Goal: Task Accomplishment & Management: Complete application form

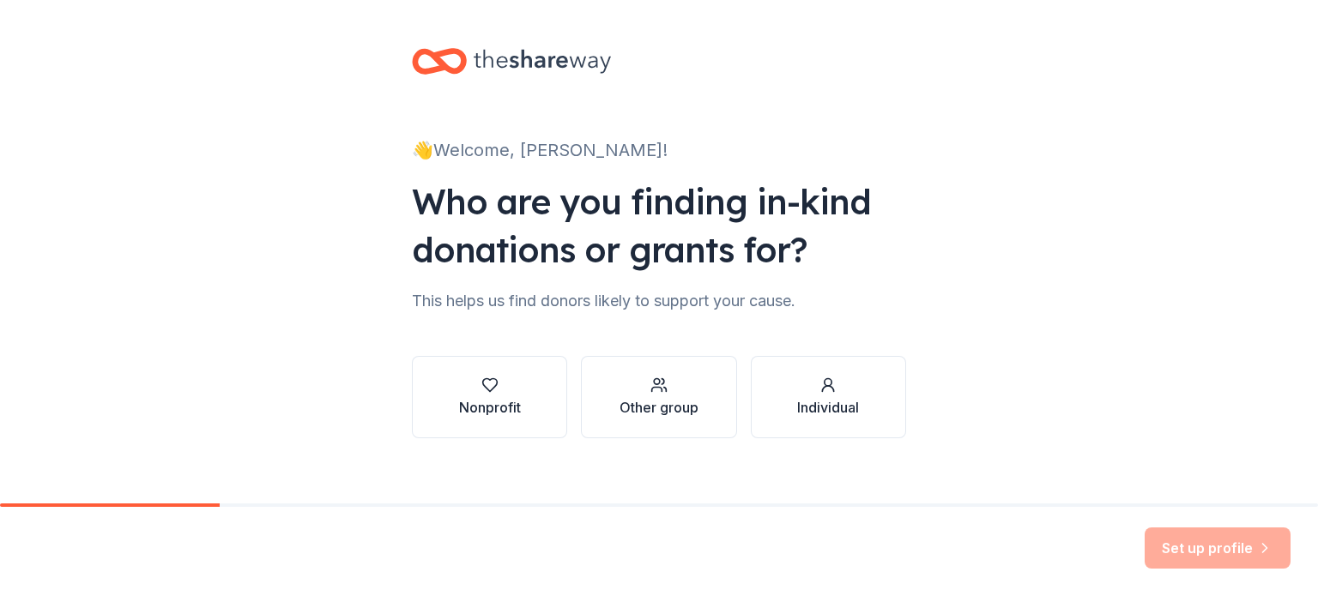
click at [564, 404] on div "Nonprofit Other group Individual" at bounding box center [659, 397] width 494 height 82
click at [489, 392] on icon "button" at bounding box center [489, 385] width 17 height 17
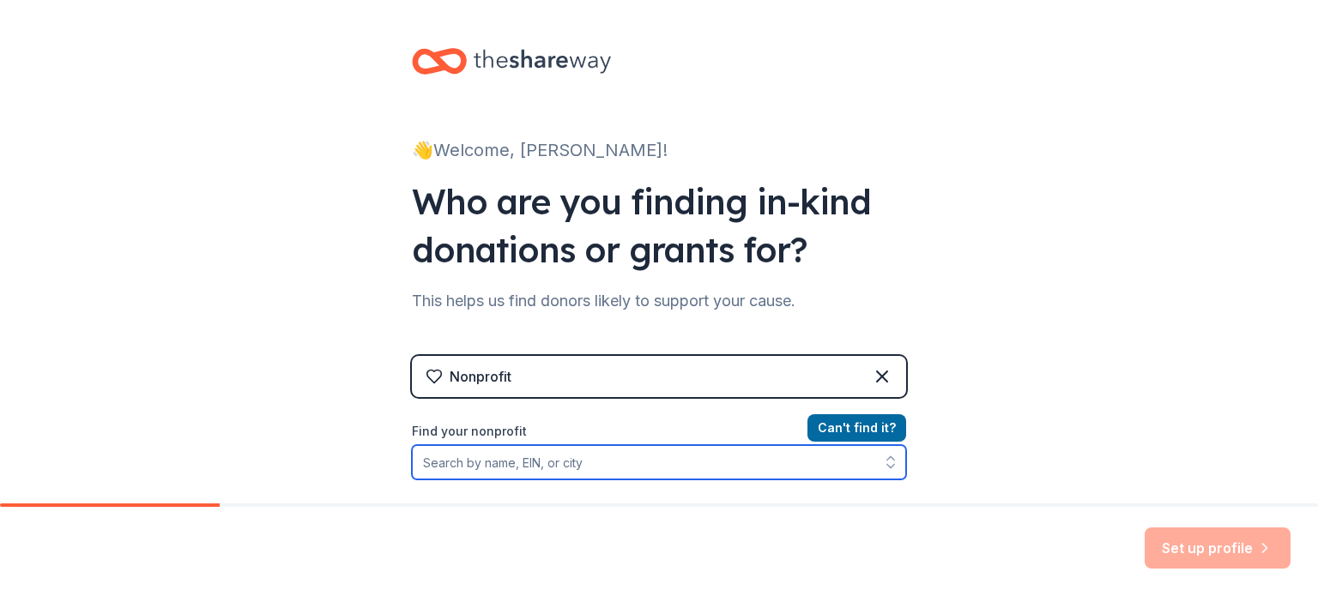
click at [589, 461] on input "Find your nonprofit" at bounding box center [659, 462] width 494 height 34
type input "[GEOGRAPHIC_DATA]"
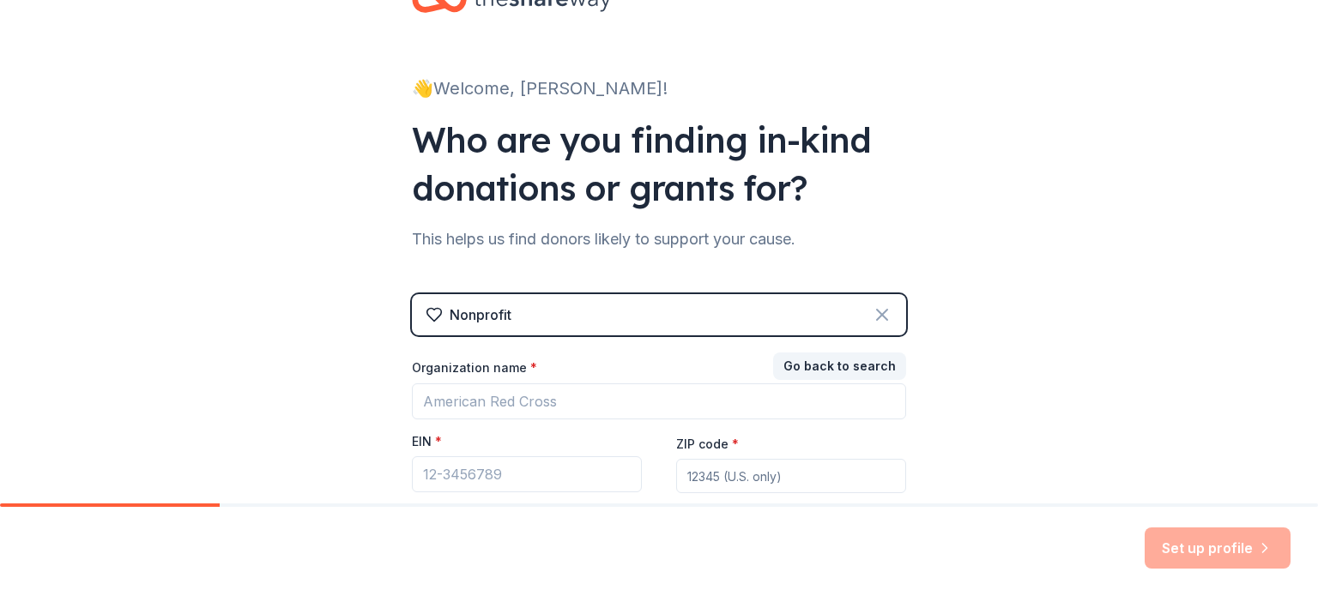
click at [877, 310] on icon at bounding box center [882, 315] width 10 height 10
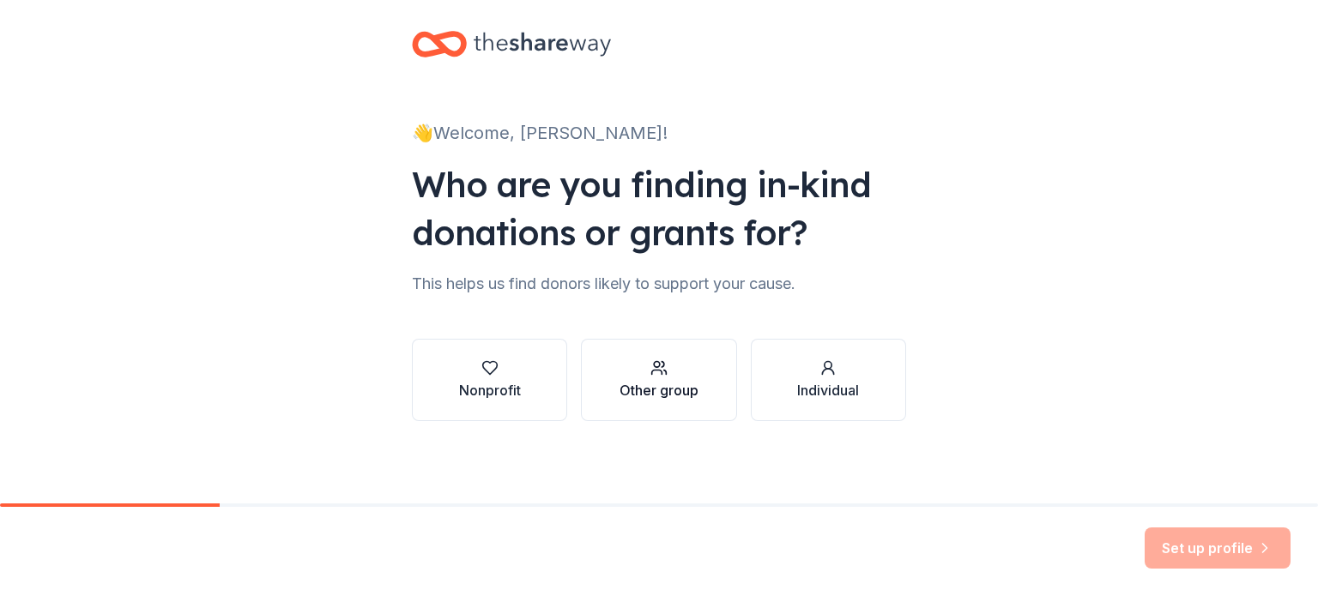
click at [620, 379] on div "Other group" at bounding box center [659, 380] width 79 height 41
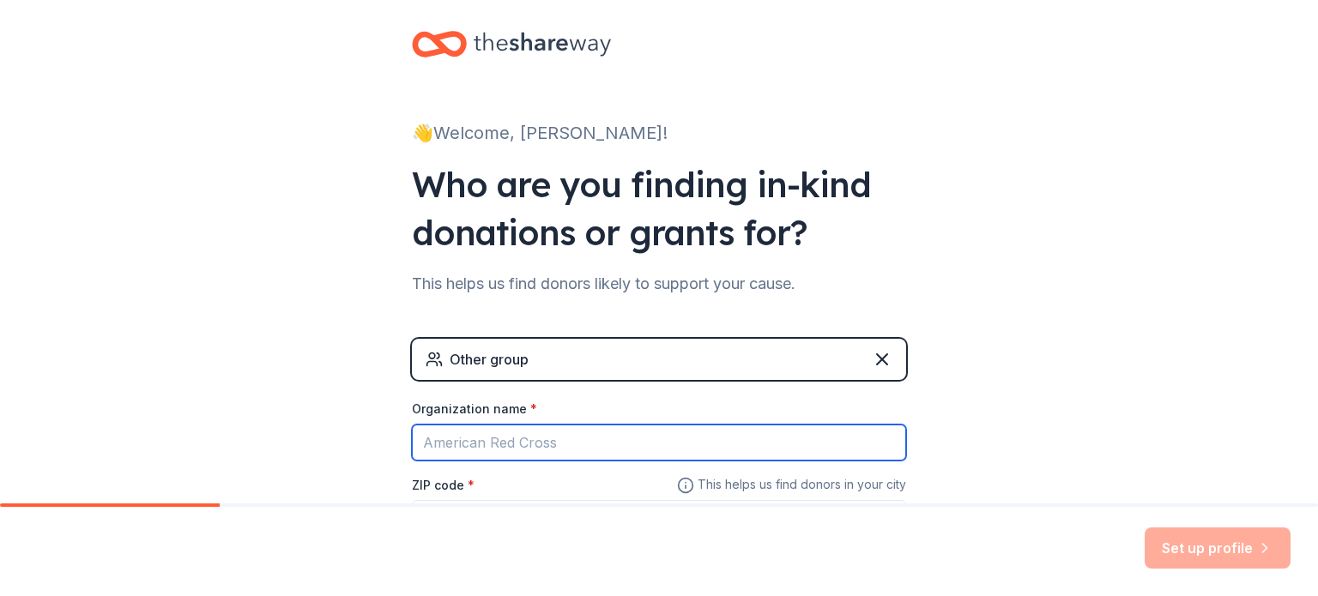
click at [569, 442] on input "Organization name *" at bounding box center [659, 443] width 494 height 36
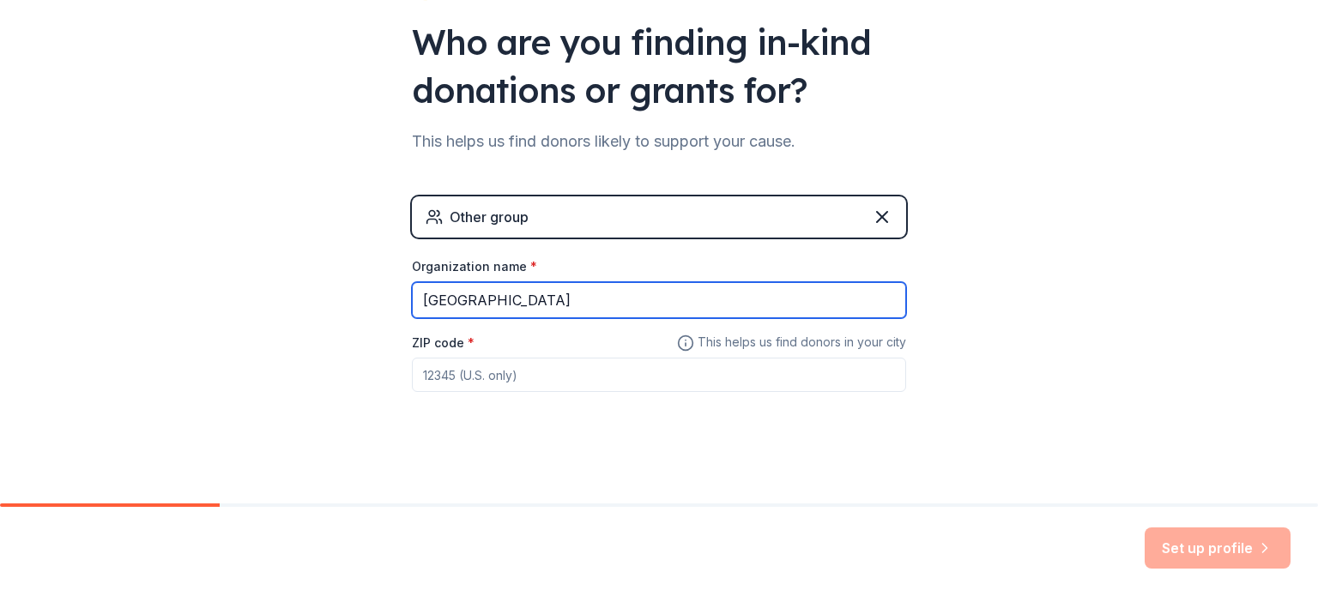
scroll to position [165, 0]
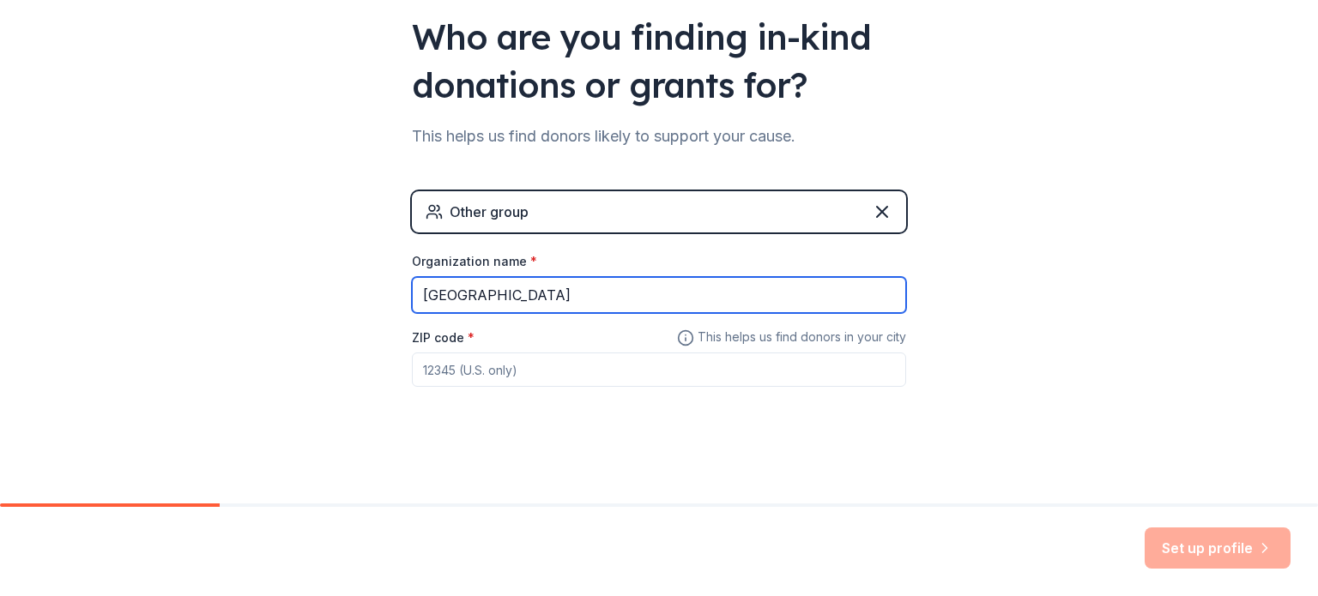
type input "Gray Avenue Middle School"
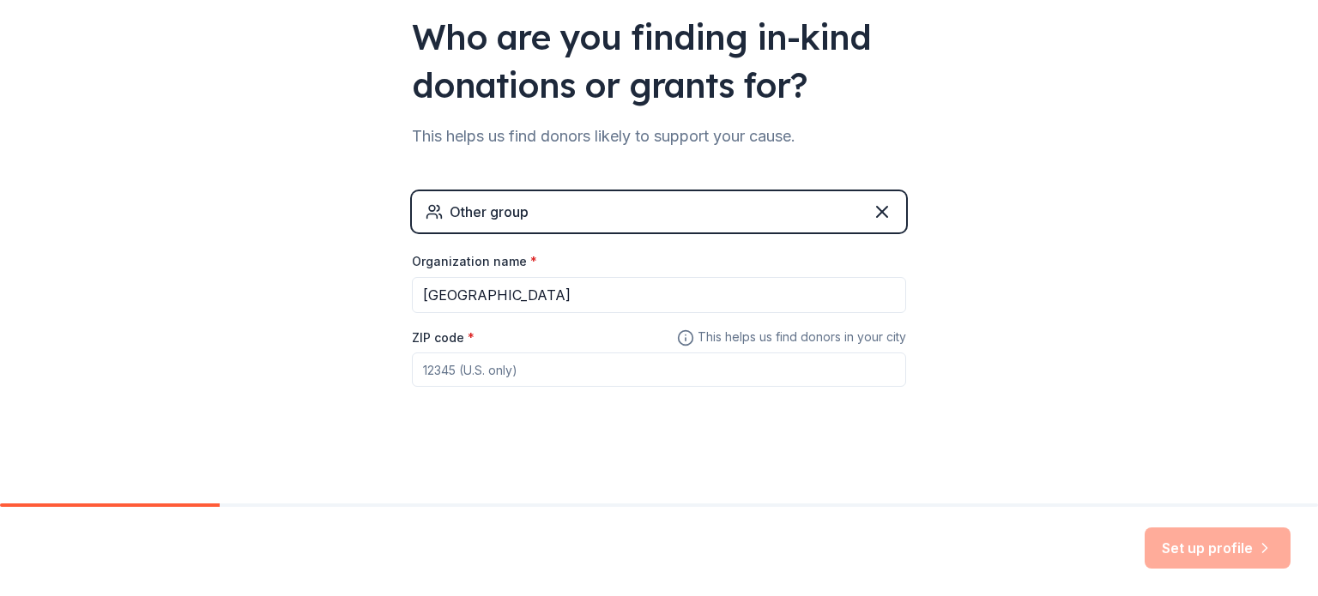
click at [520, 370] on input "ZIP code *" at bounding box center [659, 370] width 494 height 34
type input "95991"
click at [1176, 555] on button "Set up profile" at bounding box center [1218, 548] width 146 height 41
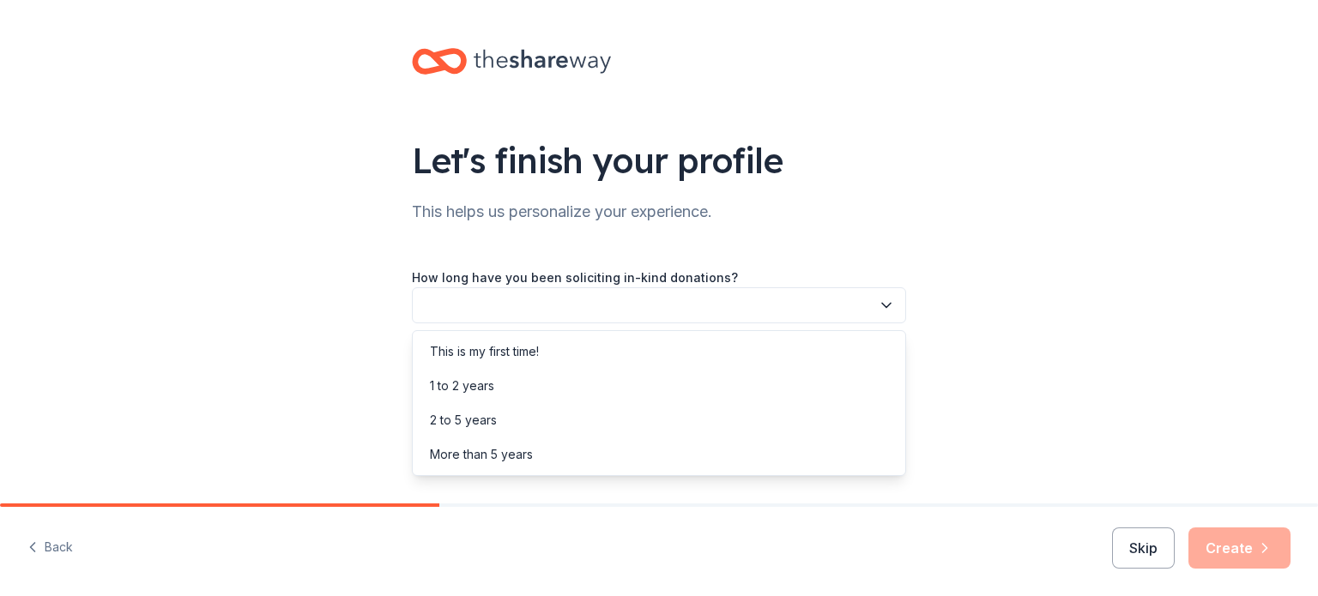
click at [886, 305] on icon "button" at bounding box center [886, 305] width 17 height 17
click at [539, 349] on div "This is my first time!" at bounding box center [484, 352] width 109 height 21
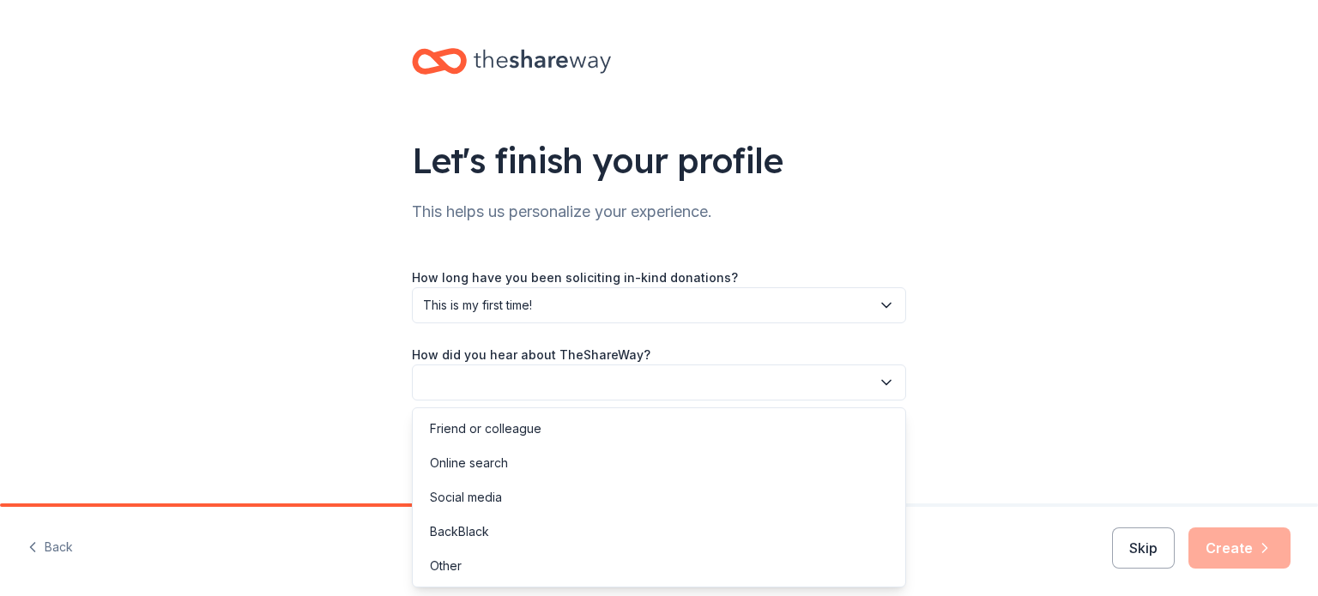
click at [568, 379] on button "button" at bounding box center [659, 383] width 494 height 36
click at [477, 469] on div "Online search" at bounding box center [469, 463] width 78 height 21
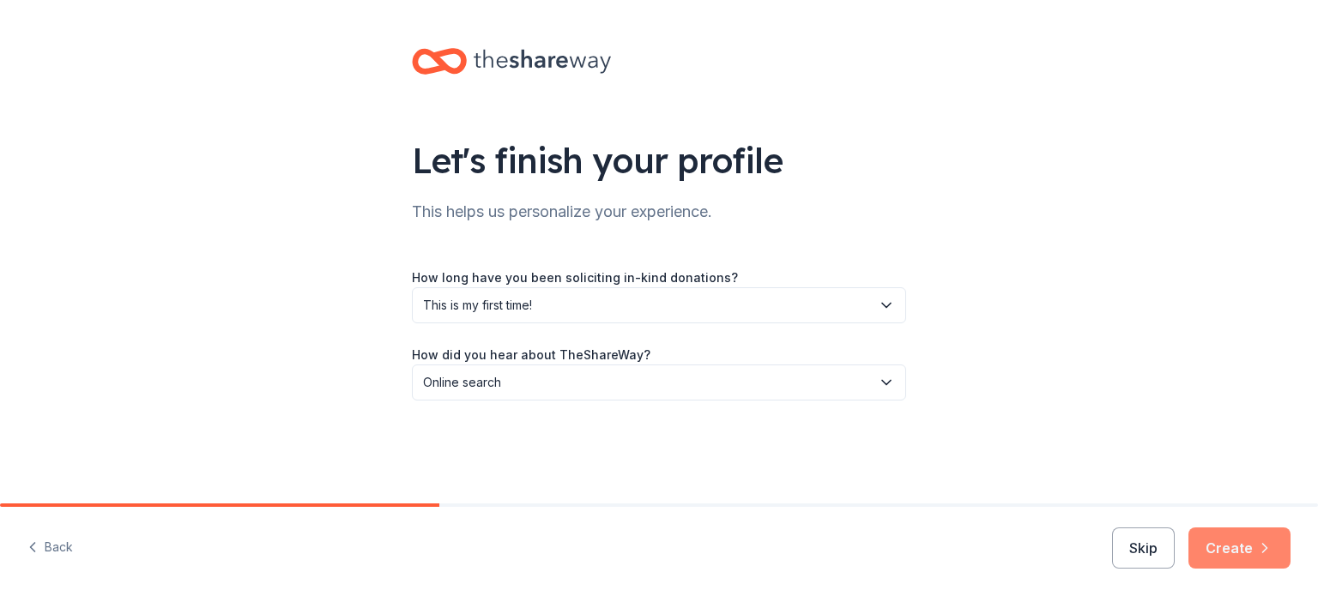
click at [1226, 548] on button "Create" at bounding box center [1240, 548] width 102 height 41
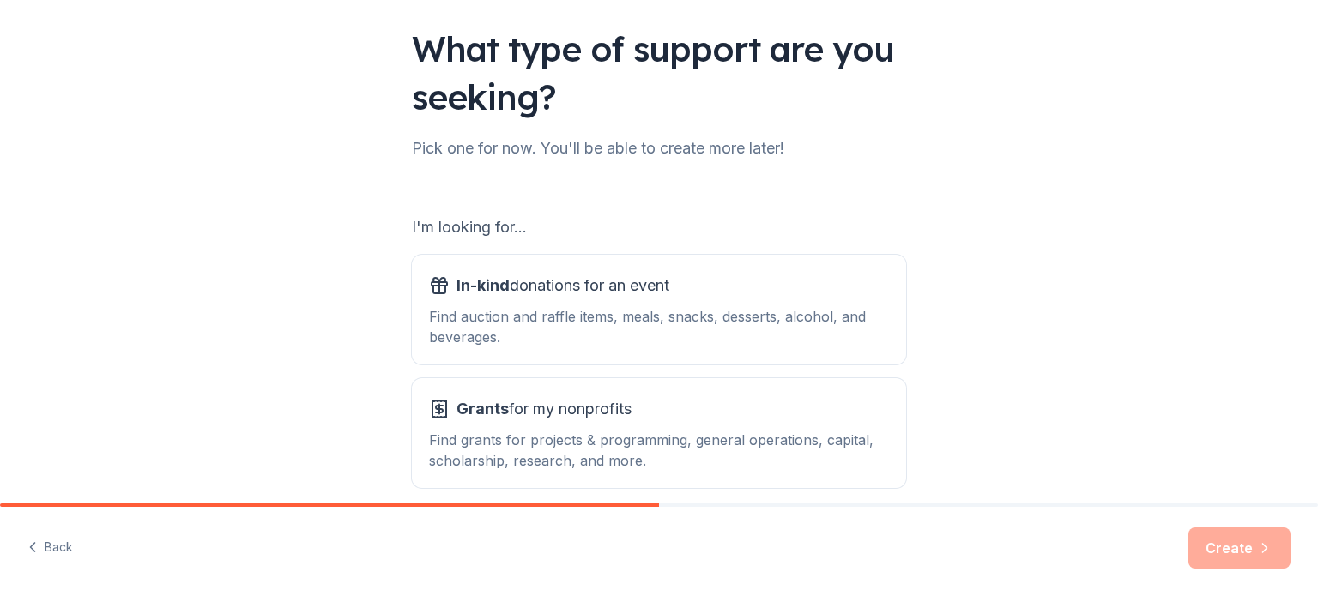
scroll to position [112, 0]
click at [573, 312] on div "Find auction and raffle items, meals, snacks, desserts, alcohol, and beverages." at bounding box center [659, 326] width 460 height 41
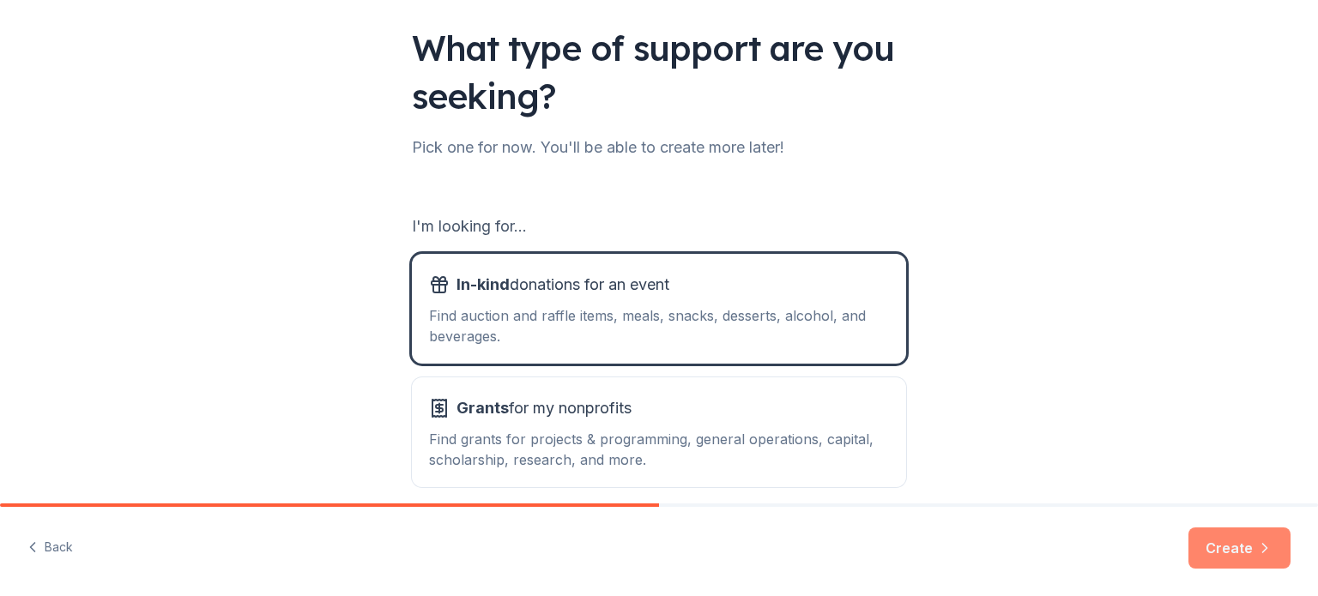
click at [1246, 556] on button "Create" at bounding box center [1240, 548] width 102 height 41
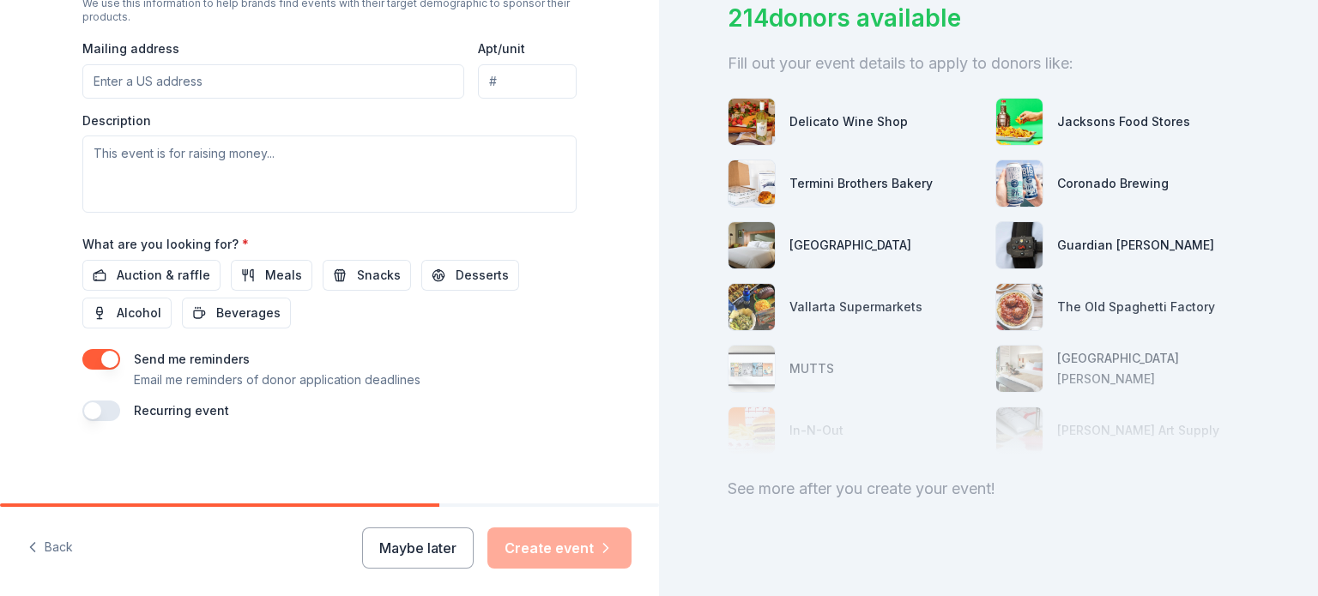
scroll to position [167, 0]
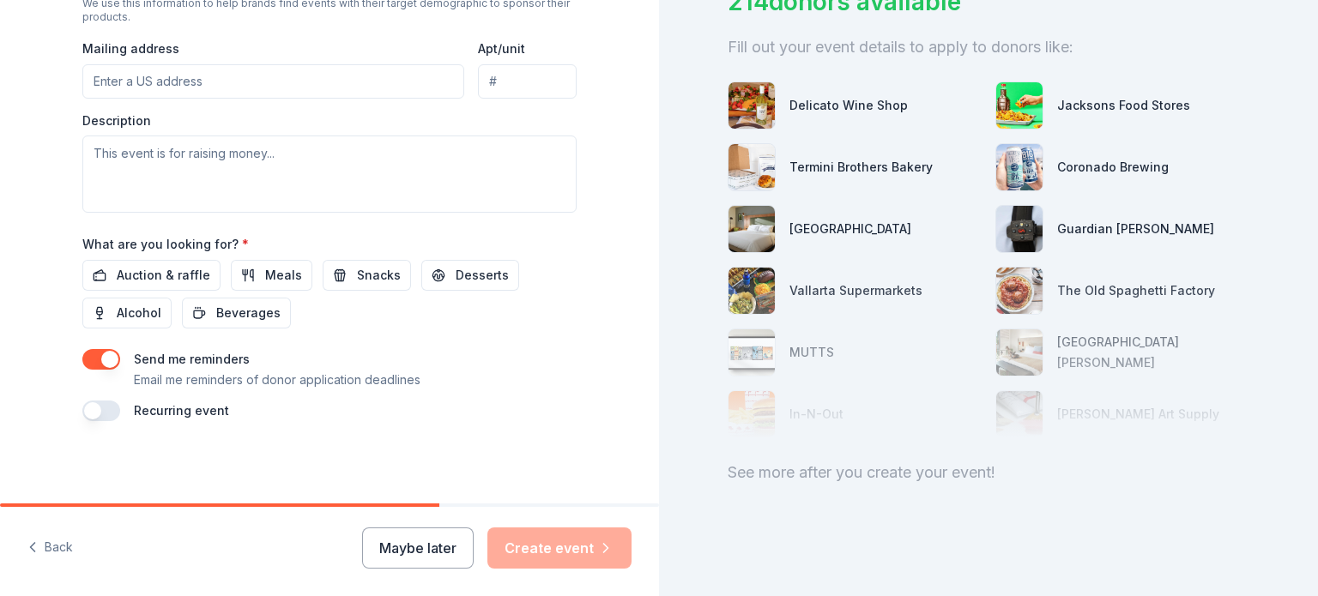
click at [361, 85] on input "Mailing address" at bounding box center [273, 81] width 382 height 34
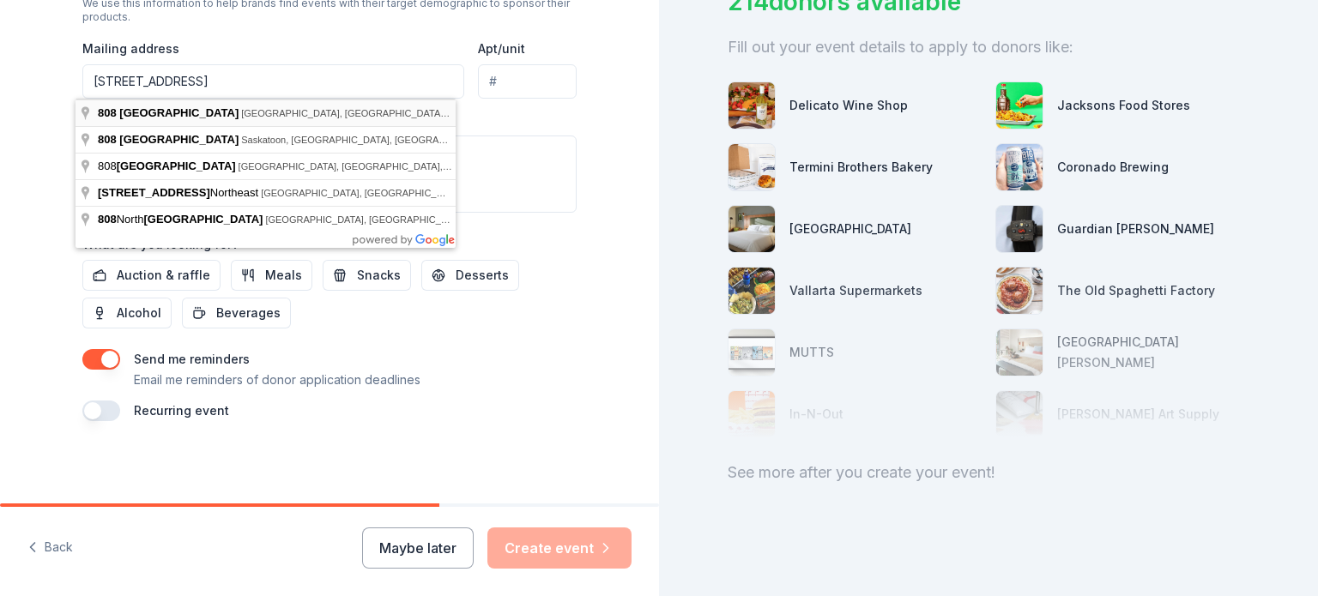
type input "808 Gray Avenue, Yuba City, CA, 95991"
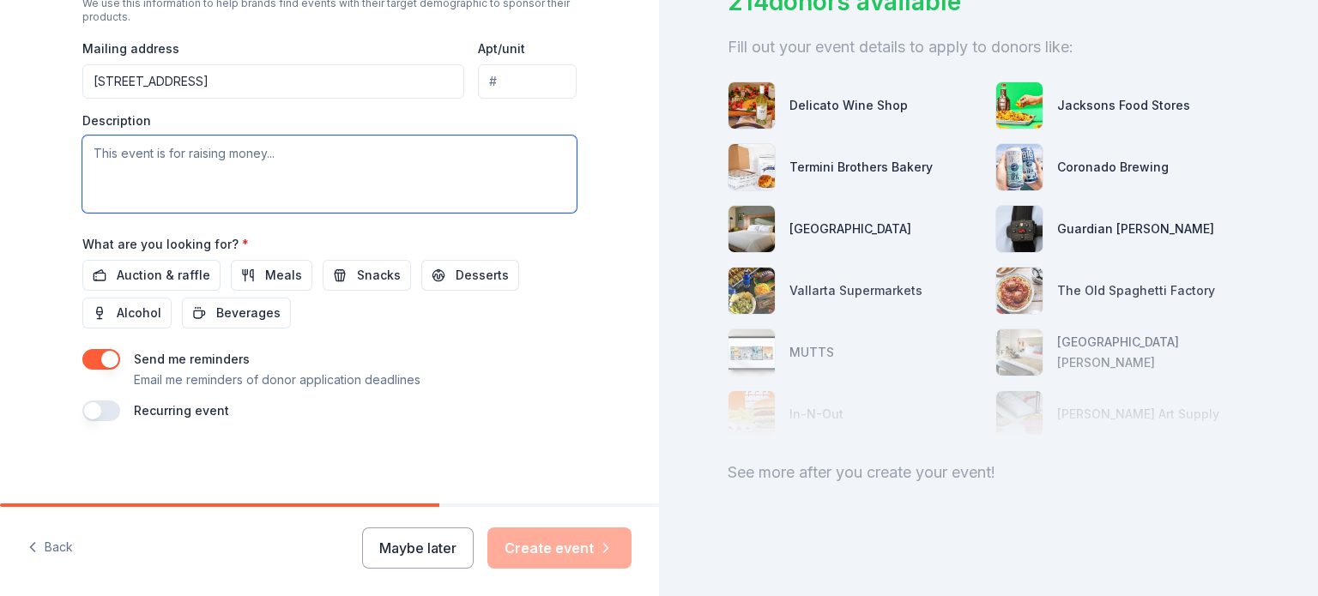
click at [227, 159] on textarea at bounding box center [329, 174] width 494 height 77
type textarea "This event is to reward students for reaching their reading goals"
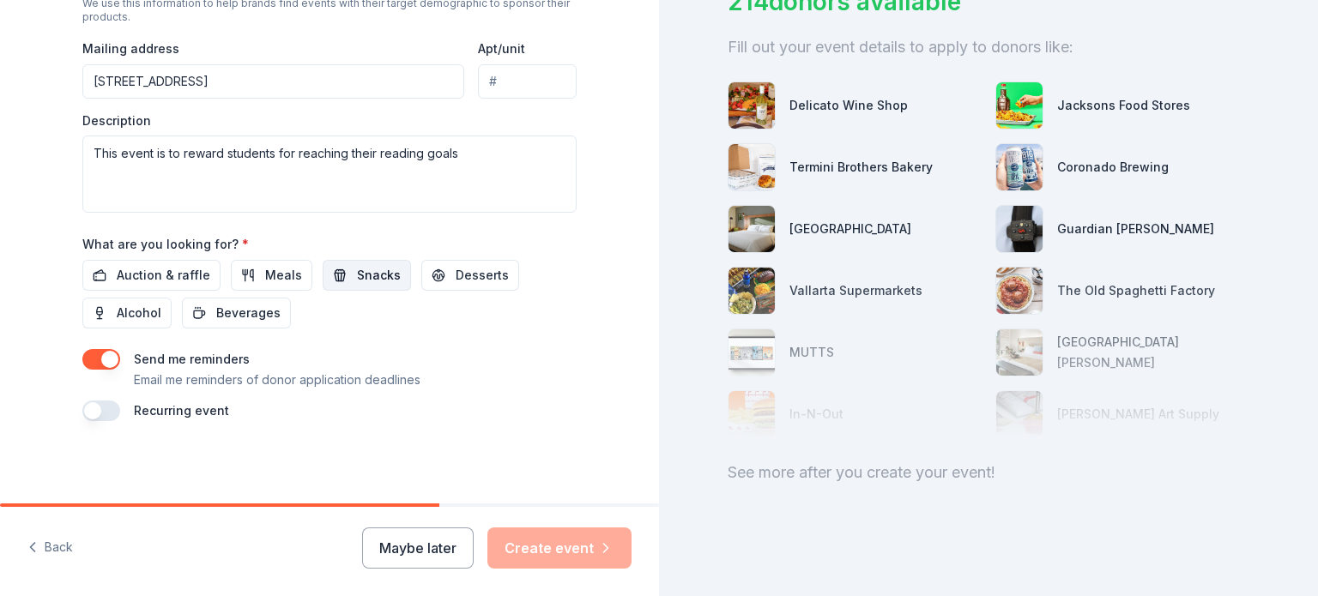
click at [342, 283] on button "Snacks" at bounding box center [367, 275] width 88 height 31
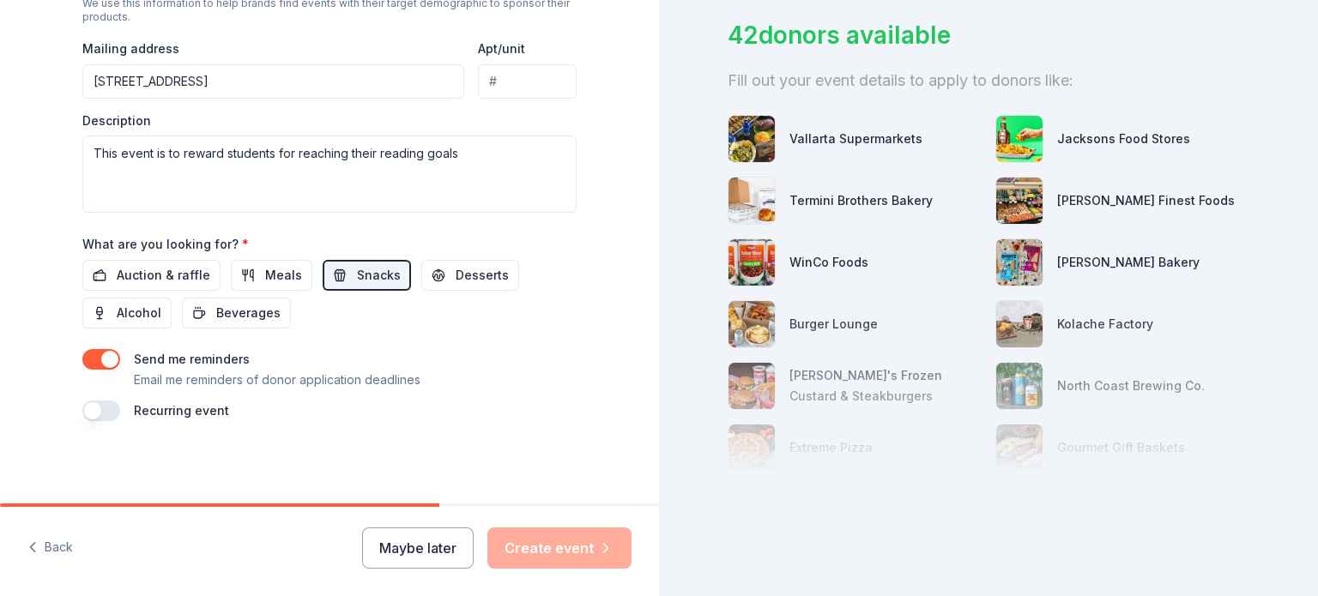
scroll to position [139, 0]
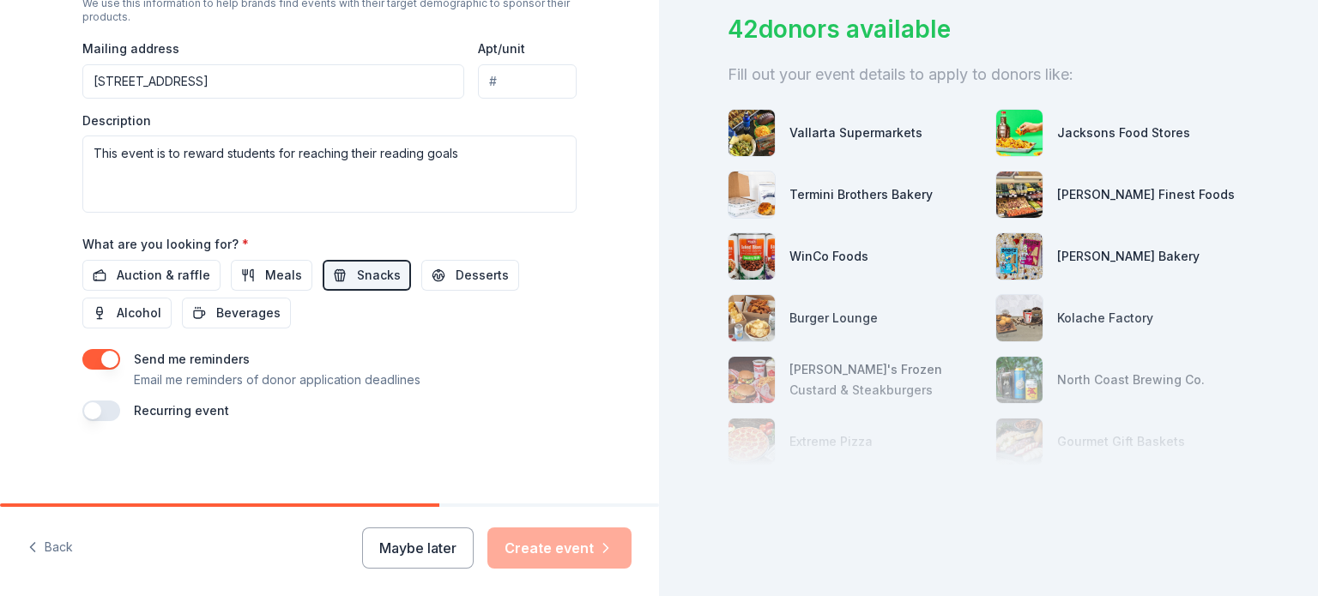
click at [1153, 530] on div "42 donors available Fill out your event details to apply to donors like: Vallar…" at bounding box center [988, 298] width 659 height 596
click at [102, 412] on button "button" at bounding box center [101, 411] width 38 height 21
click at [222, 464] on button "August 2026" at bounding box center [178, 462] width 88 height 34
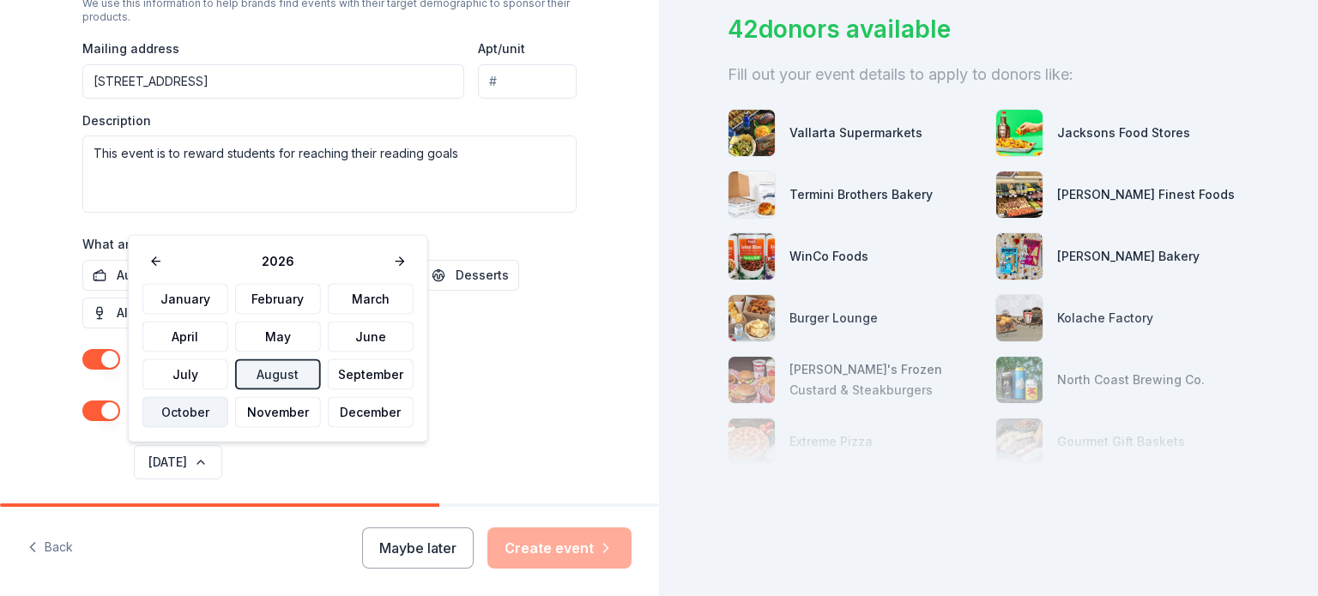
click at [179, 413] on button "October" at bounding box center [185, 412] width 86 height 31
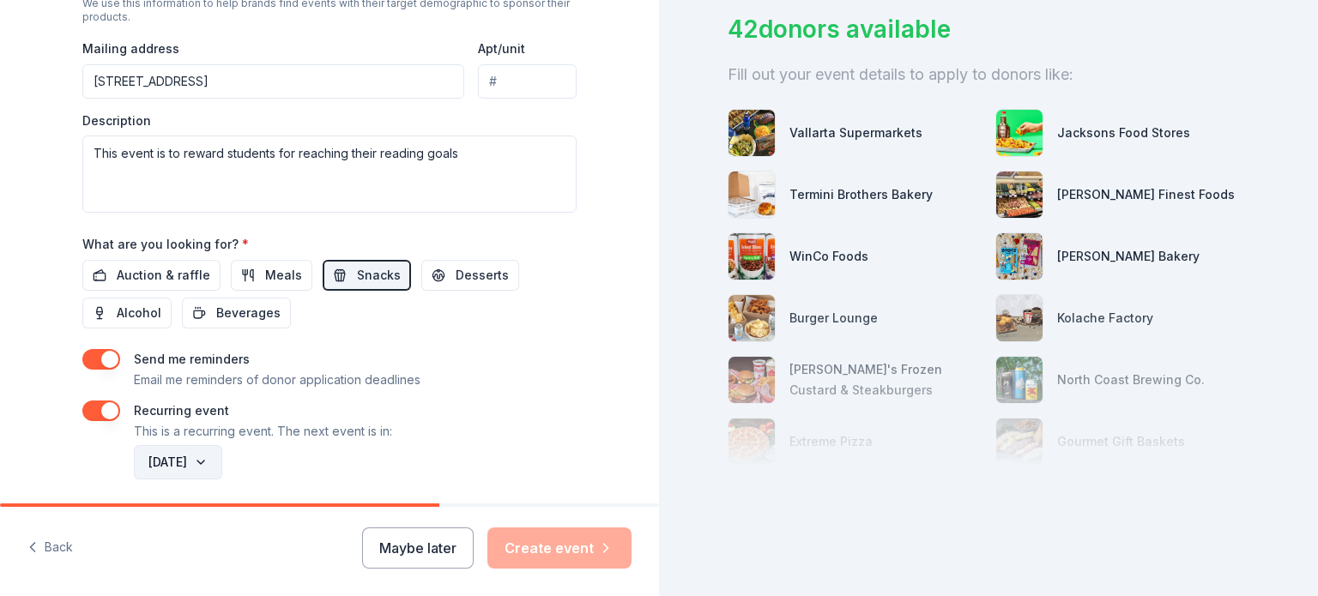
click at [222, 466] on button "October 2026" at bounding box center [178, 462] width 88 height 34
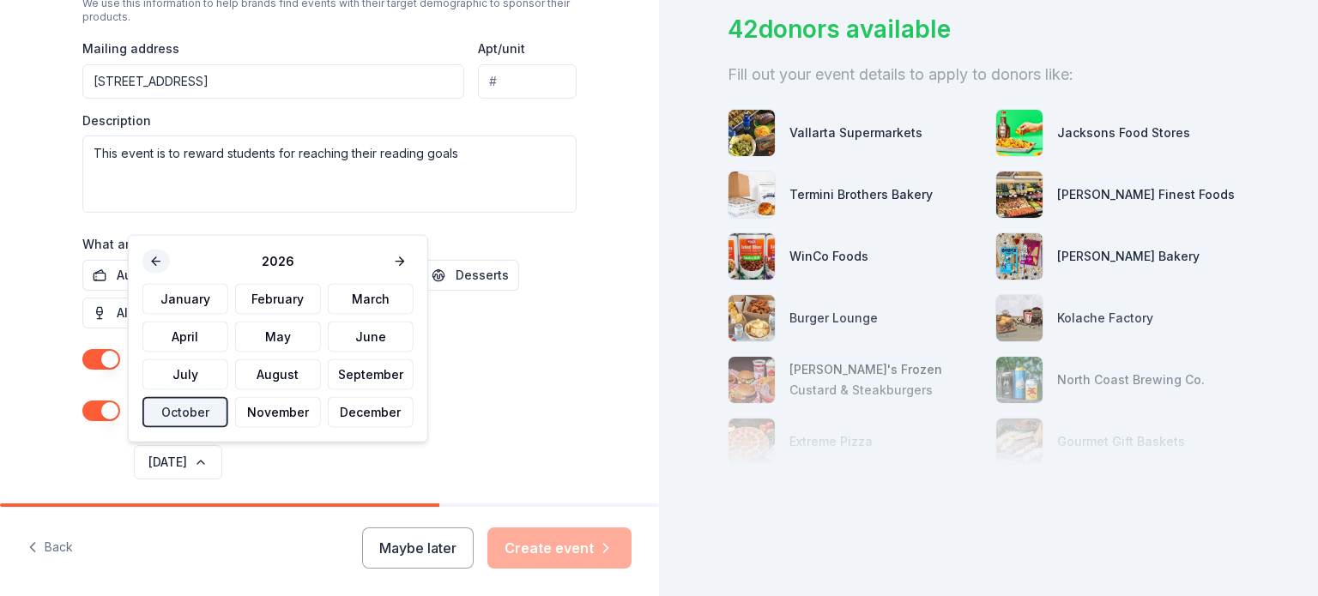
click at [156, 257] on button at bounding box center [155, 262] width 27 height 24
click at [203, 409] on button "October" at bounding box center [185, 412] width 86 height 31
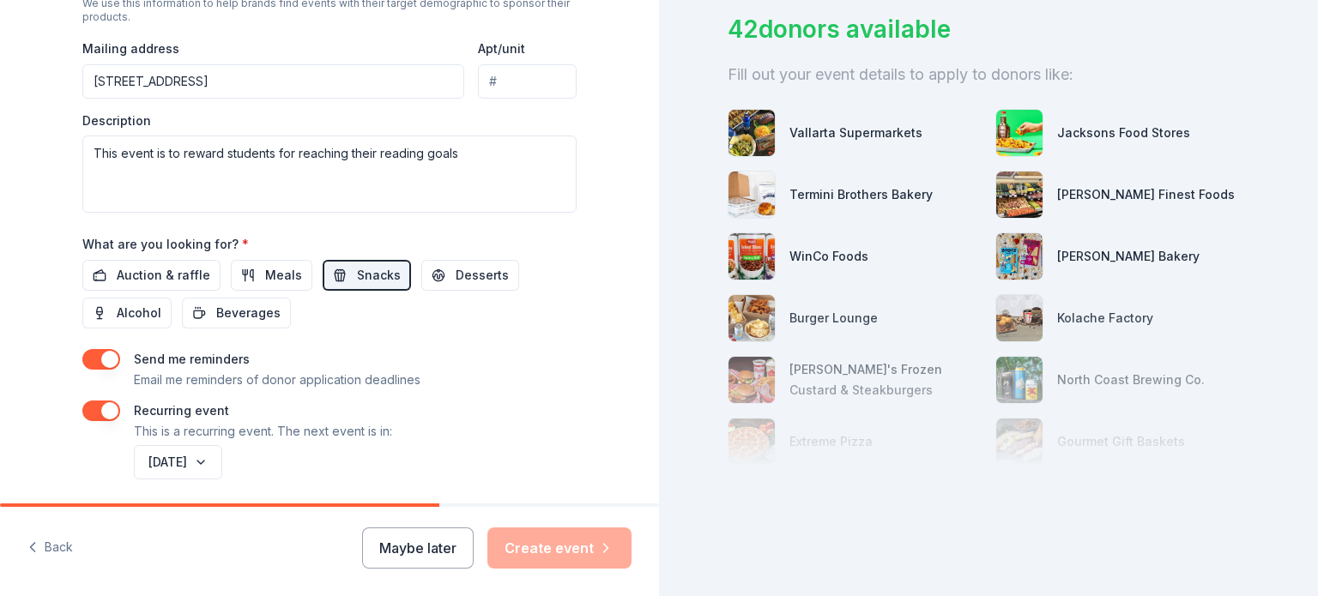
click at [651, 337] on div "Tell us about your event. We'll find in-kind donations you can apply for. Event…" at bounding box center [659, 298] width 1318 height 596
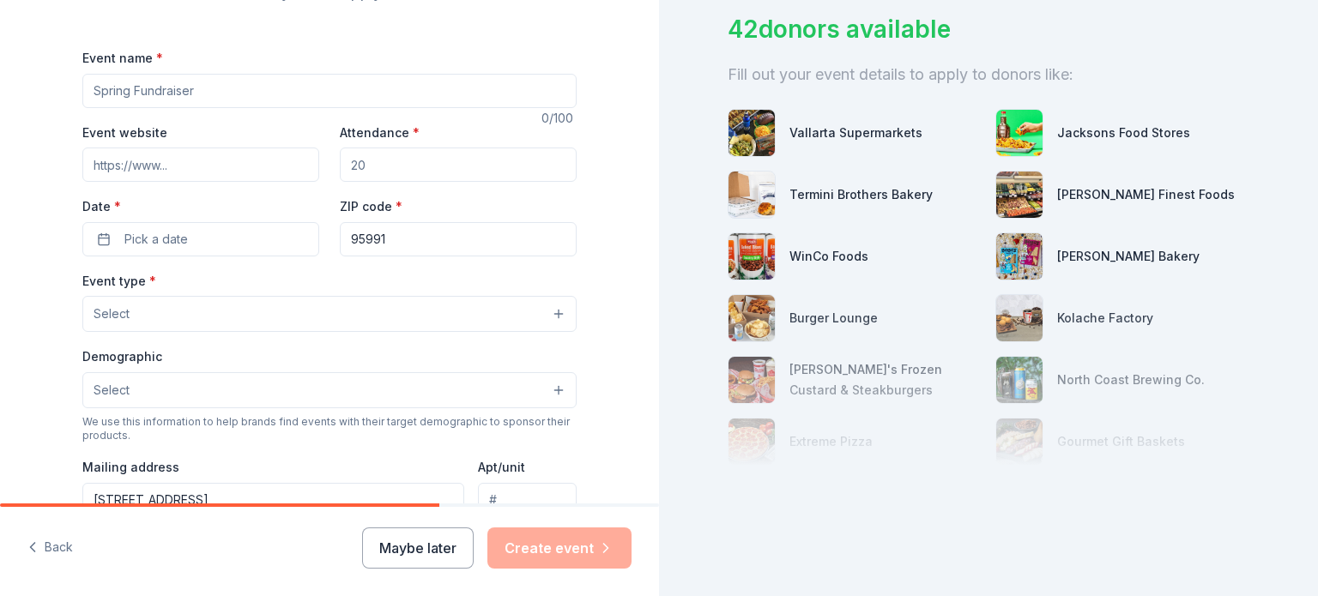
scroll to position [212, 0]
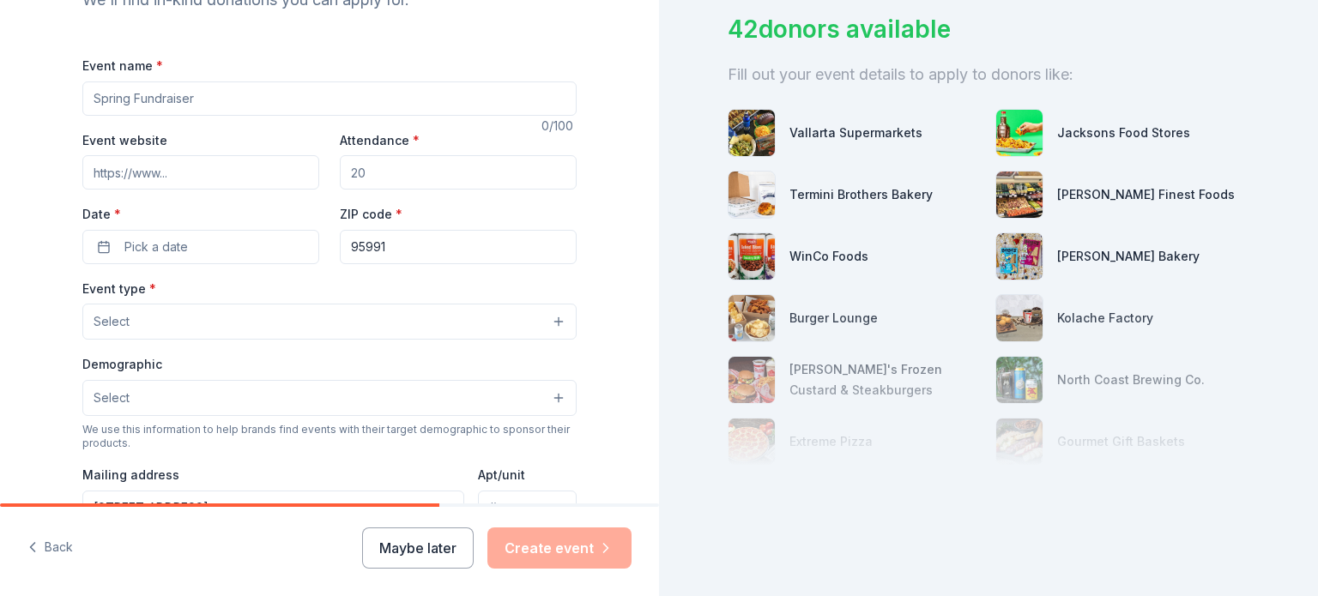
click at [559, 318] on button "Select" at bounding box center [329, 322] width 494 height 36
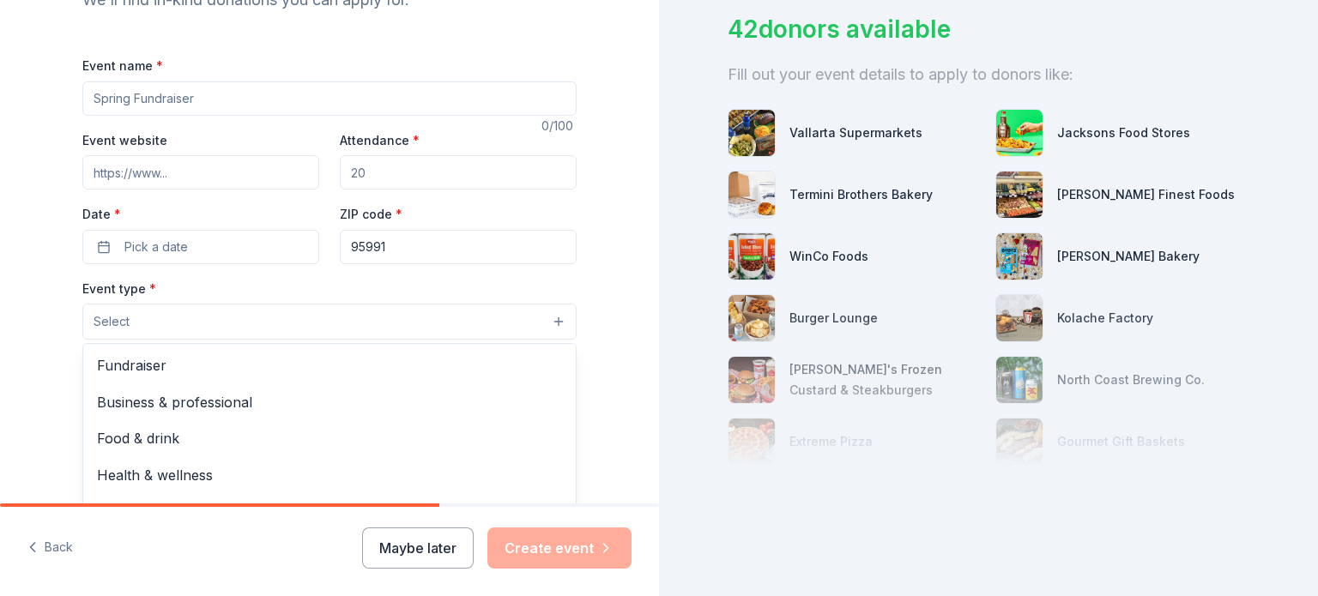
scroll to position [57, 0]
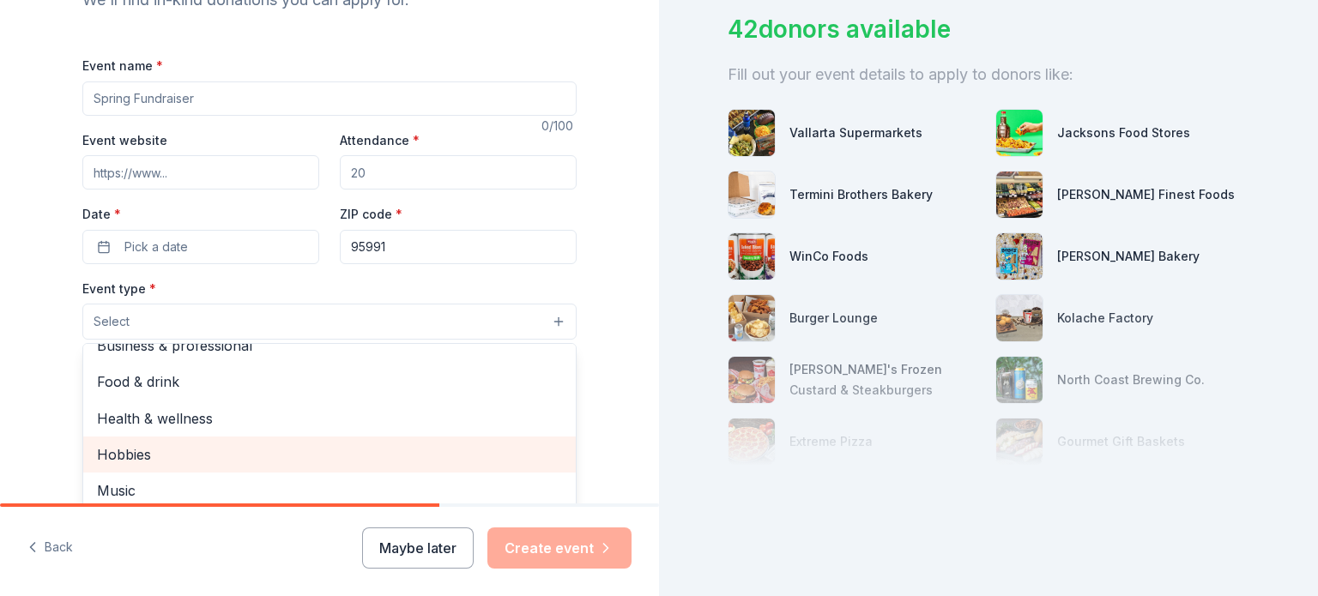
click at [126, 463] on span "Hobbies" at bounding box center [329, 455] width 465 height 22
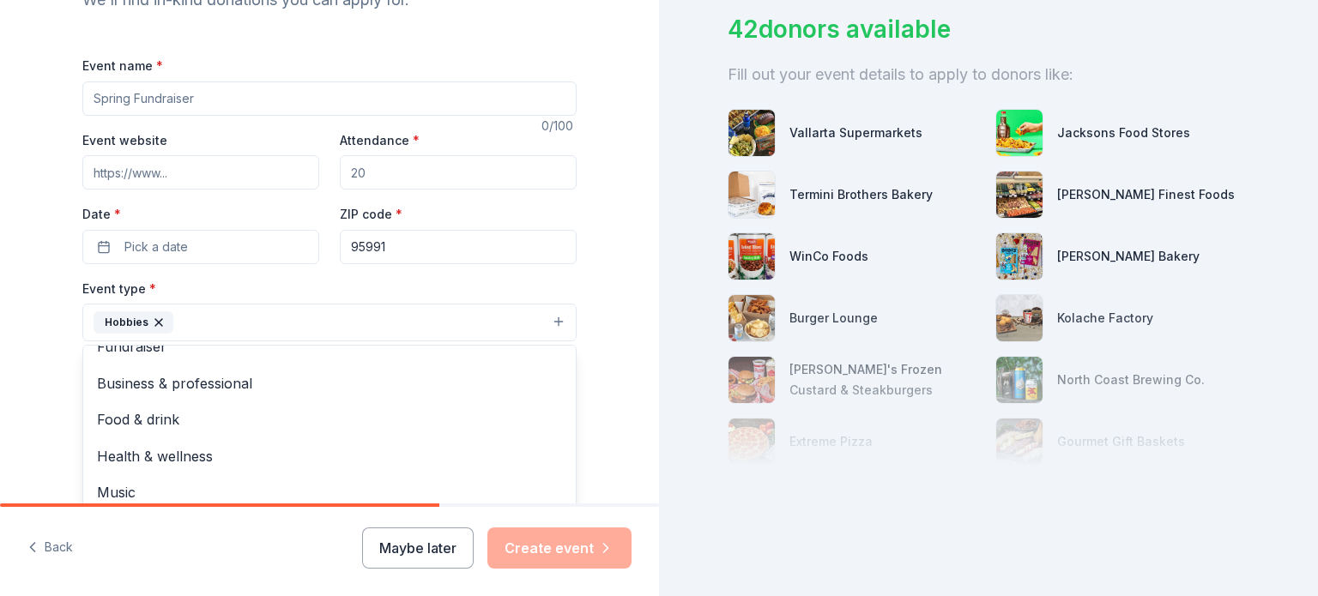
click at [388, 176] on div "Event name * 0 /100 Event website Attendance * Date * Pick a date ZIP code * 95…" at bounding box center [329, 483] width 494 height 857
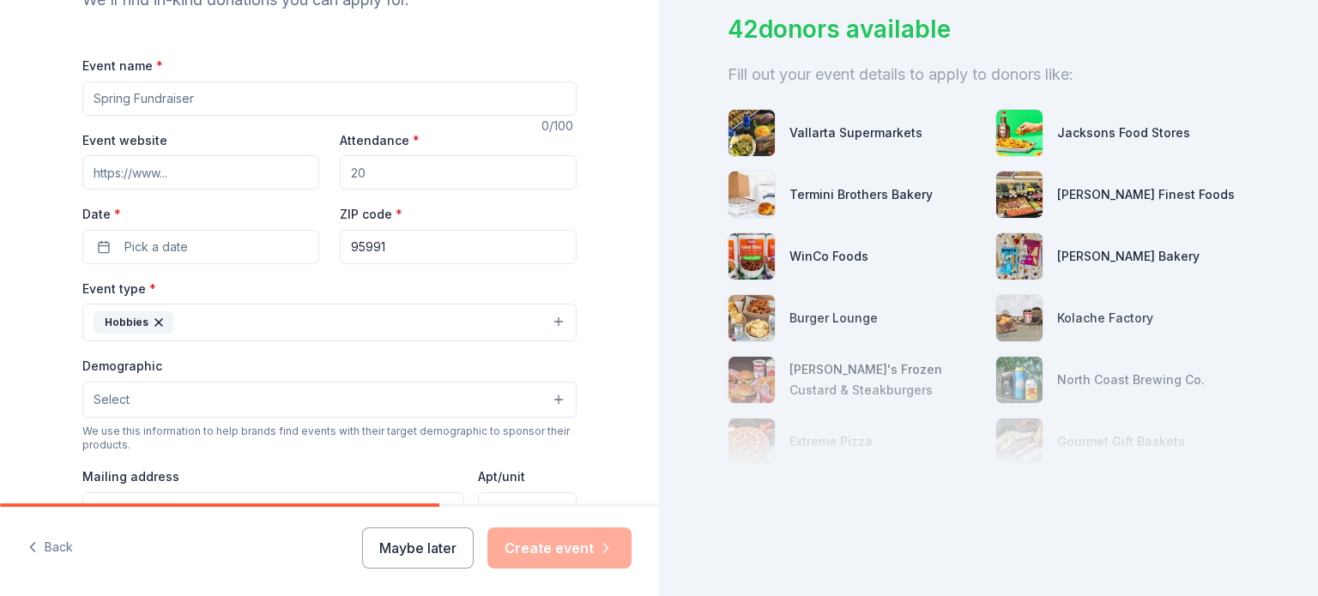
drag, startPoint x: 378, startPoint y: 171, endPoint x: 342, endPoint y: 173, distance: 36.1
click at [342, 173] on input "Attendance *" at bounding box center [458, 172] width 237 height 34
type input "400"
click at [186, 101] on input "Event name *" at bounding box center [329, 99] width 494 height 34
type input "October Reading Rewards"
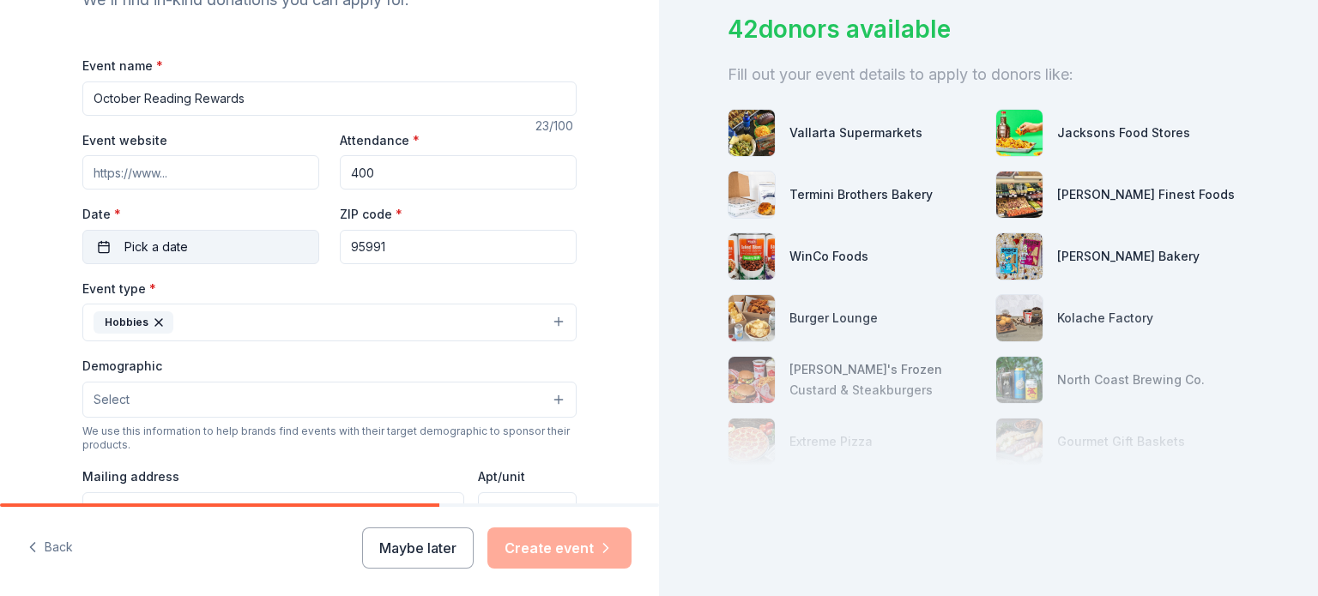
click at [160, 250] on span "Pick a date" at bounding box center [156, 247] width 64 height 21
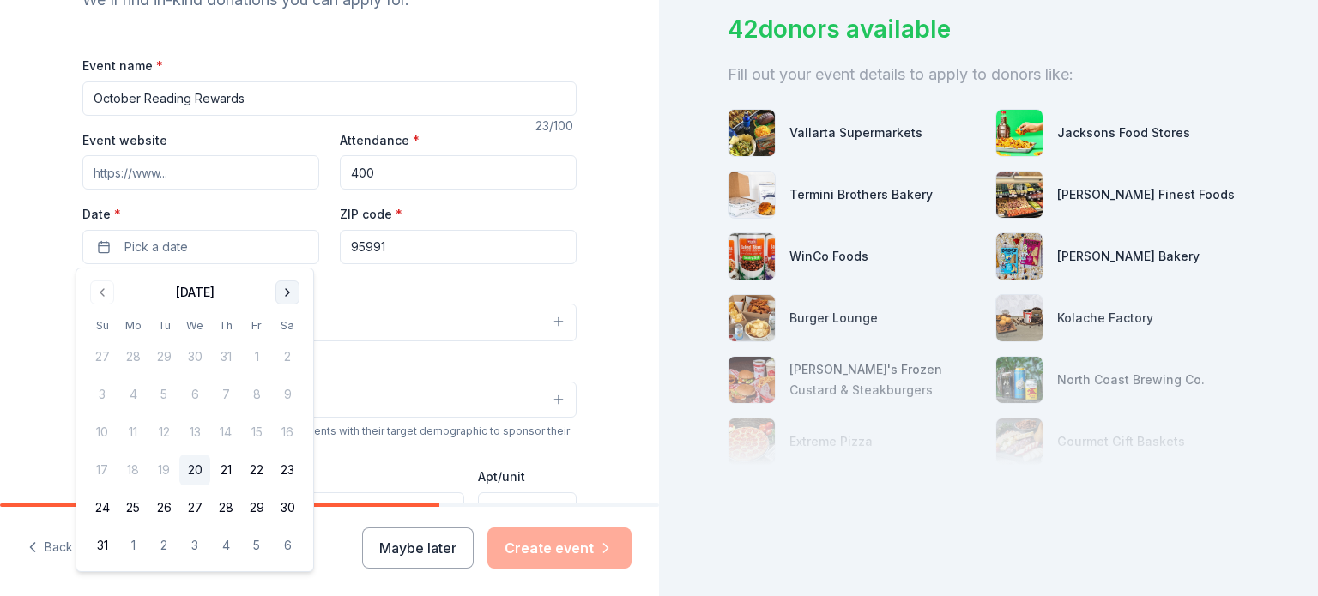
click at [289, 302] on button "Go to next month" at bounding box center [288, 293] width 24 height 24
click at [256, 511] on button "31" at bounding box center [256, 508] width 31 height 31
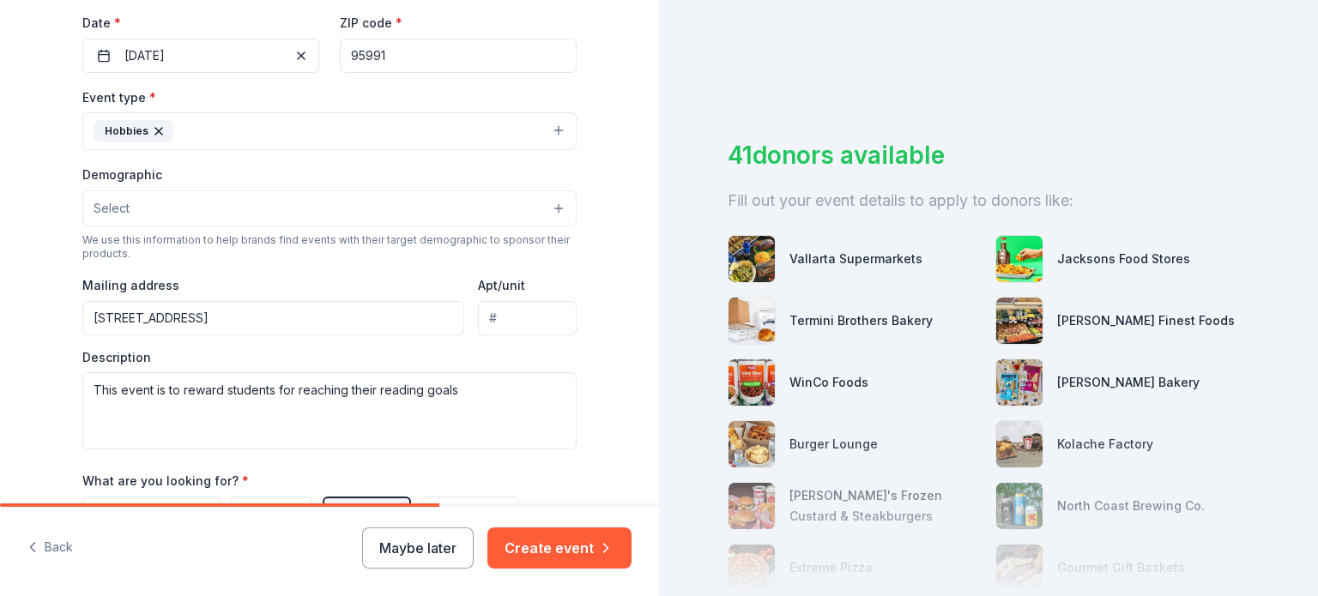
scroll to position [426, 0]
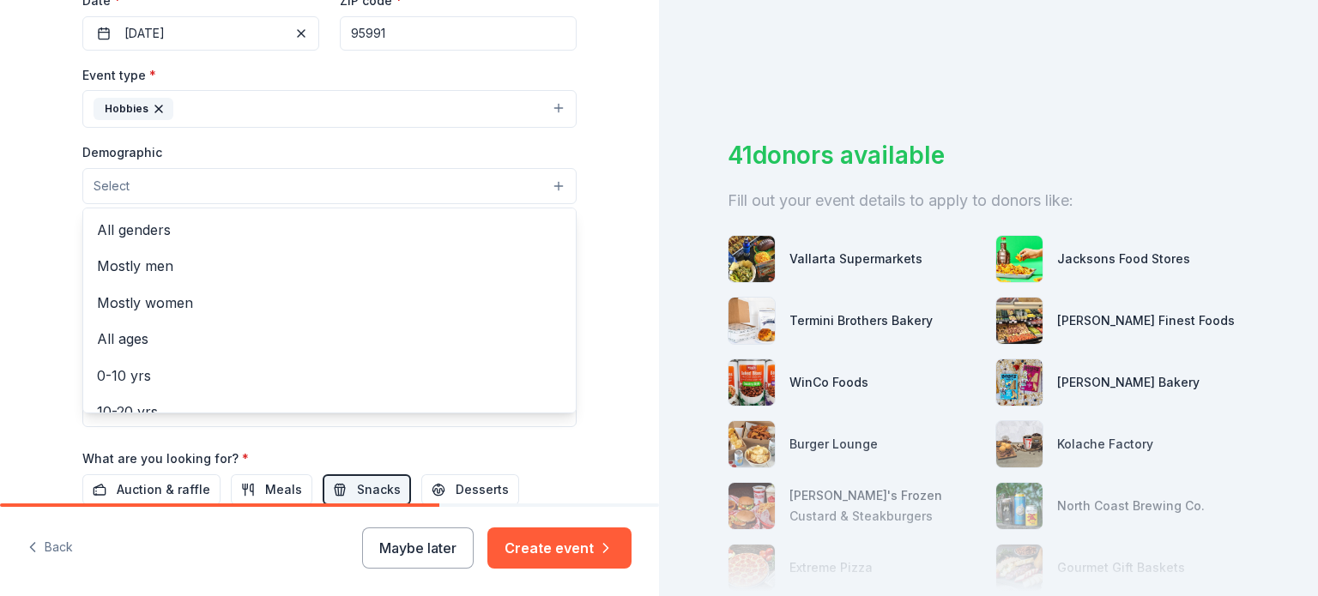
click at [551, 183] on button "Select" at bounding box center [329, 186] width 494 height 36
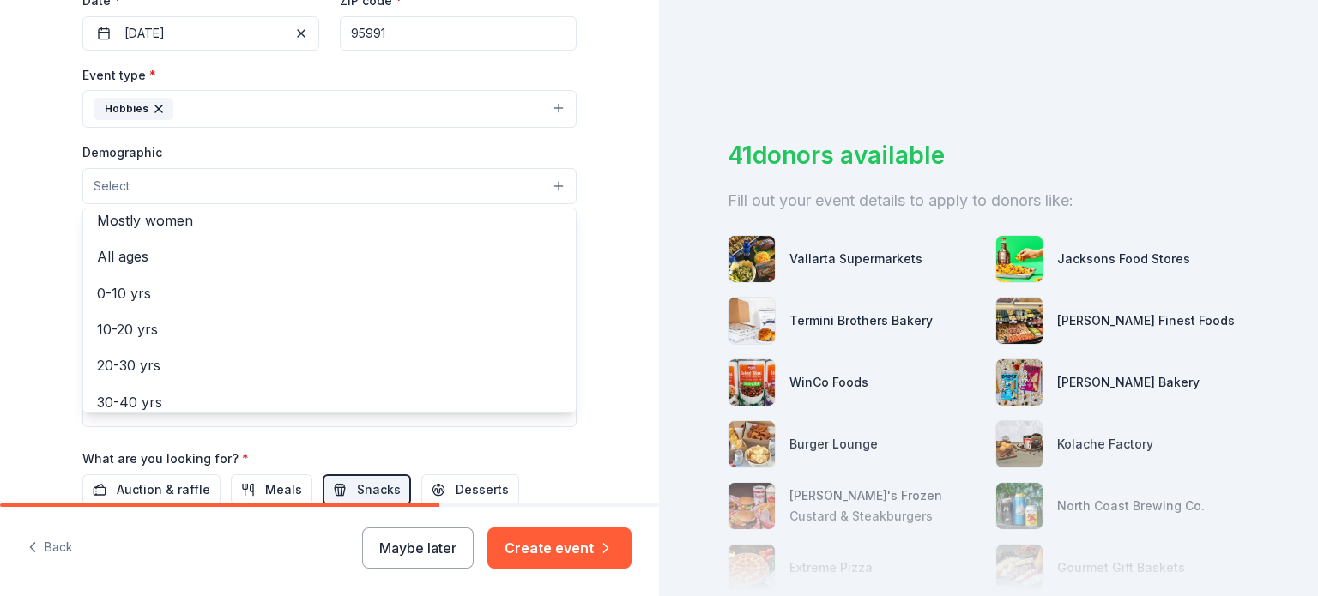
scroll to position [0, 0]
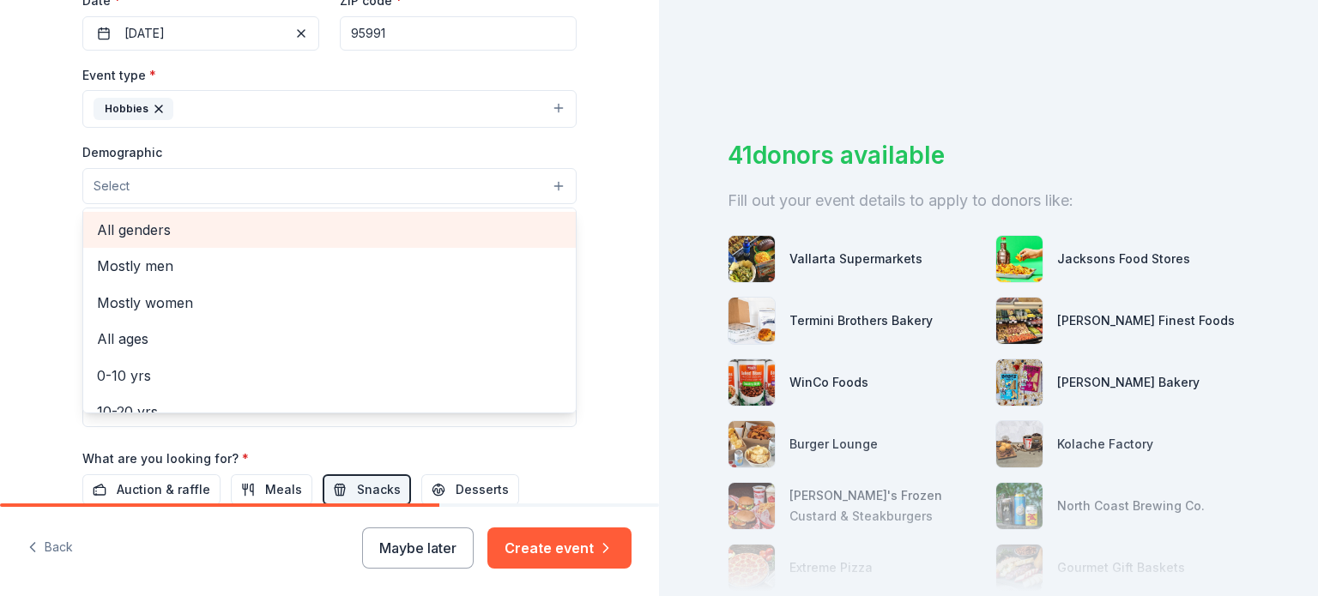
click at [396, 229] on span "All genders" at bounding box center [329, 230] width 465 height 22
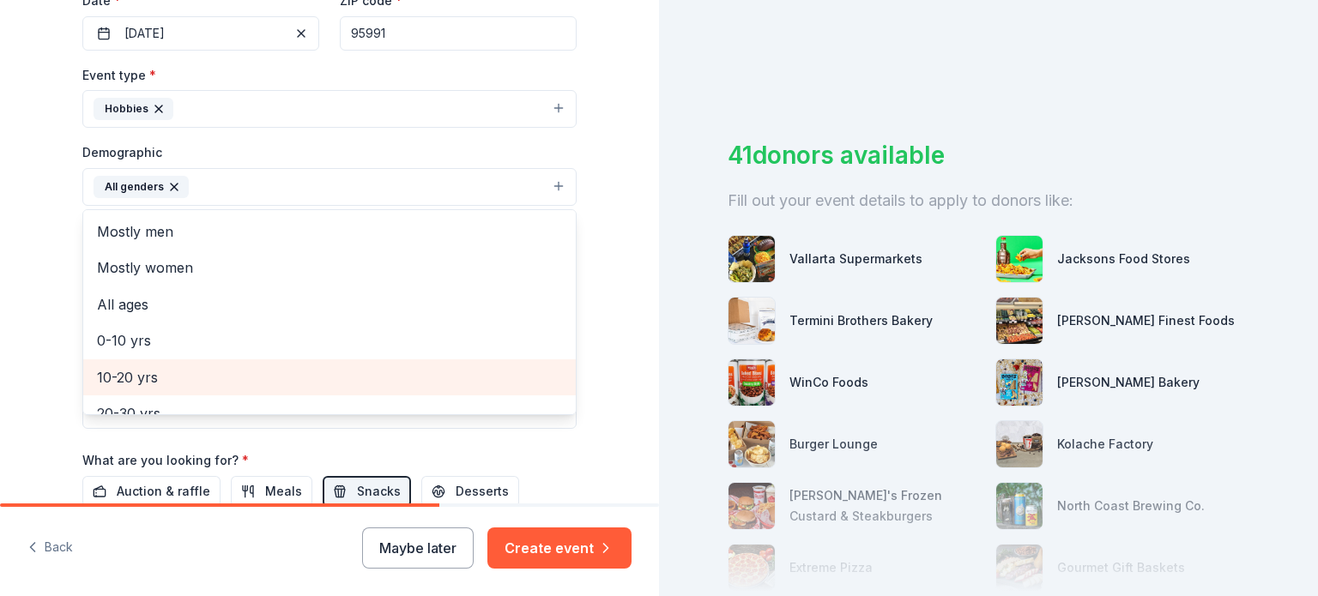
click at [319, 384] on span "10-20 yrs" at bounding box center [329, 377] width 465 height 22
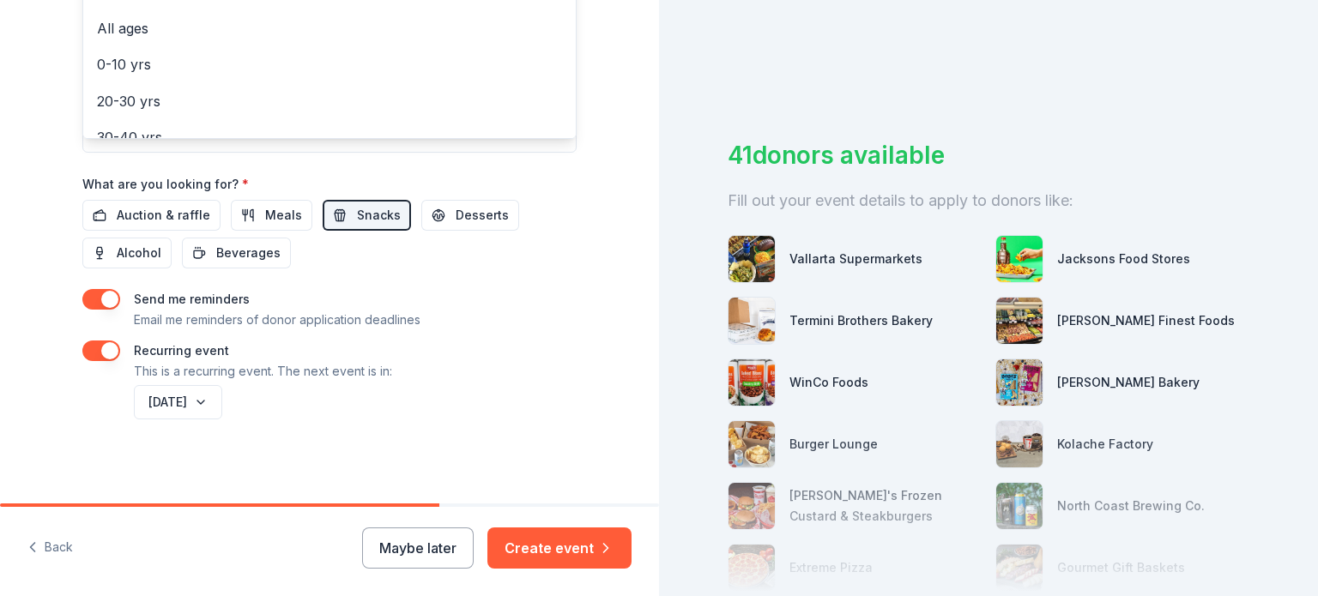
scroll to position [703, 0]
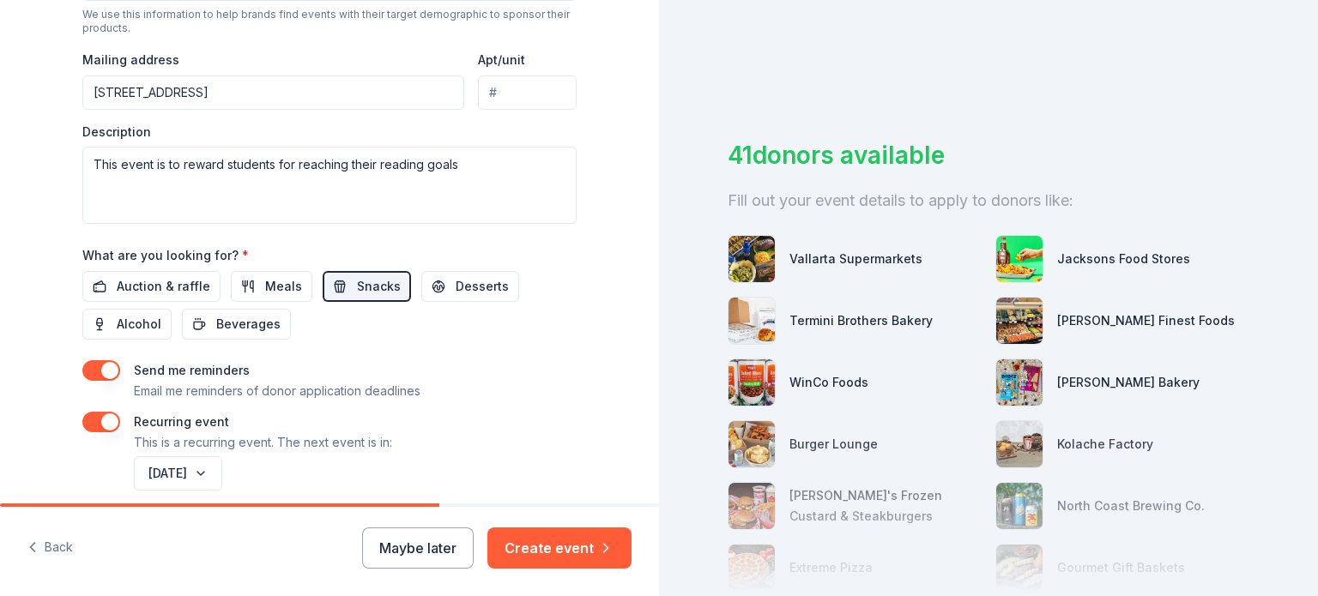
scroll to position [634, 0]
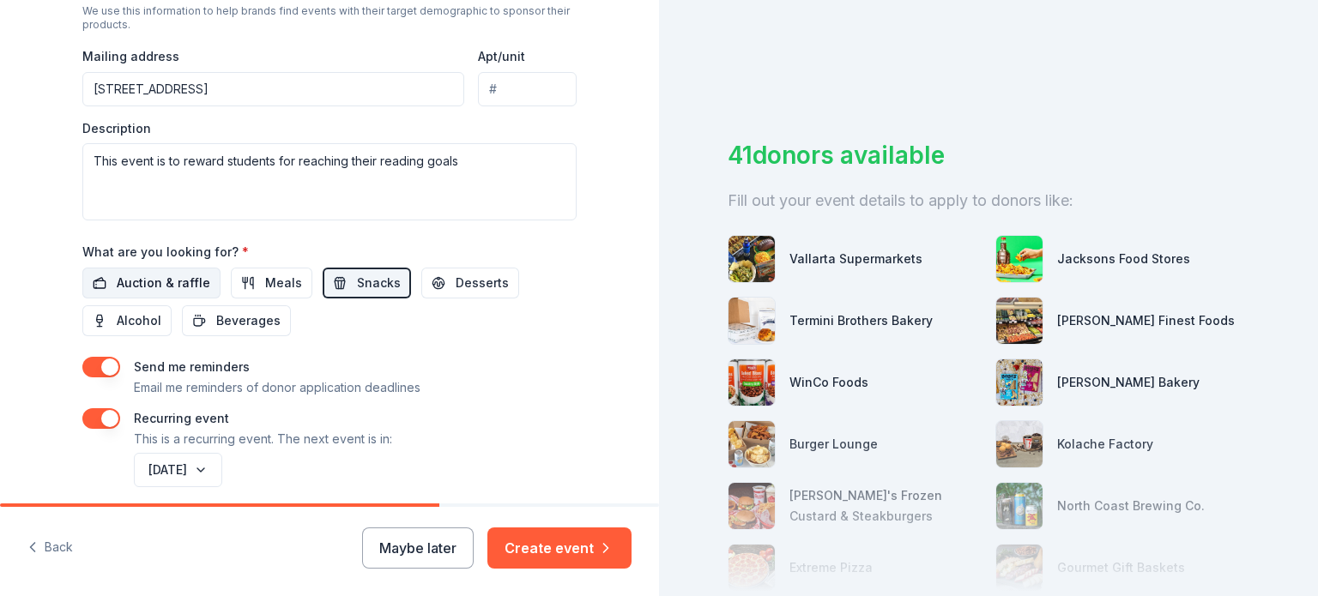
click at [130, 283] on span "Auction & raffle" at bounding box center [164, 283] width 94 height 21
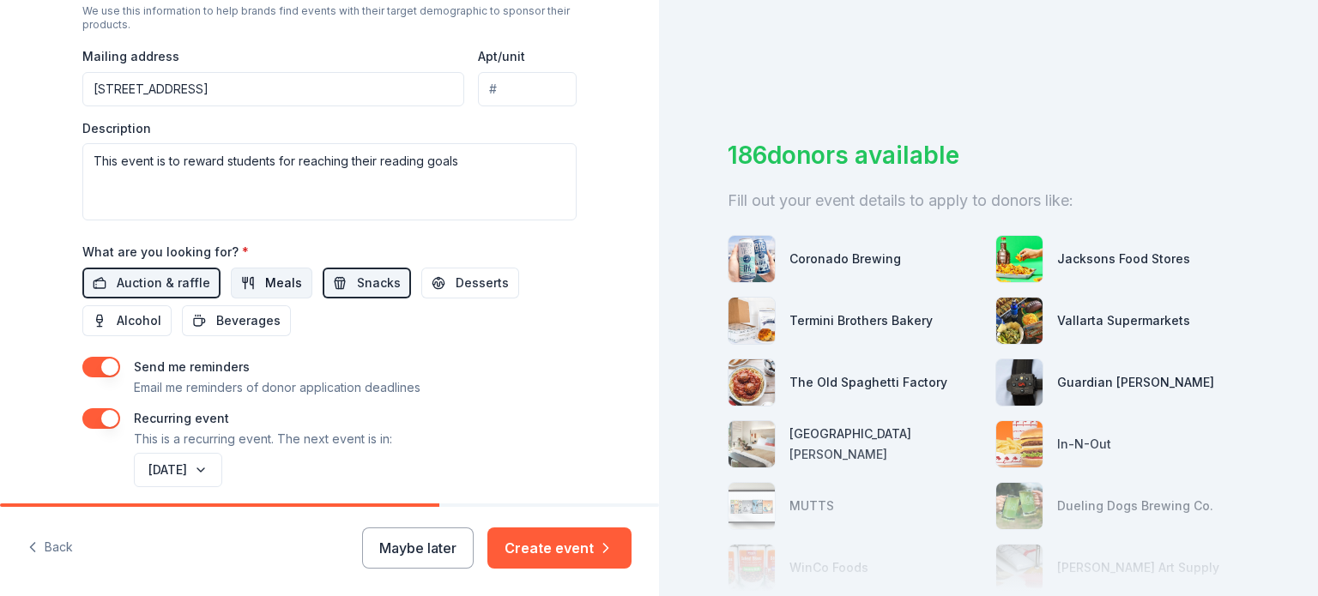
click at [275, 279] on span "Meals" at bounding box center [283, 283] width 37 height 21
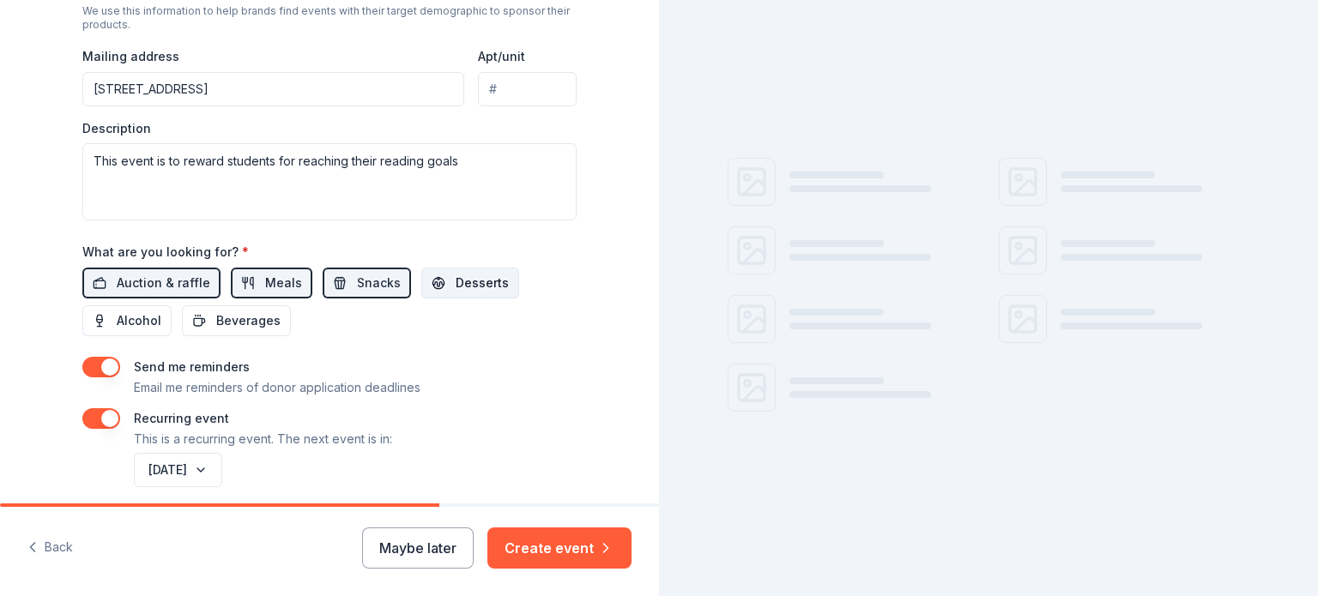
click at [456, 277] on span "Desserts" at bounding box center [482, 283] width 53 height 21
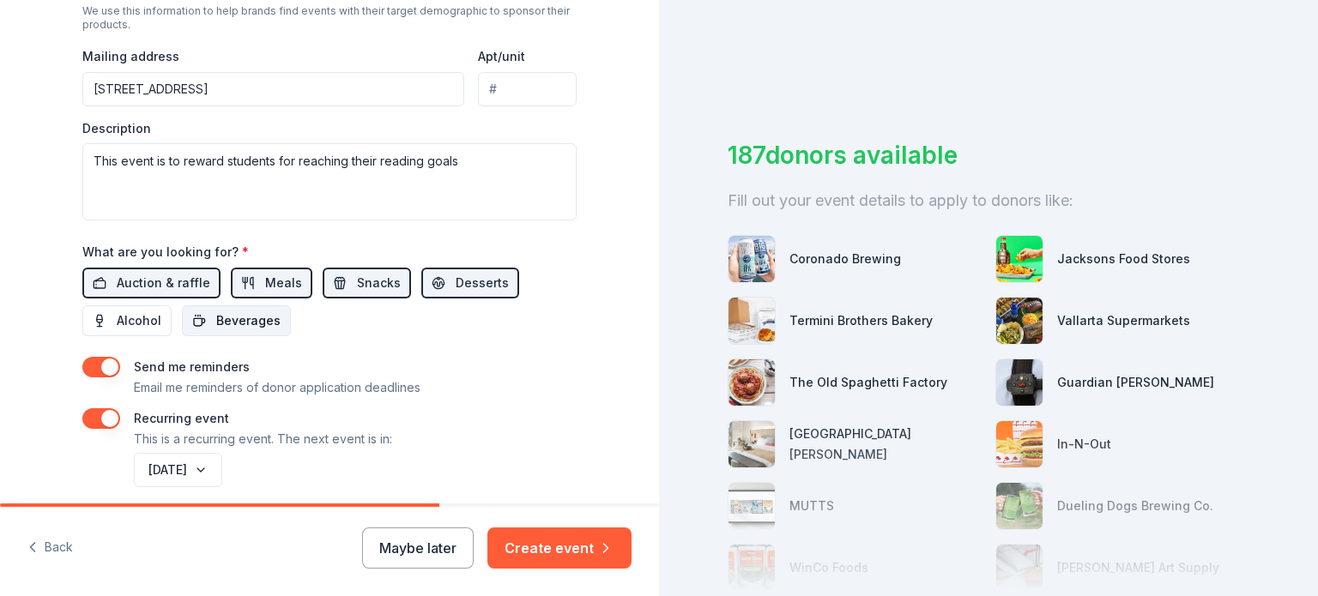
click at [224, 326] on span "Beverages" at bounding box center [248, 321] width 64 height 21
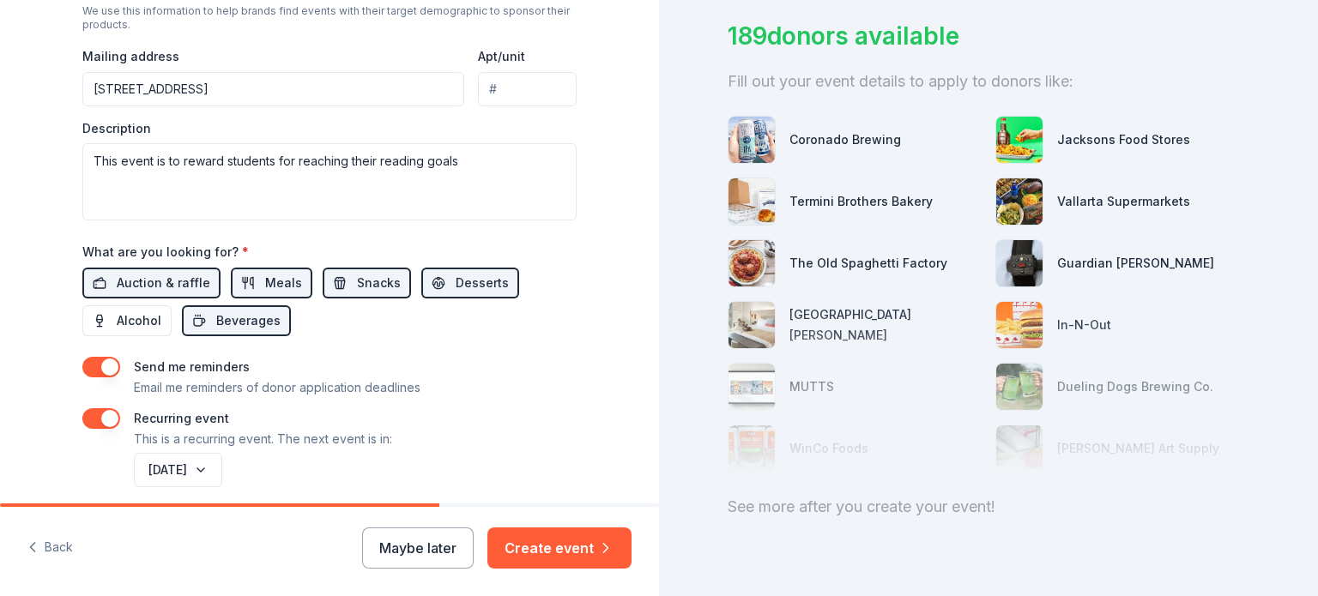
scroll to position [167, 0]
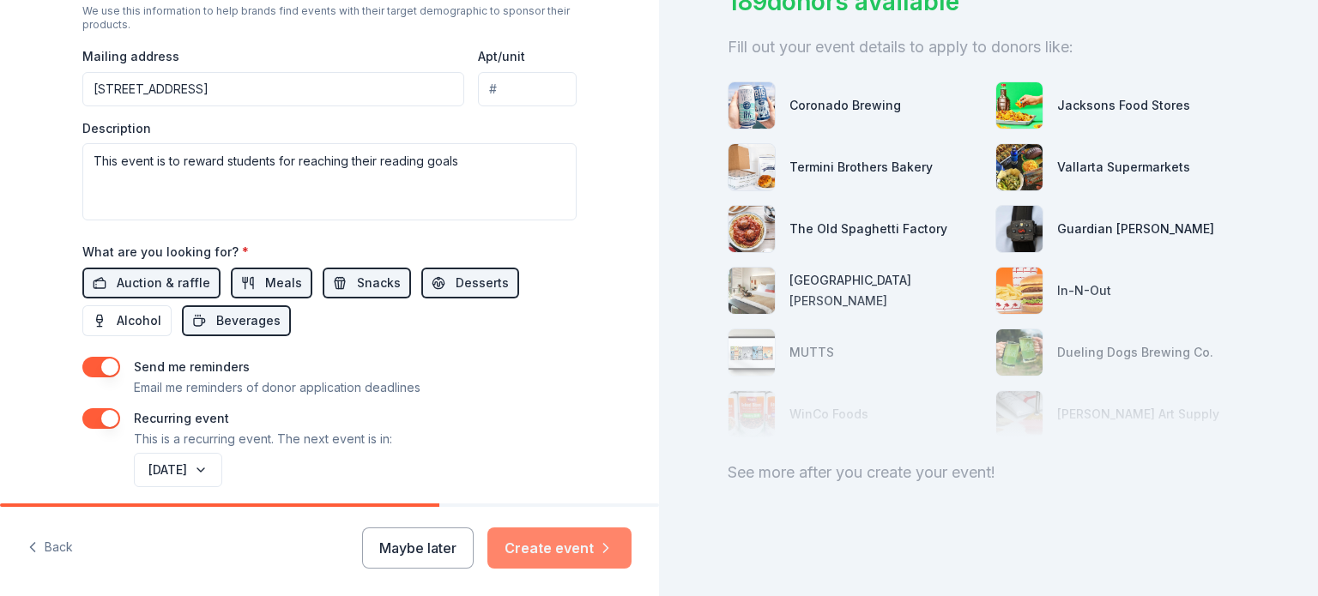
click at [542, 547] on button "Create event" at bounding box center [559, 548] width 144 height 41
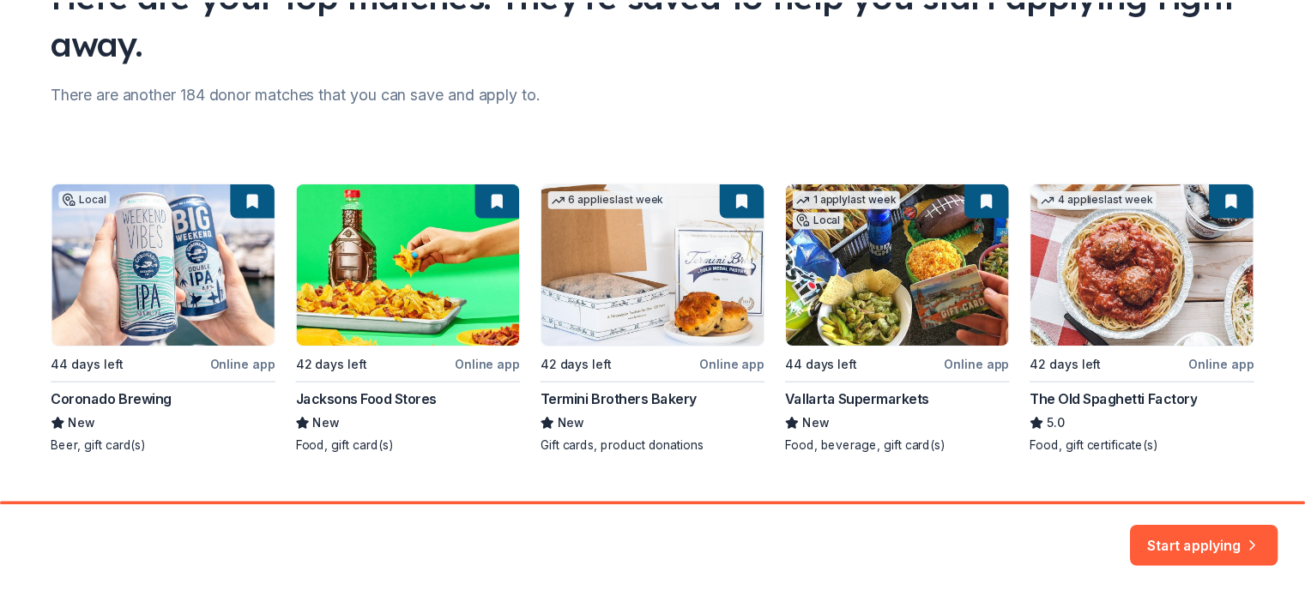
scroll to position [200, 0]
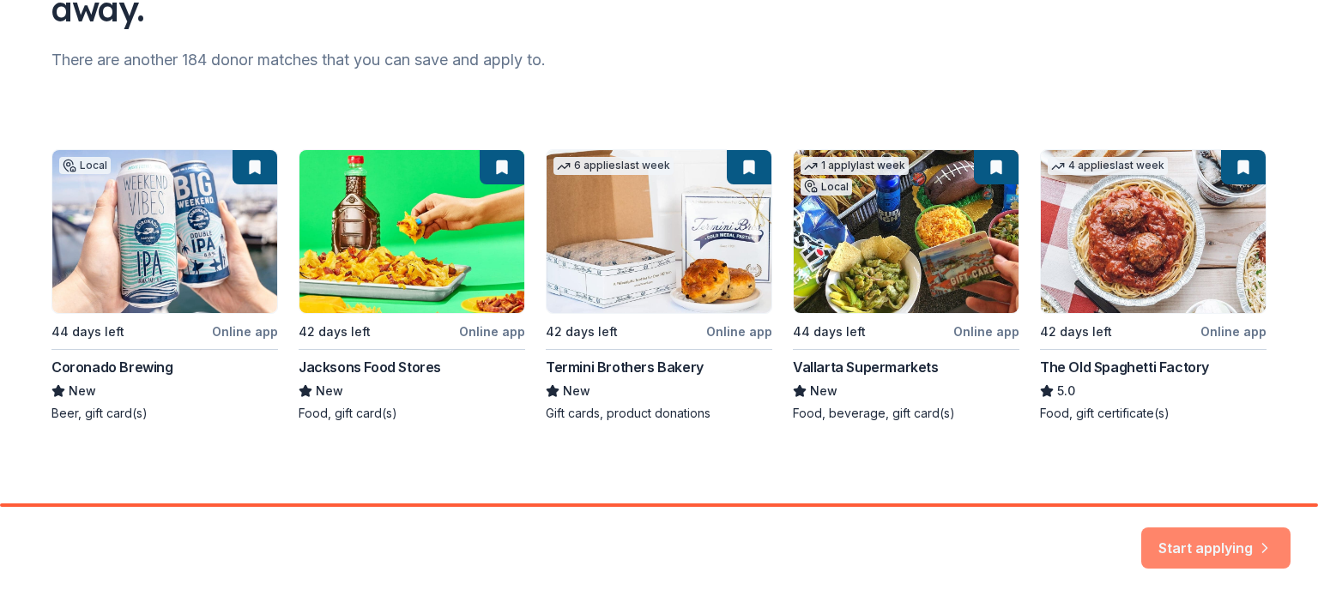
click at [1167, 545] on button "Start applying" at bounding box center [1215, 538] width 149 height 41
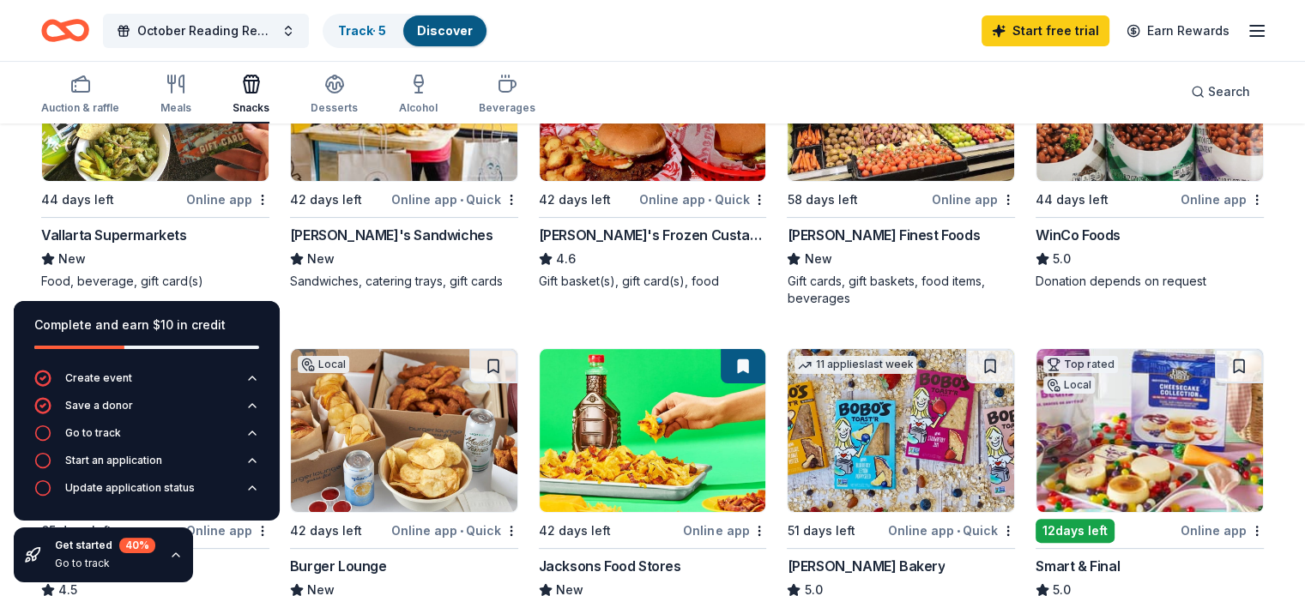
scroll to position [289, 0]
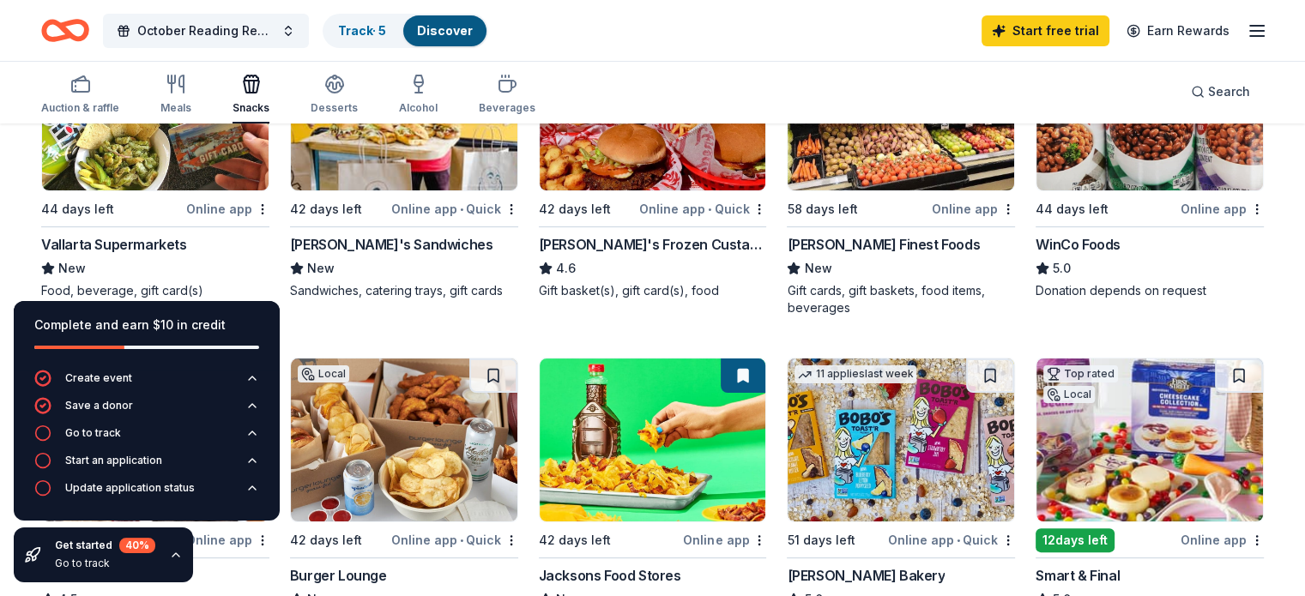
click at [1181, 205] on div "Online app" at bounding box center [1222, 208] width 83 height 21
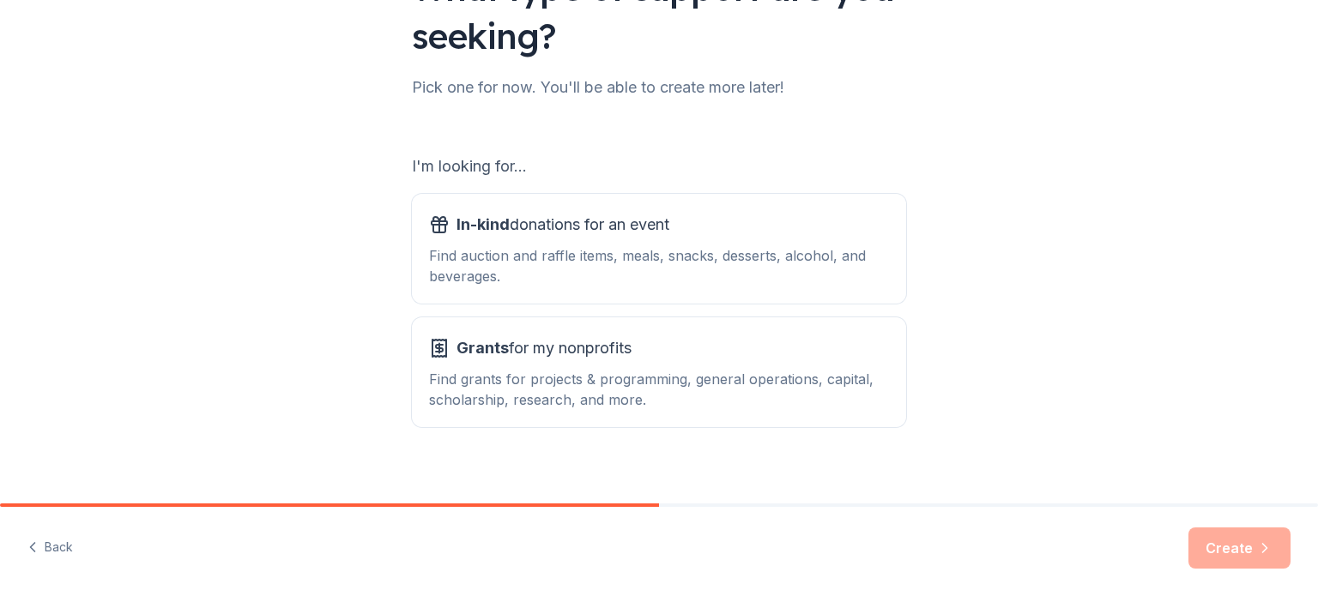
scroll to position [189, 0]
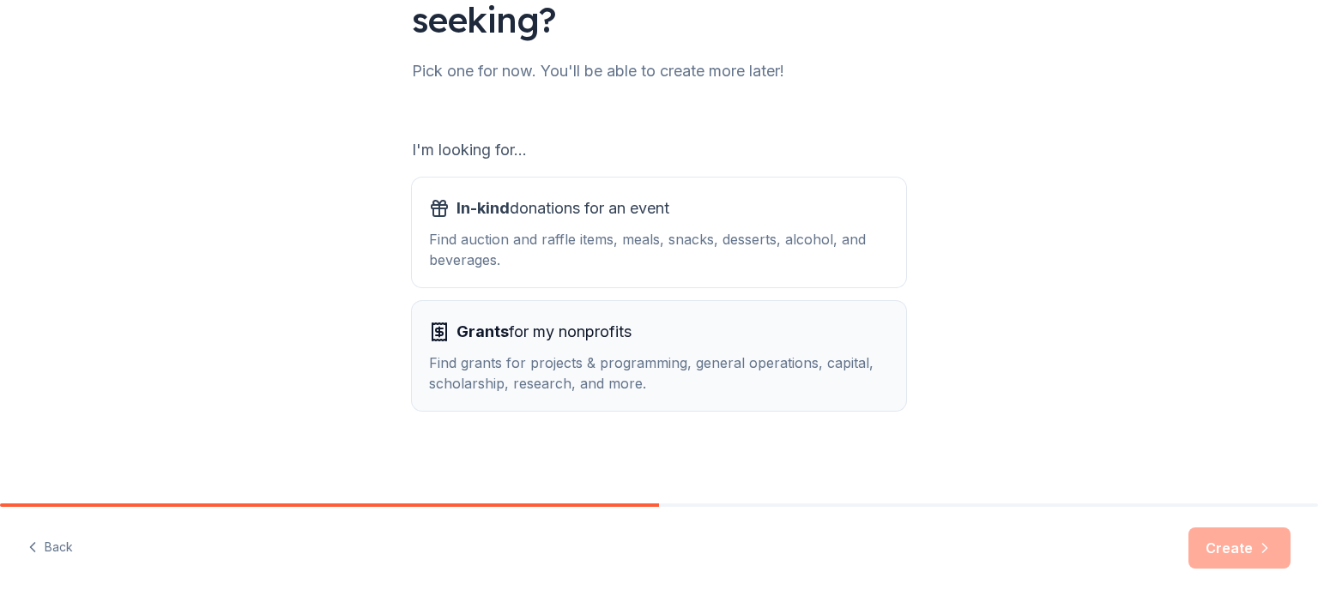
click at [490, 336] on span "Grants" at bounding box center [483, 332] width 52 height 18
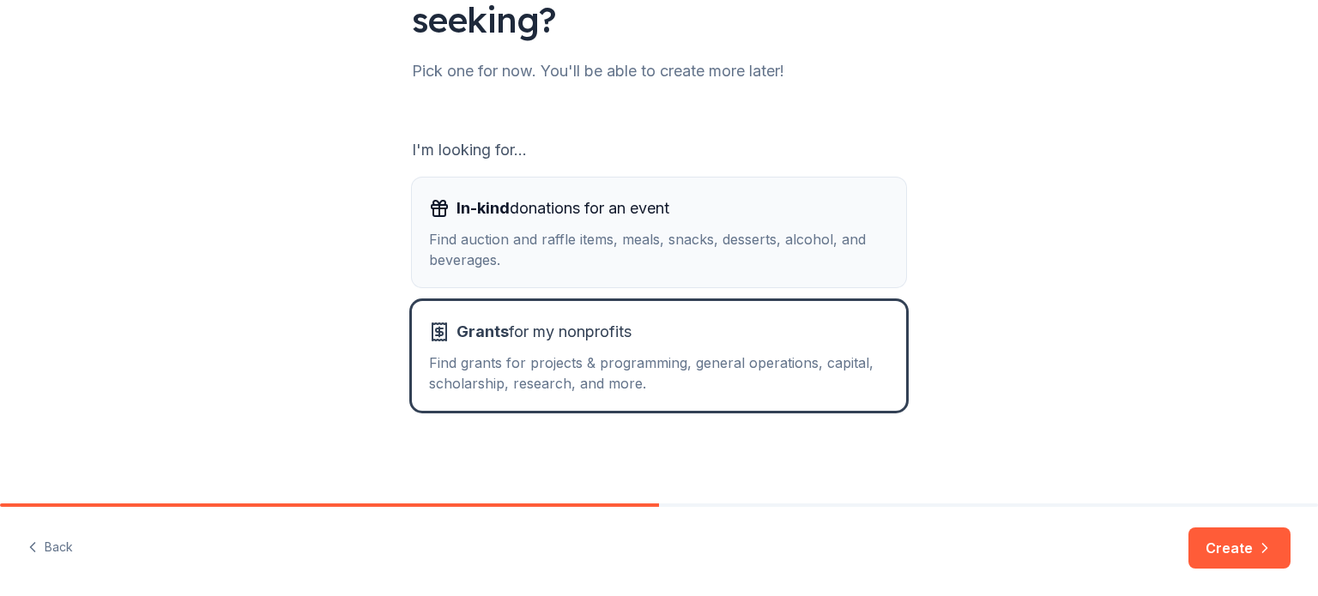
click at [474, 235] on div "Find auction and raffle items, meals, snacks, desserts, alcohol, and beverages." at bounding box center [659, 249] width 460 height 41
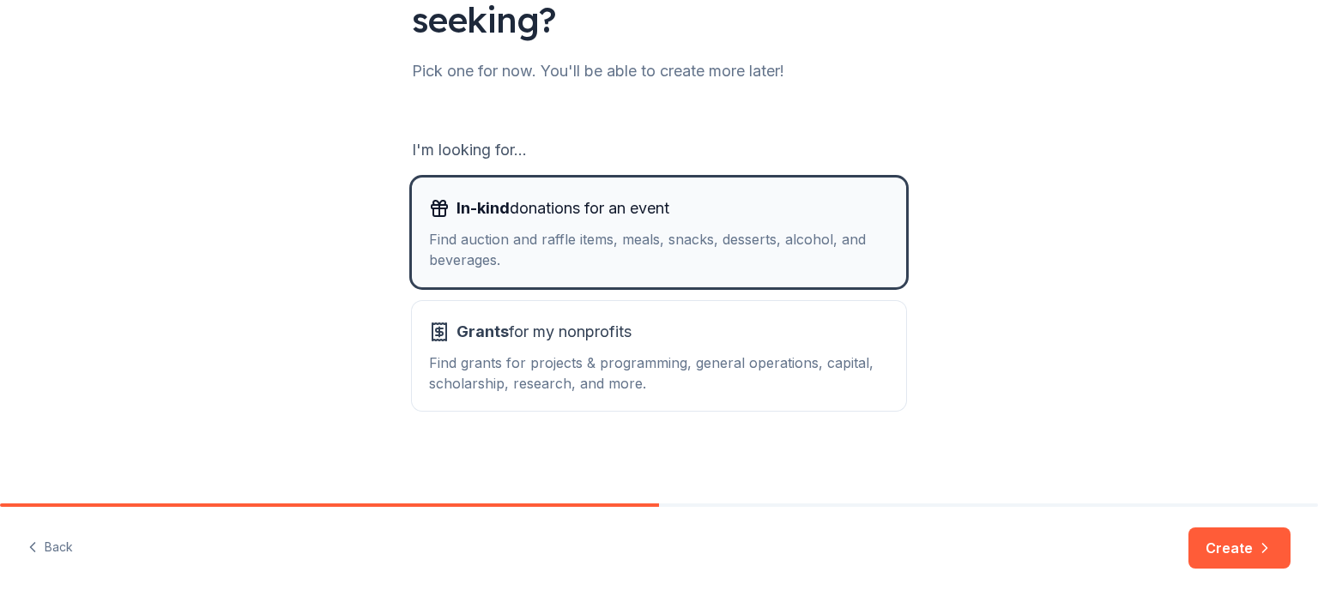
click at [536, 257] on div "Find auction and raffle items, meals, snacks, desserts, alcohol, and beverages." at bounding box center [659, 249] width 460 height 41
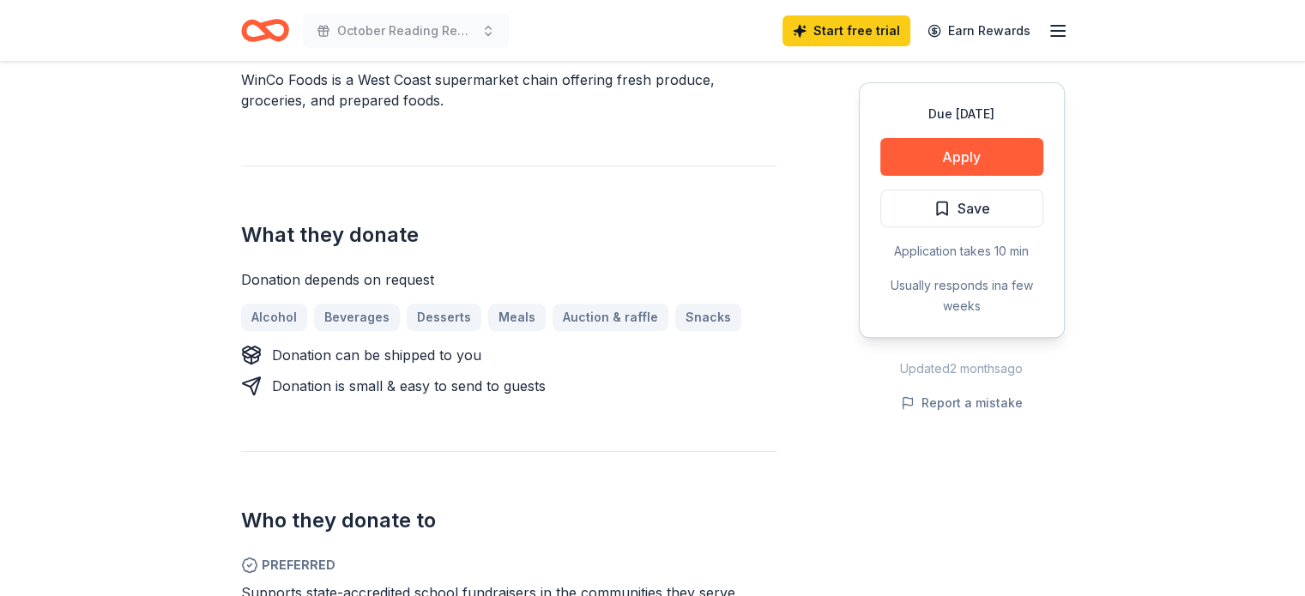
scroll to position [608, 0]
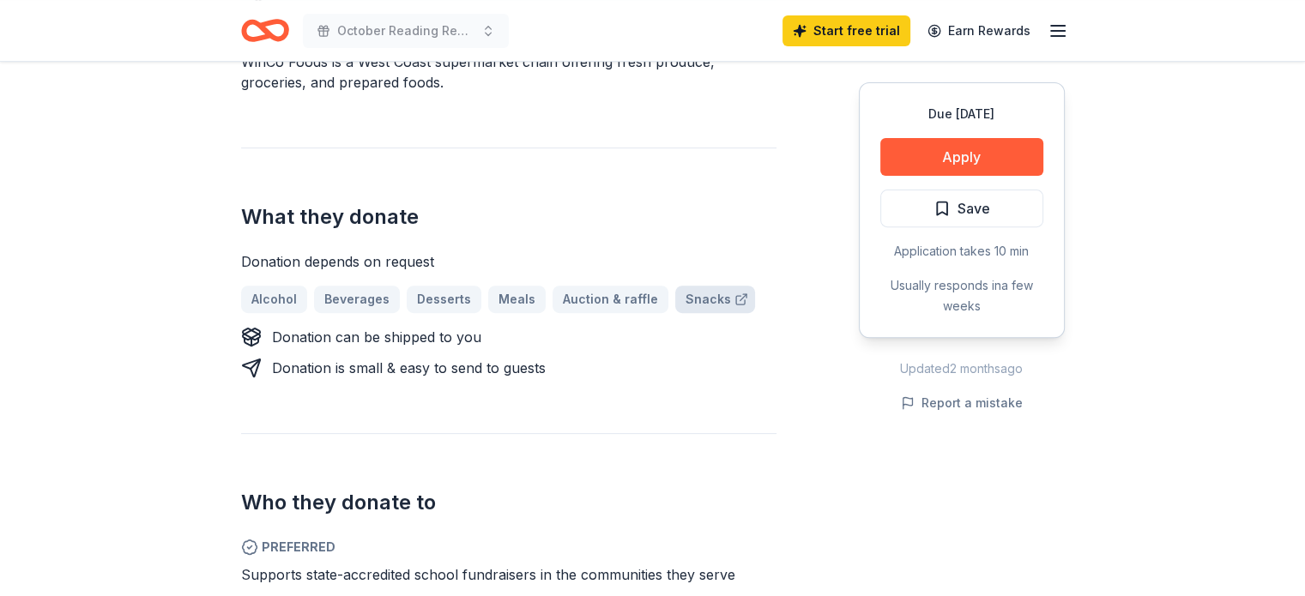
click at [695, 286] on link "Snacks" at bounding box center [715, 299] width 80 height 27
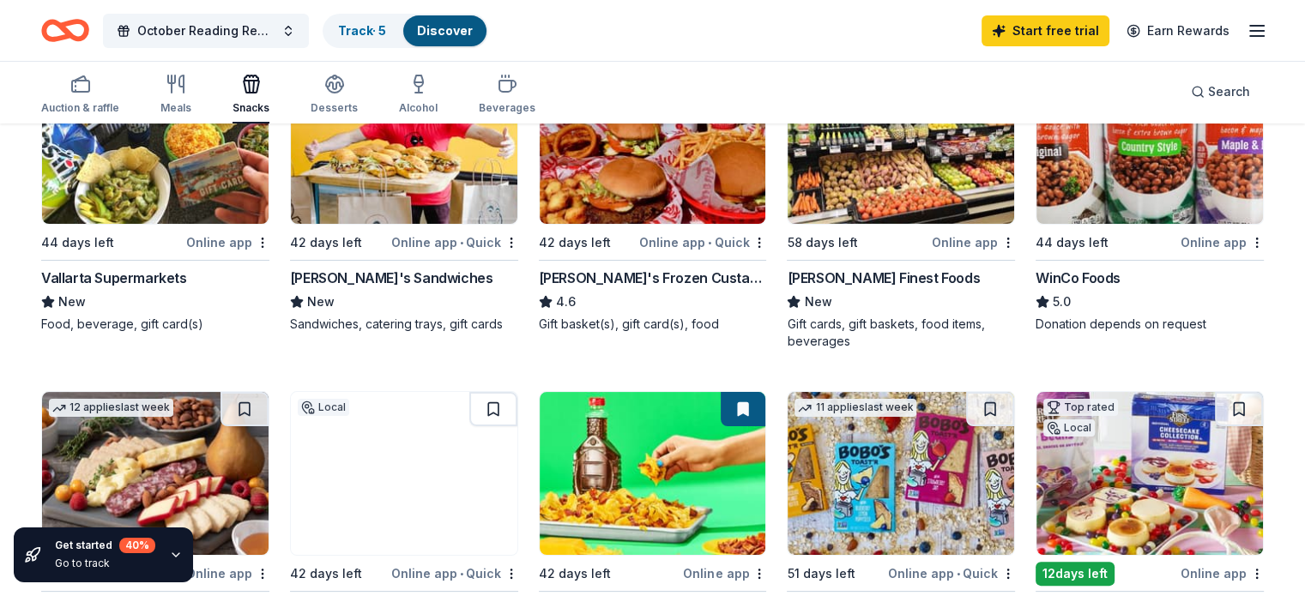
scroll to position [214, 0]
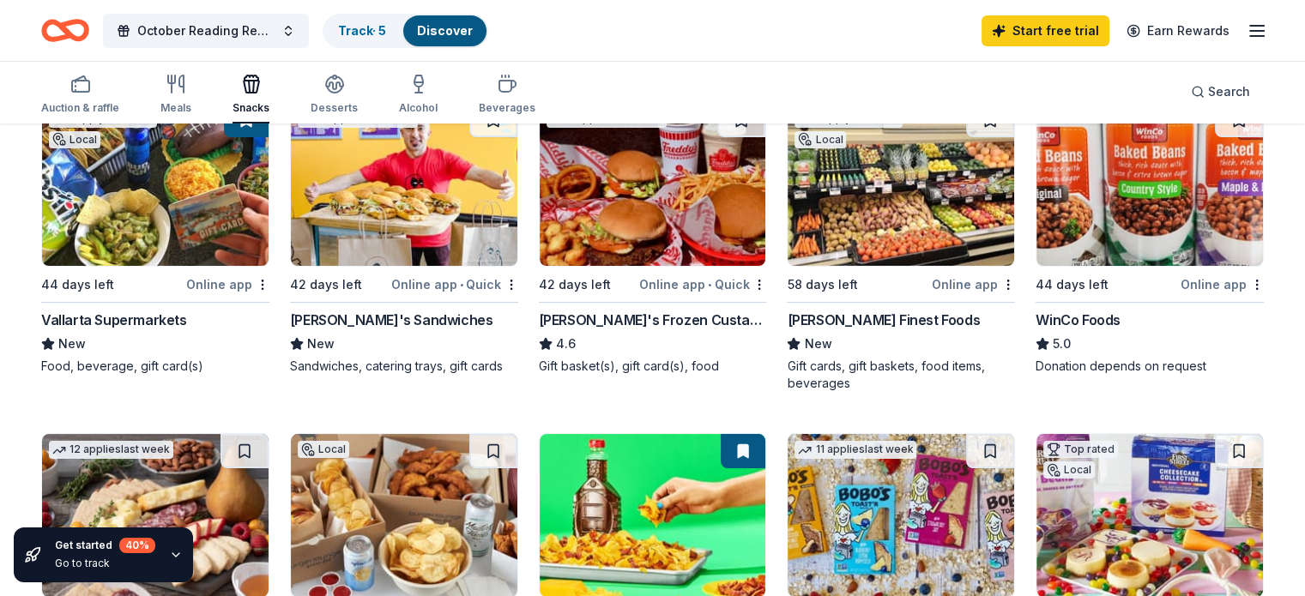
click at [1207, 282] on div "Online app" at bounding box center [1222, 284] width 83 height 21
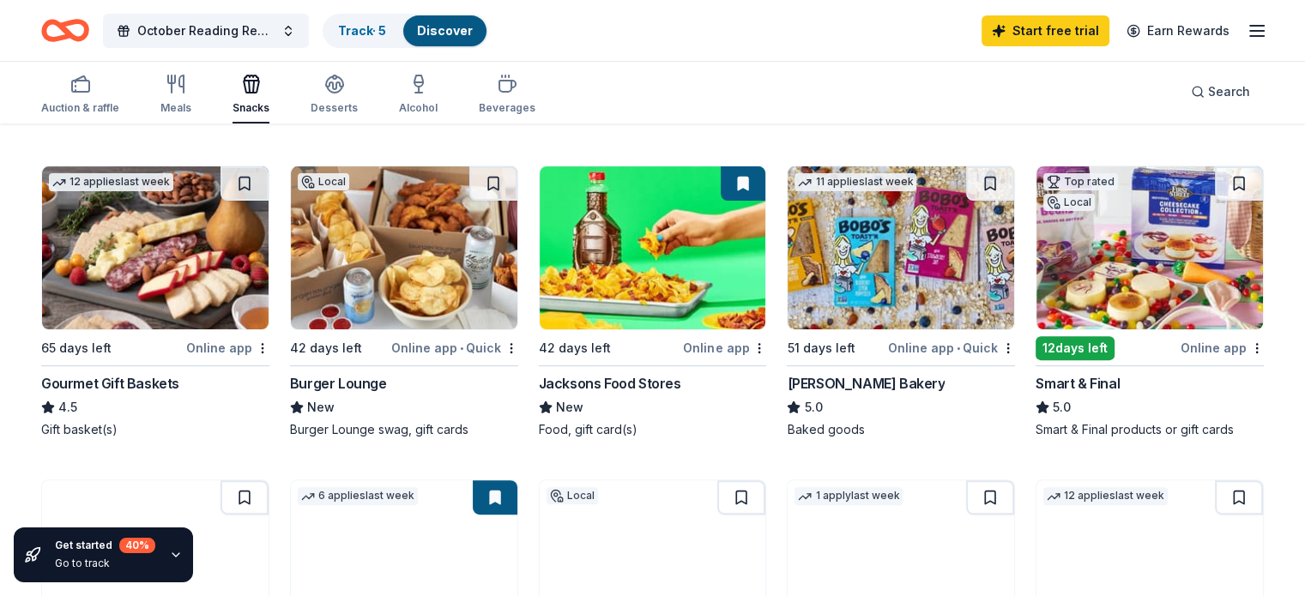
scroll to position [479, 0]
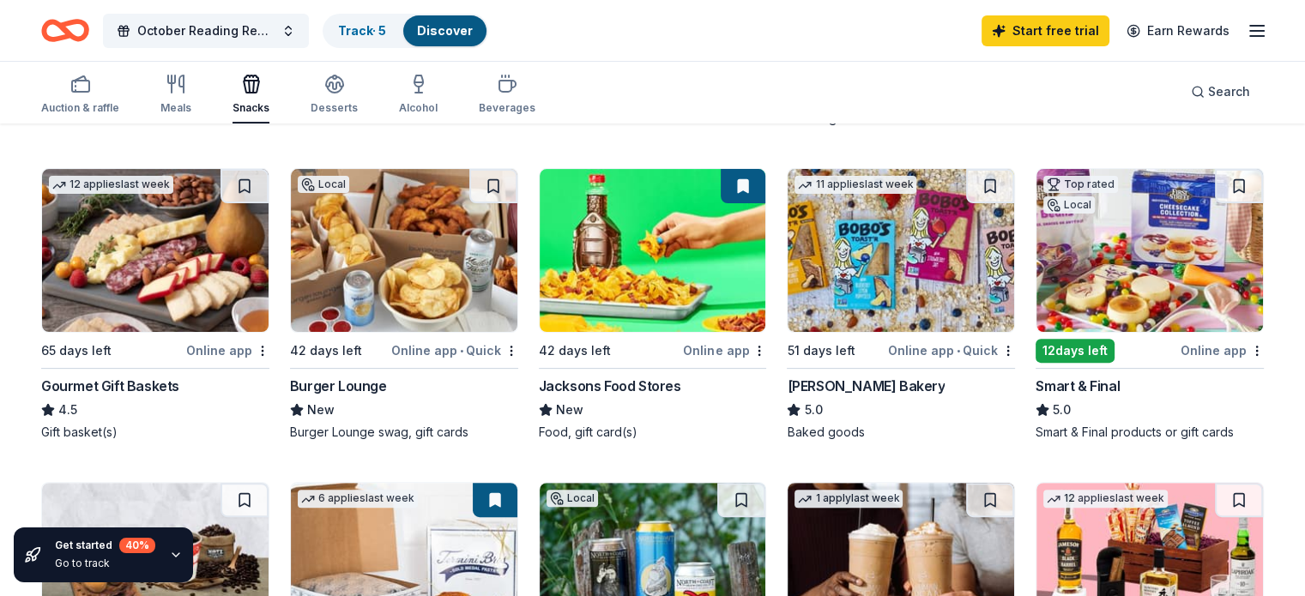
click at [897, 255] on img at bounding box center [901, 250] width 227 height 163
click at [1085, 312] on img at bounding box center [1150, 250] width 227 height 163
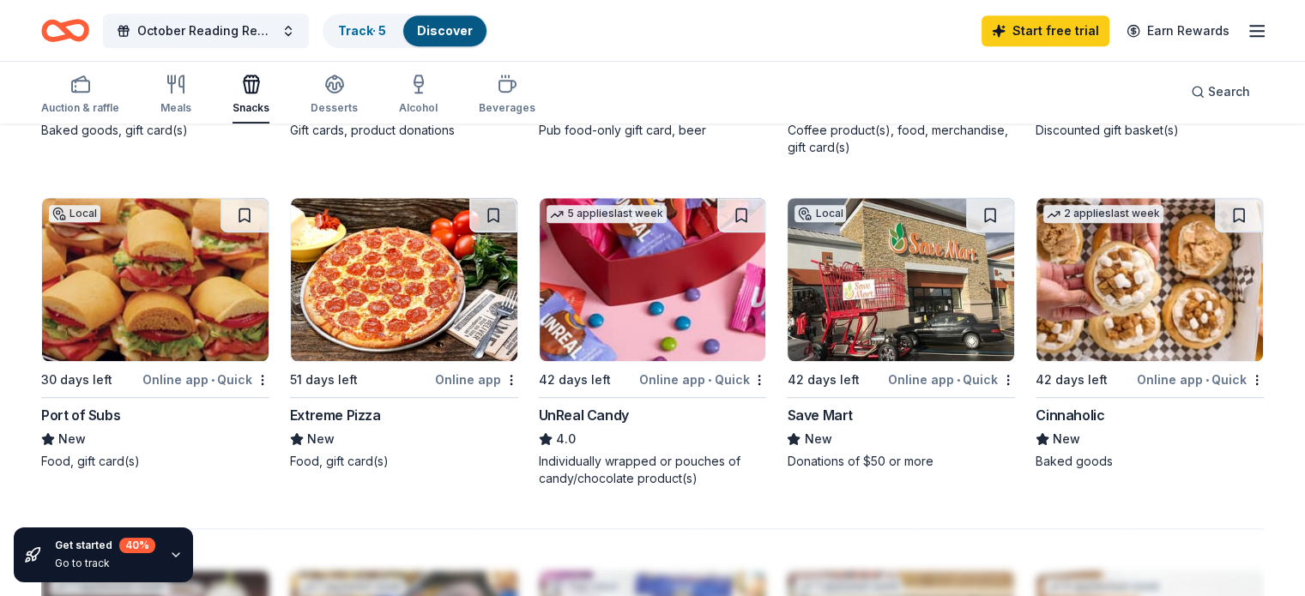
scroll to position [1089, 0]
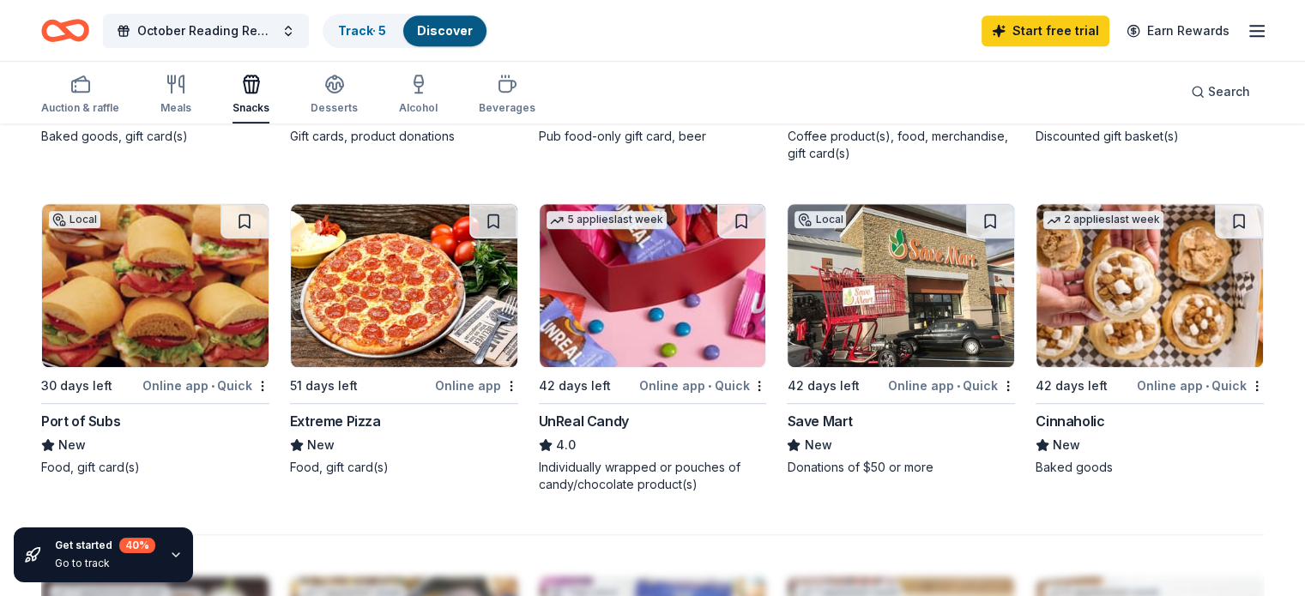
click at [936, 315] on img at bounding box center [901, 285] width 227 height 163
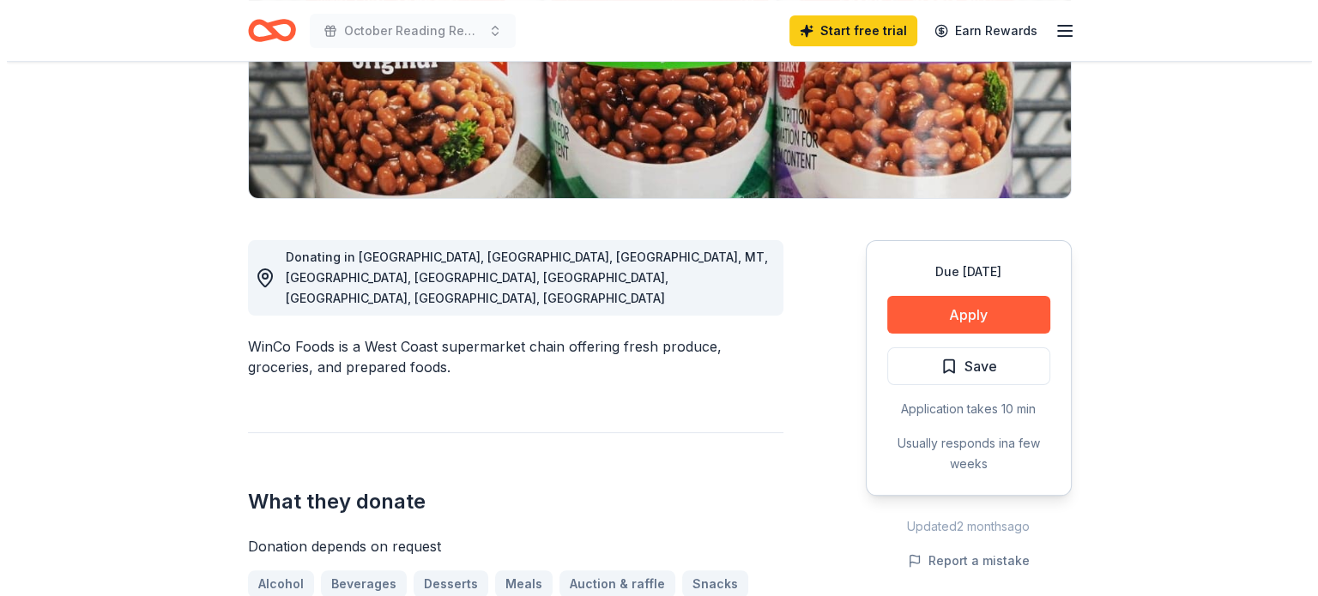
scroll to position [326, 0]
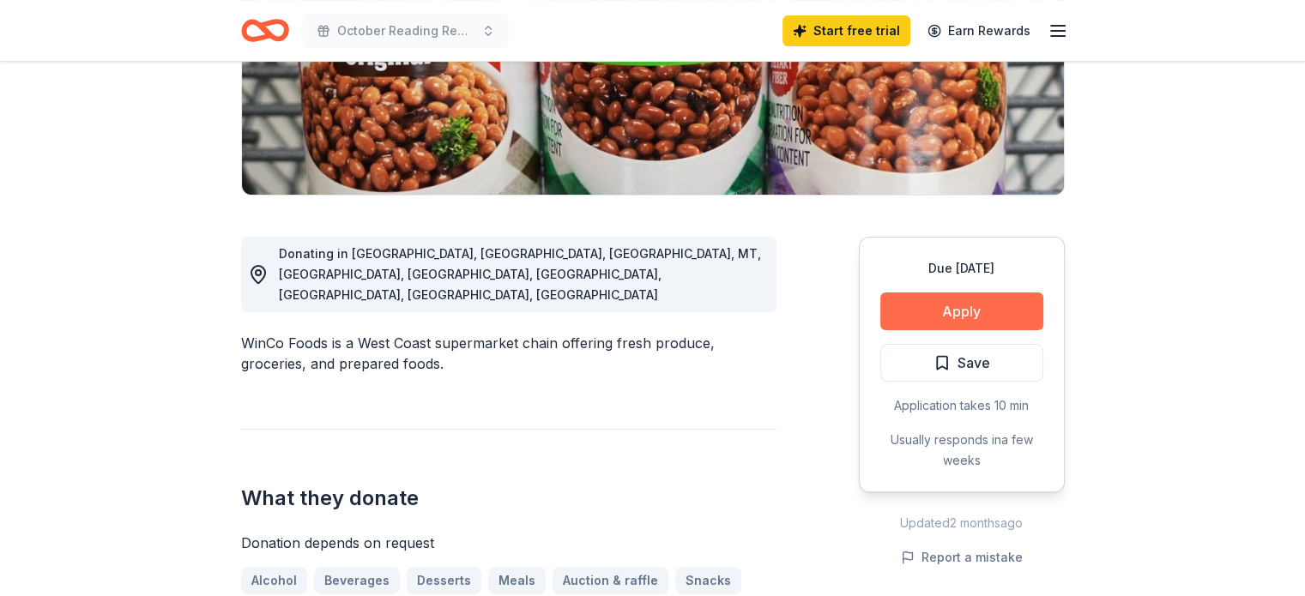
click at [961, 300] on button "Apply" at bounding box center [962, 312] width 163 height 38
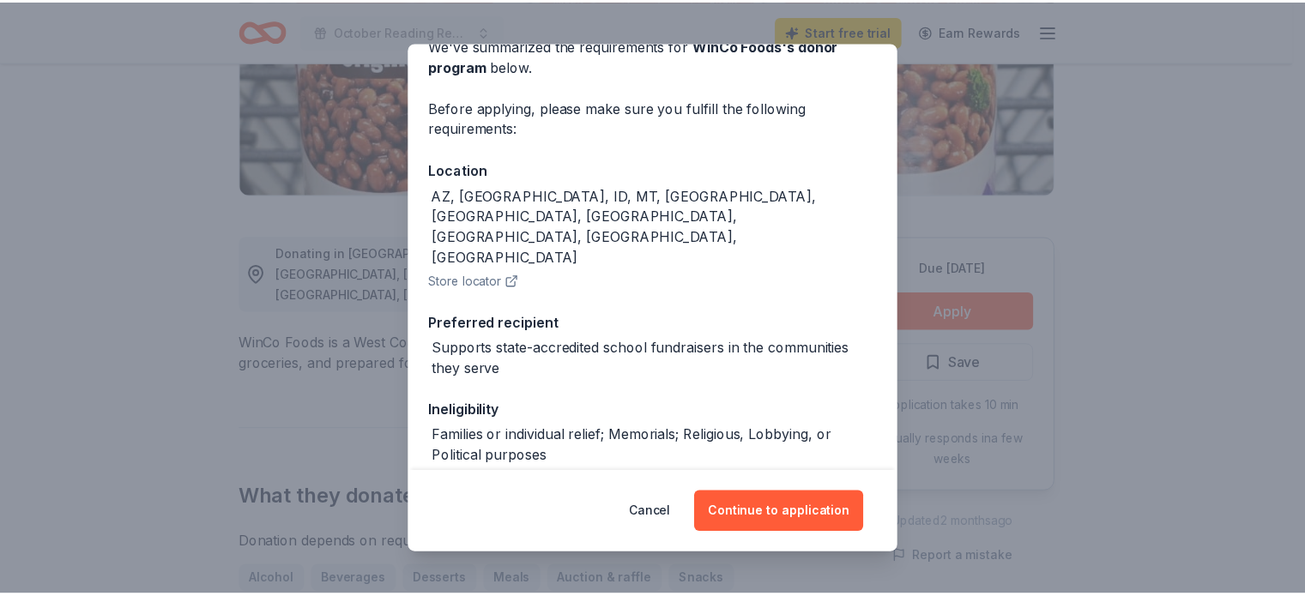
scroll to position [113, 0]
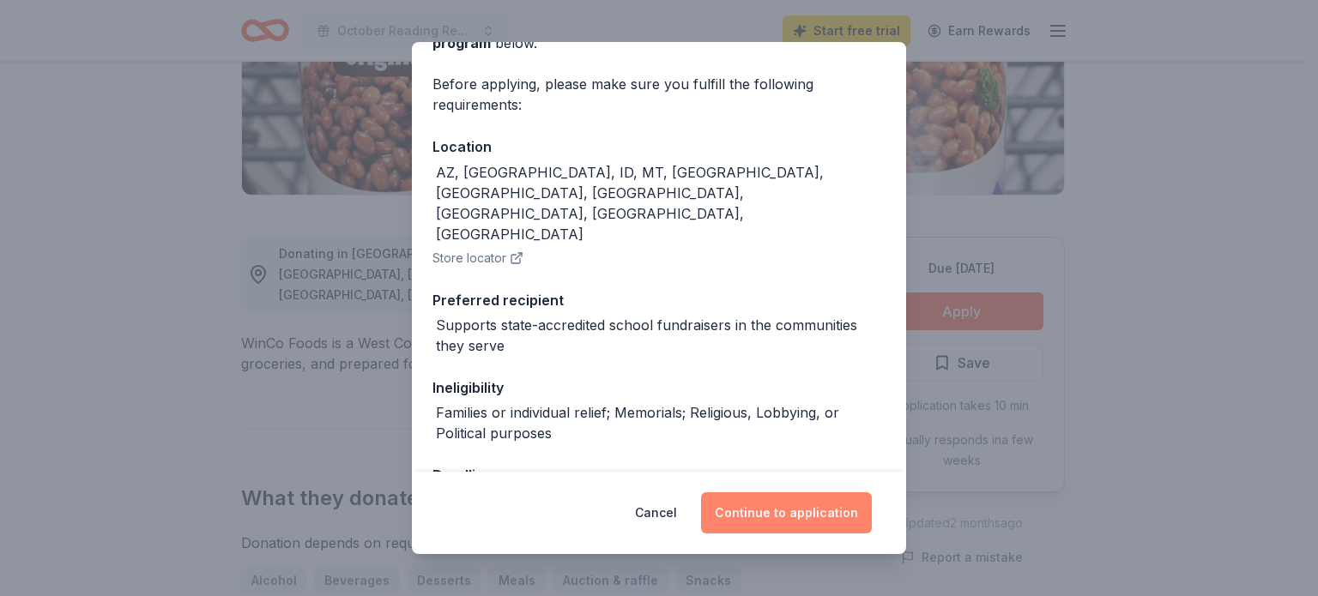
click at [793, 510] on button "Continue to application" at bounding box center [786, 513] width 171 height 41
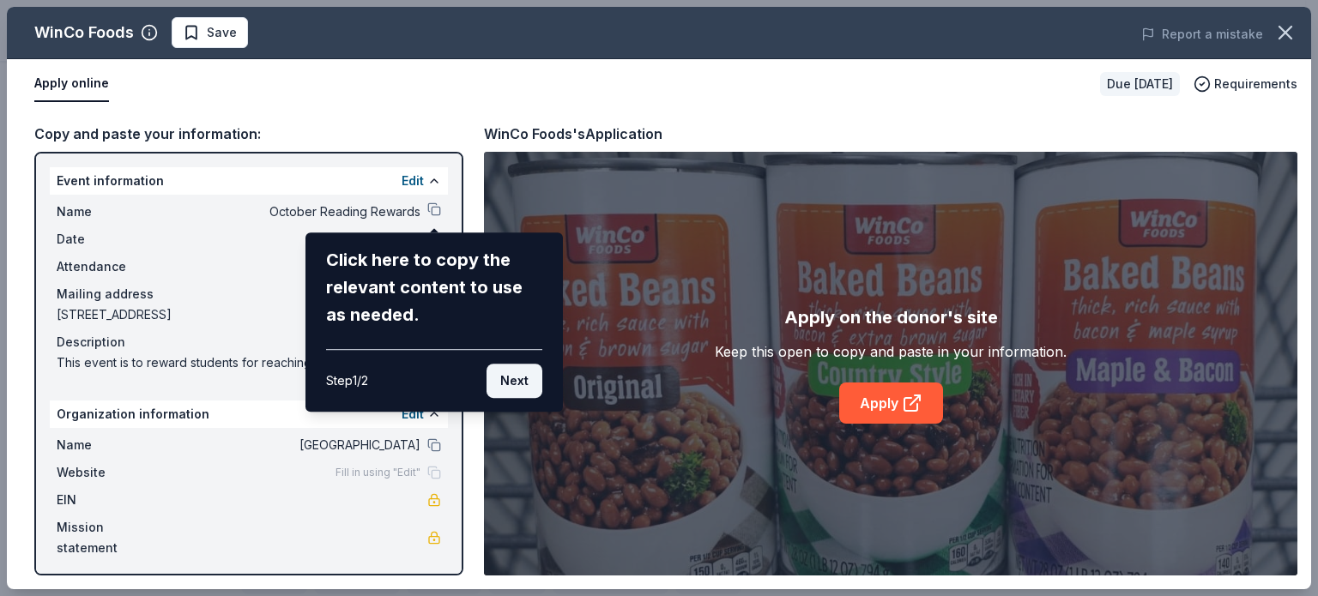
click at [508, 387] on button "Next" at bounding box center [515, 381] width 56 height 34
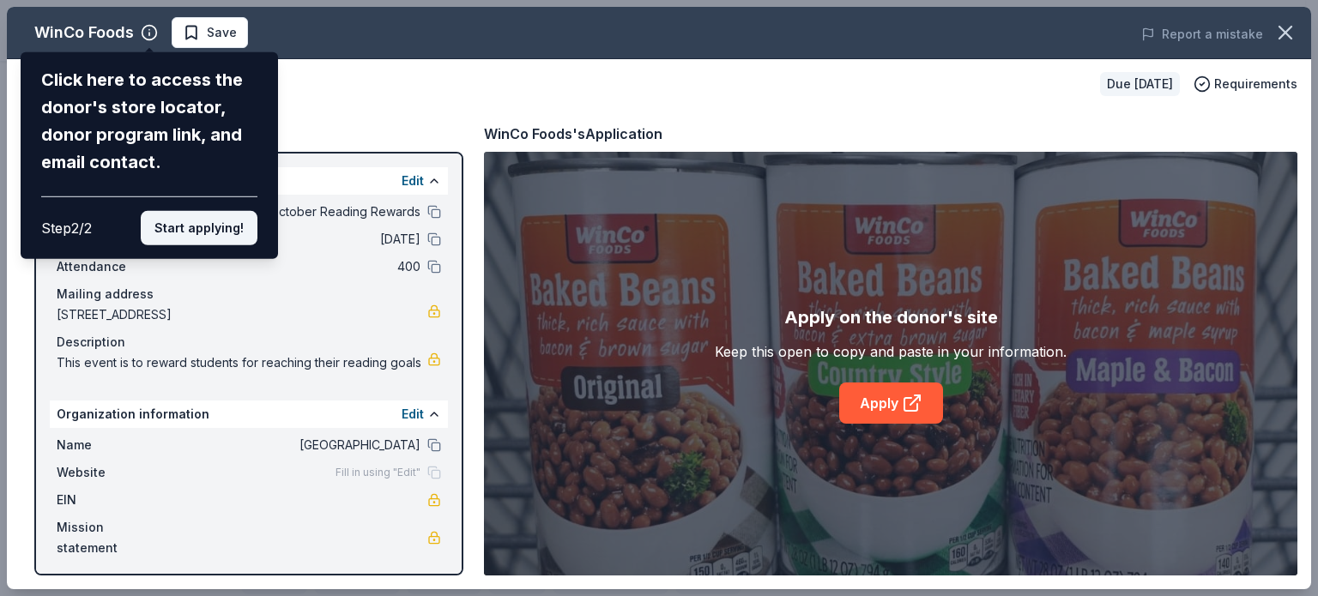
click at [216, 224] on button "Start applying!" at bounding box center [199, 228] width 117 height 34
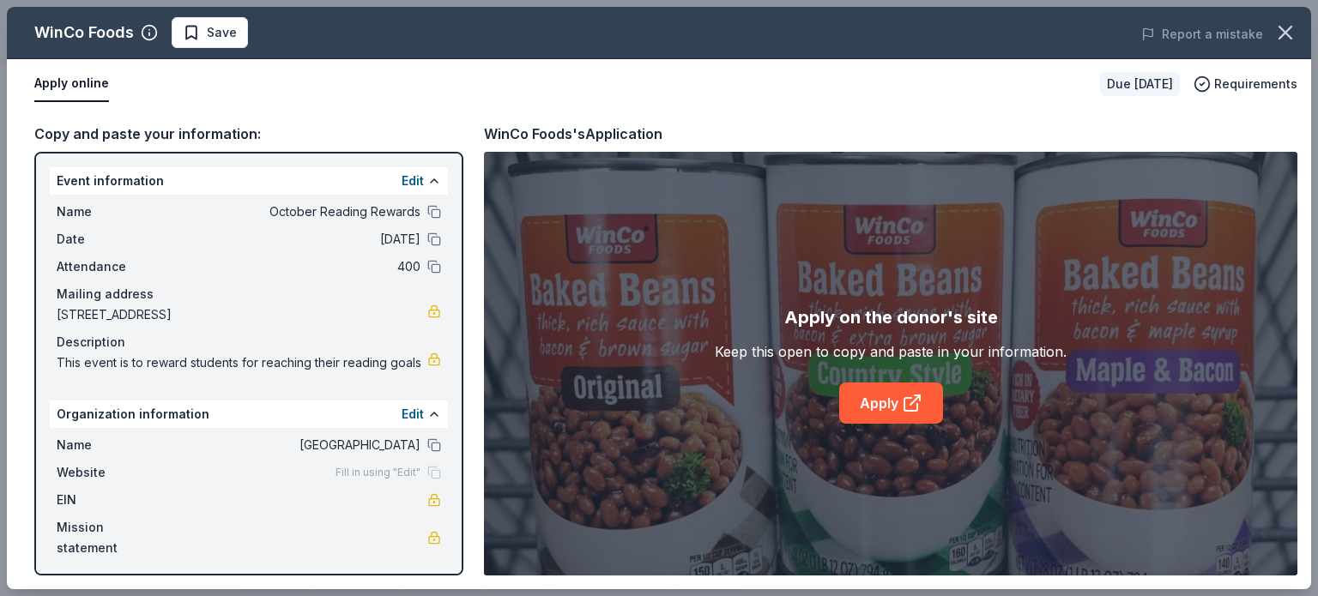
click at [220, 178] on div "Event information Edit" at bounding box center [249, 180] width 398 height 27
drag, startPoint x: 1317, startPoint y: 155, endPoint x: 1315, endPoint y: 257, distance: 101.3
click at [1305, 257] on div "WinCo Foods Save Report a mistake Apply online Due in 44 days Requirements Copy…" at bounding box center [659, 298] width 1318 height 596
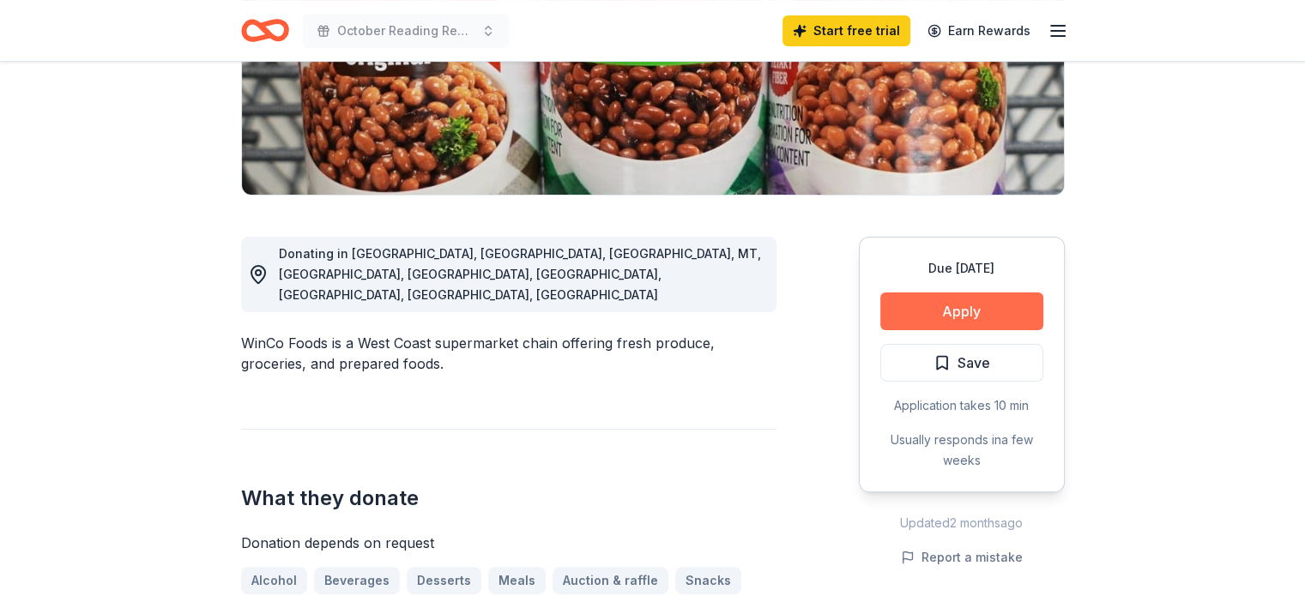
click at [976, 311] on button "Apply" at bounding box center [962, 312] width 163 height 38
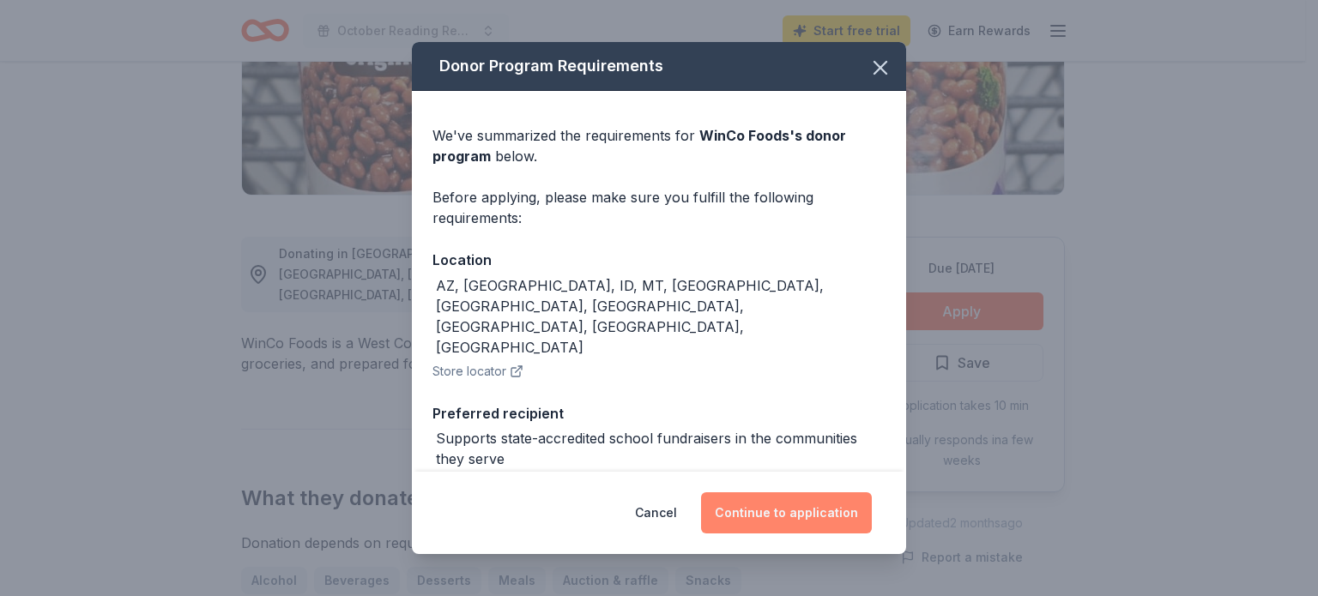
click at [760, 505] on button "Continue to application" at bounding box center [786, 513] width 171 height 41
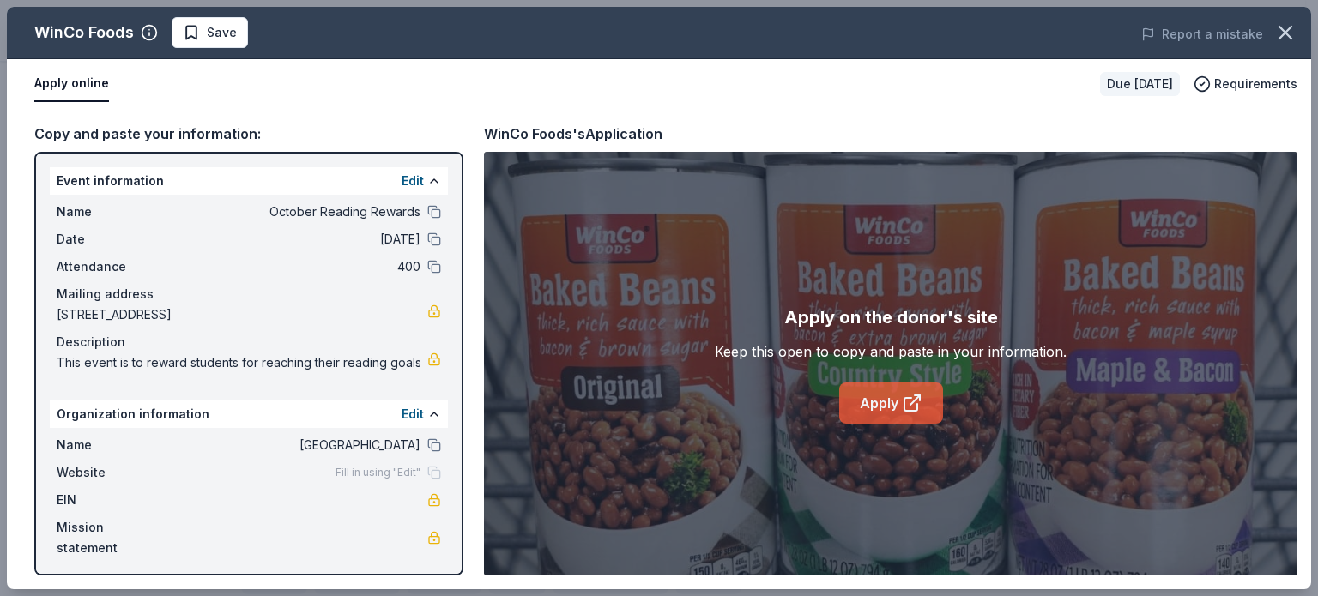
click at [886, 409] on link "Apply" at bounding box center [891, 403] width 104 height 41
click at [1282, 26] on icon "button" at bounding box center [1286, 33] width 24 height 24
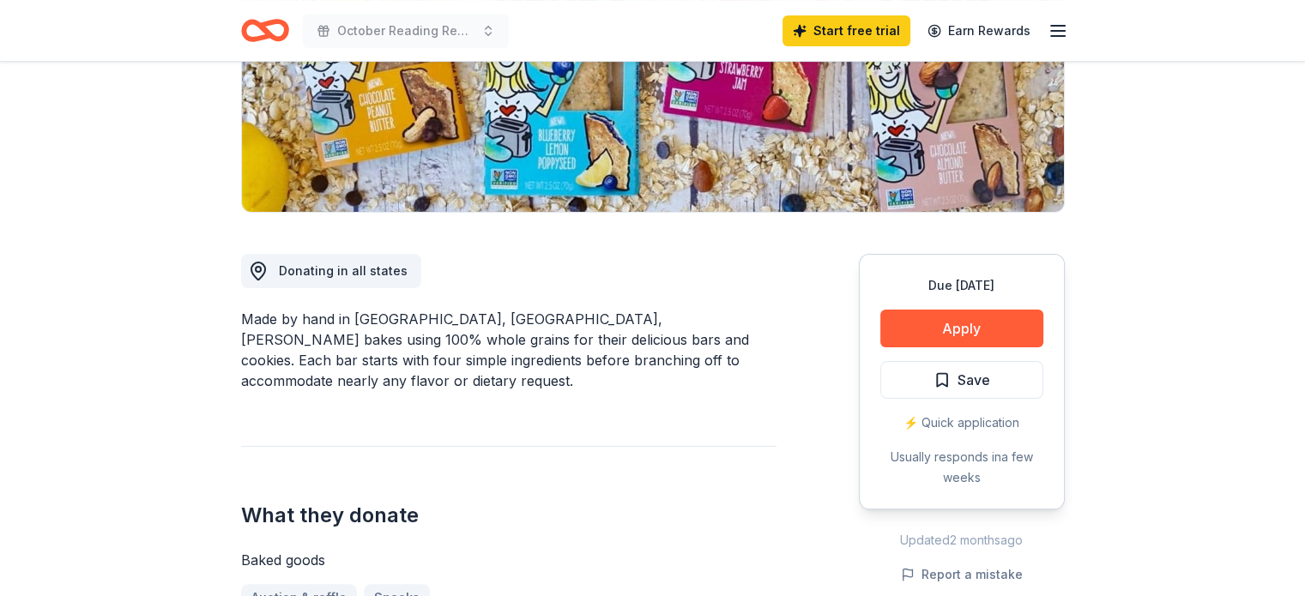
scroll to position [319, 0]
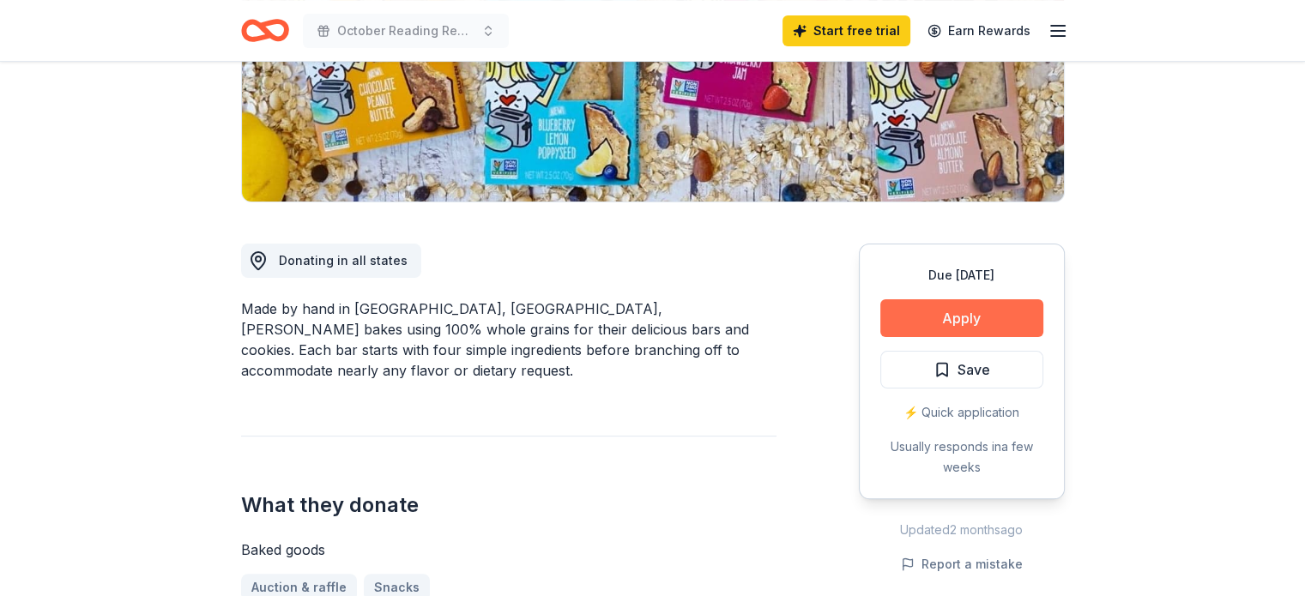
click at [951, 318] on button "Apply" at bounding box center [962, 319] width 163 height 38
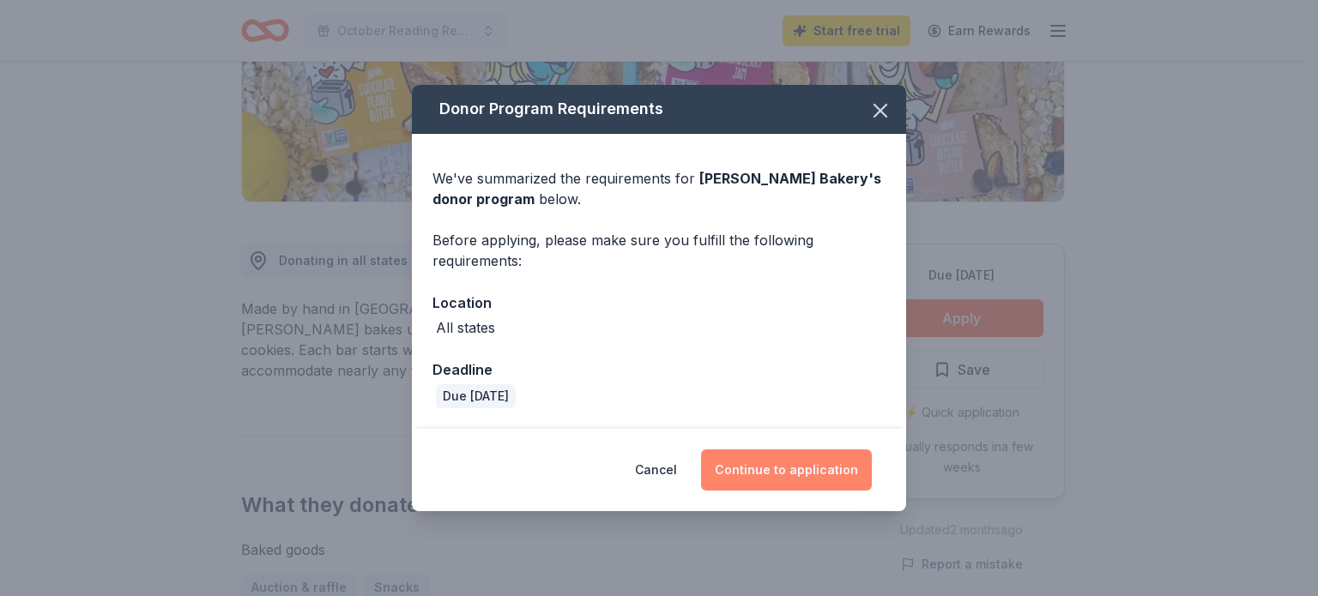
click at [802, 476] on button "Continue to application" at bounding box center [786, 470] width 171 height 41
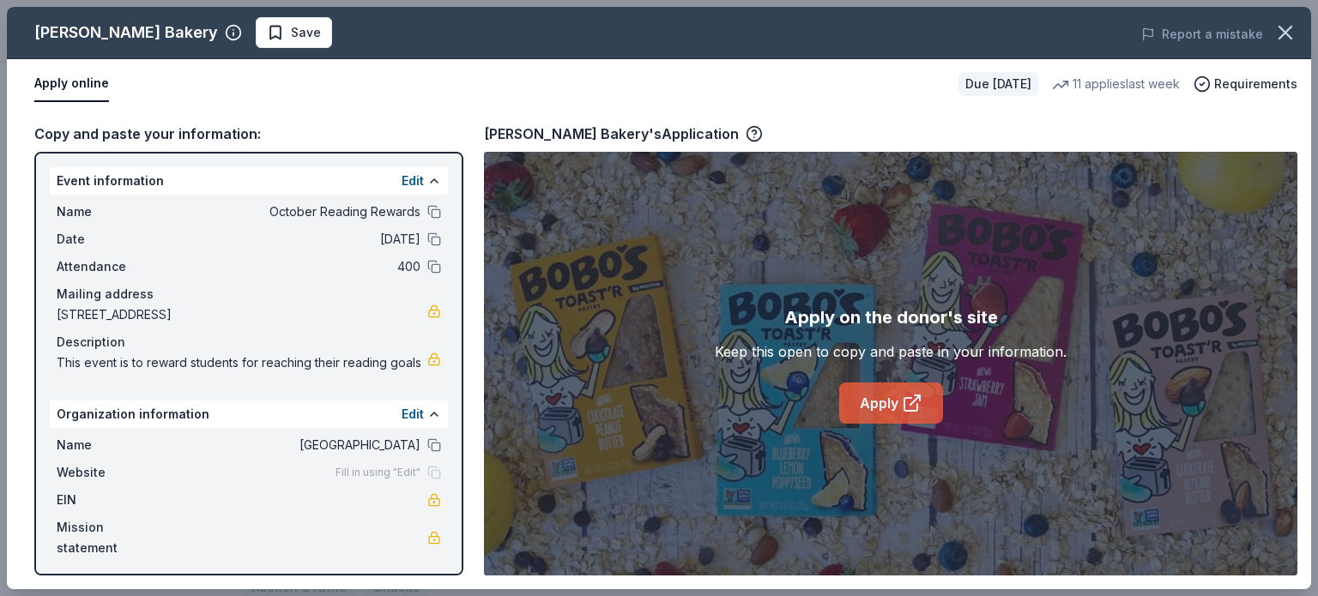
click at [874, 401] on link "Apply" at bounding box center [891, 403] width 104 height 41
click at [1282, 27] on icon "button" at bounding box center [1286, 33] width 24 height 24
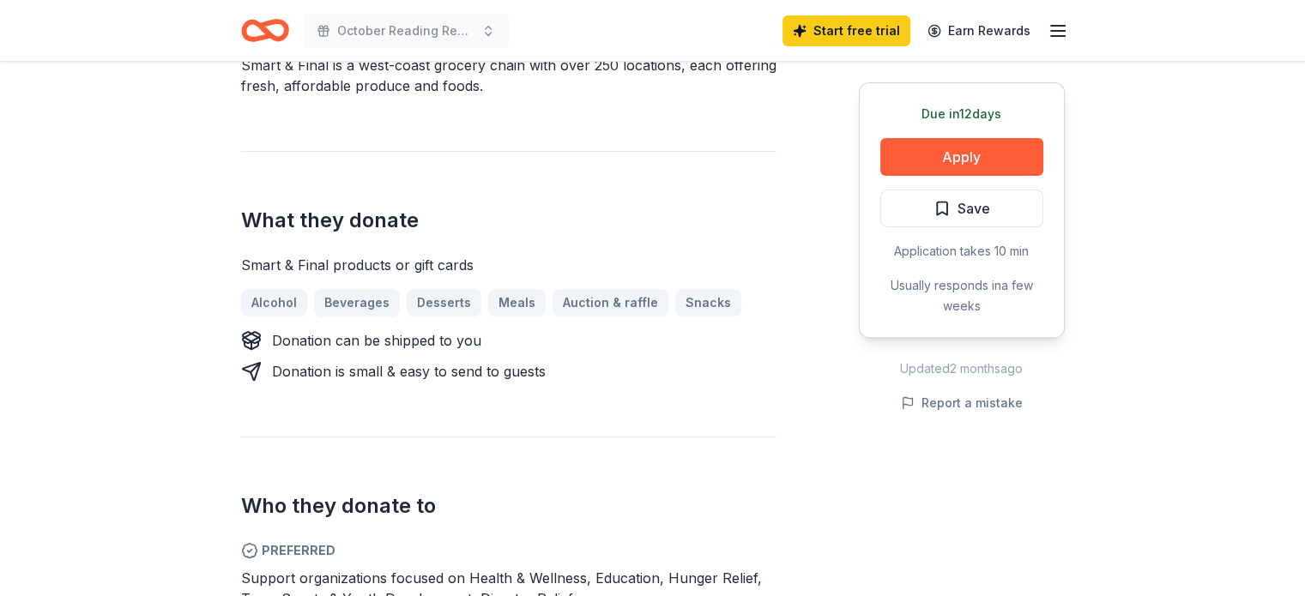
scroll to position [528, 0]
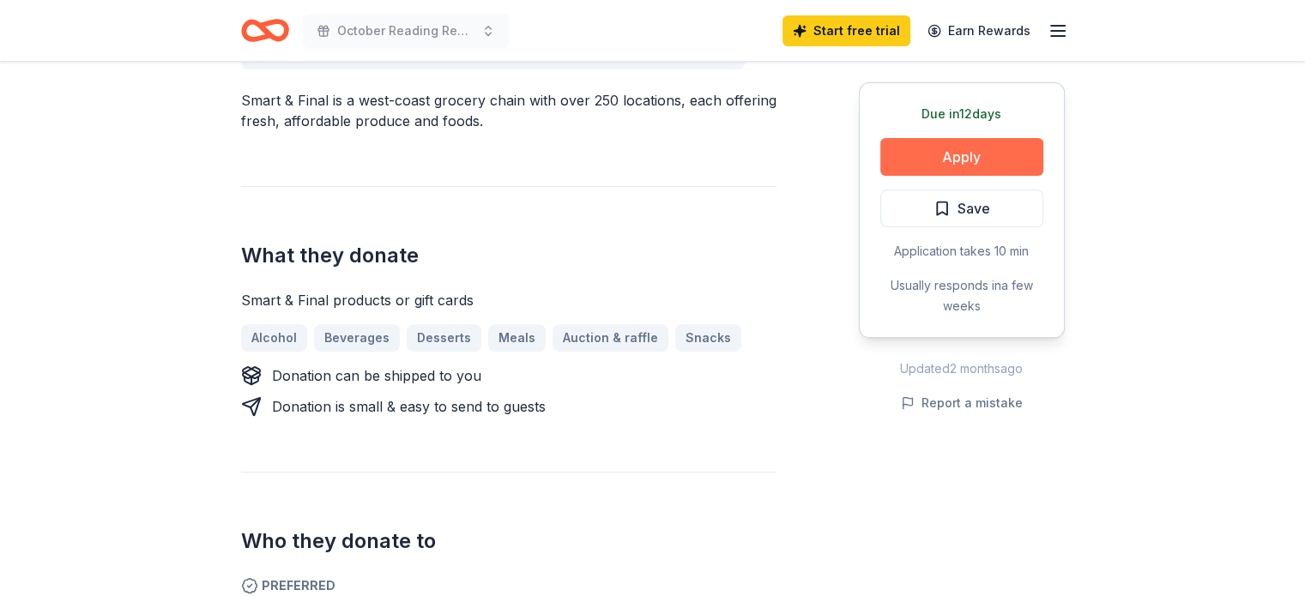
click at [921, 164] on button "Apply" at bounding box center [962, 157] width 163 height 38
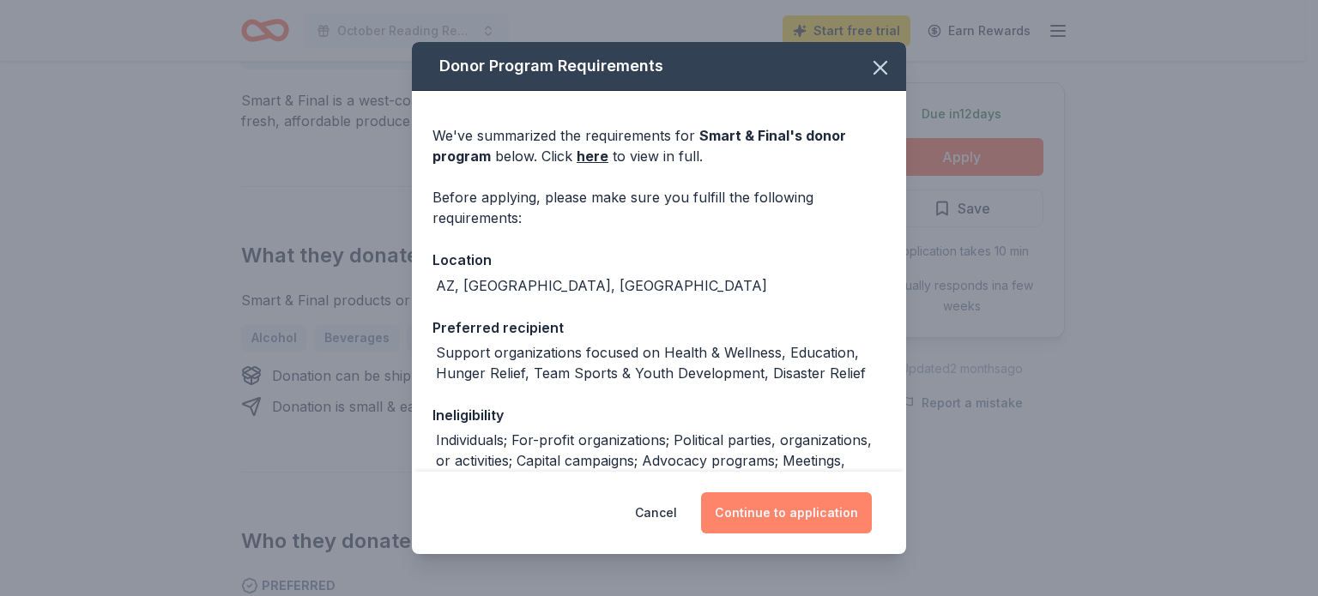
click at [776, 514] on button "Continue to application" at bounding box center [786, 513] width 171 height 41
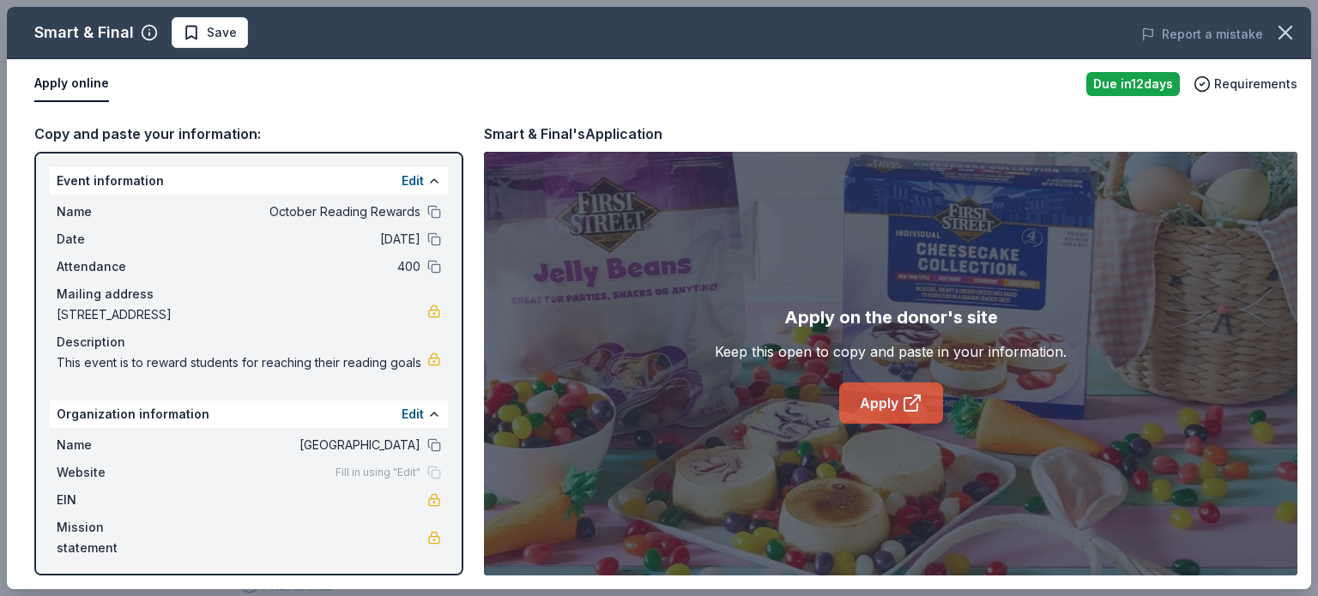
click at [920, 400] on icon at bounding box center [912, 403] width 21 height 21
click at [1282, 37] on icon "button" at bounding box center [1286, 33] width 24 height 24
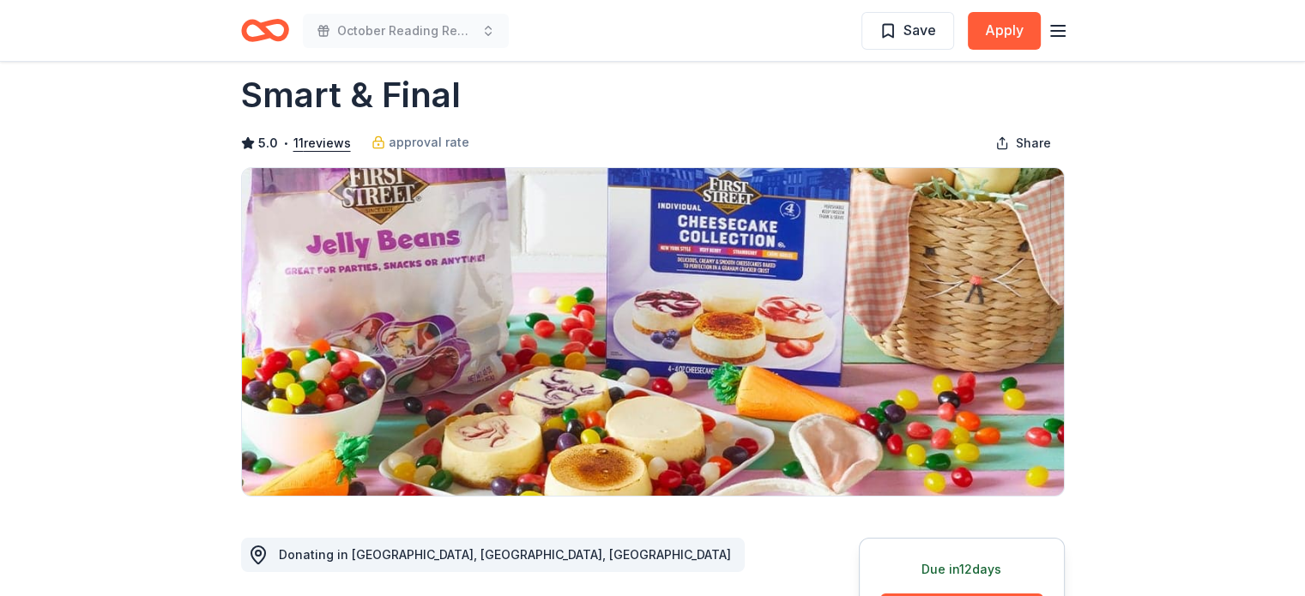
scroll to position [0, 0]
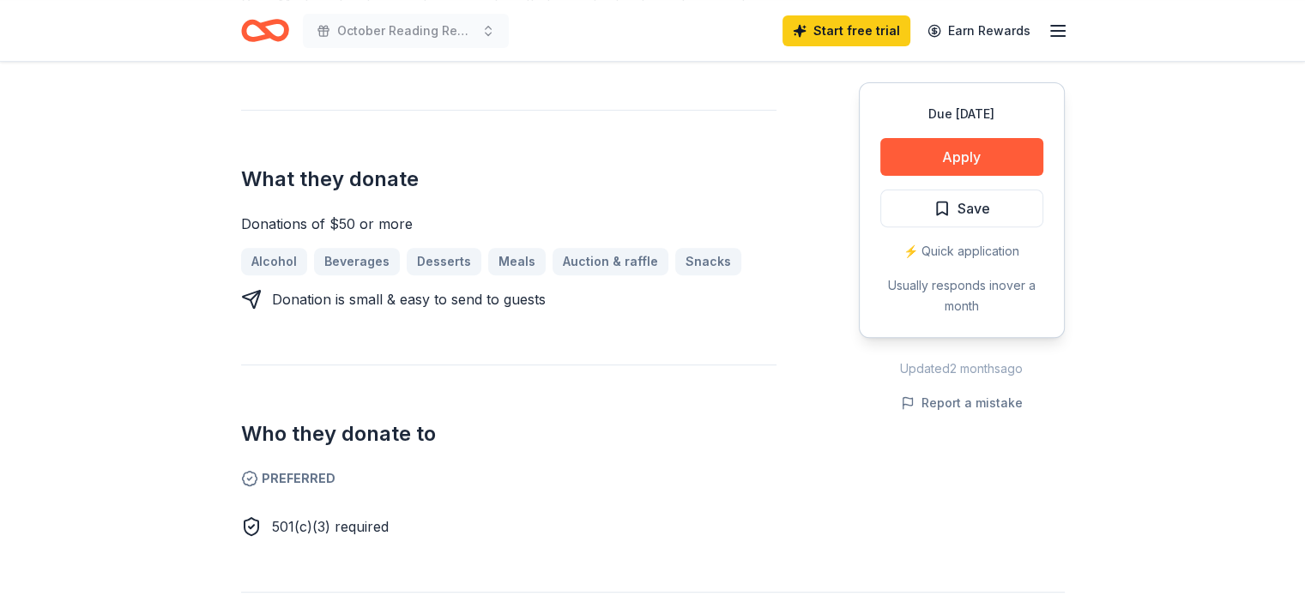
scroll to position [628, 0]
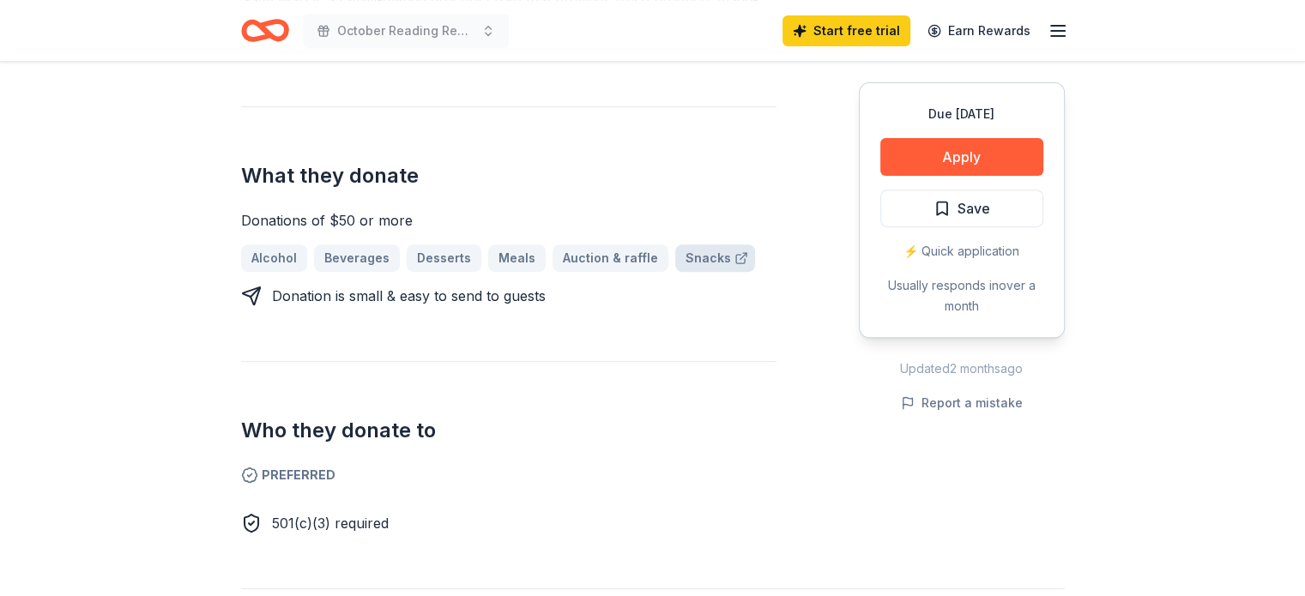
click at [693, 263] on link "Snacks" at bounding box center [715, 258] width 80 height 27
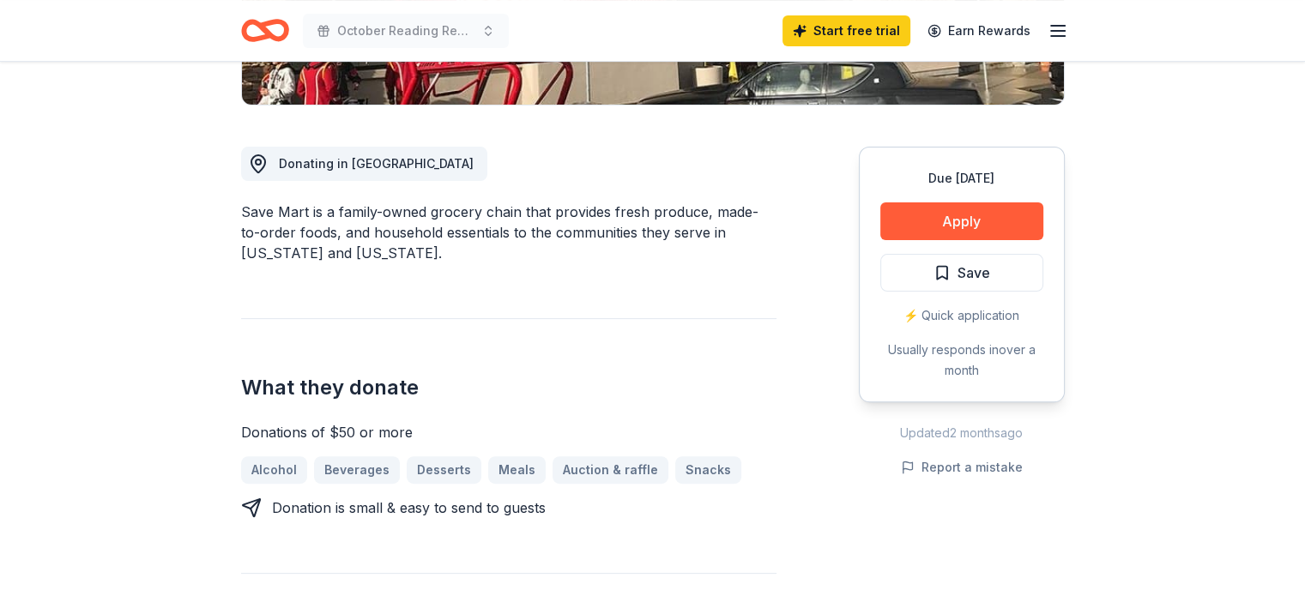
scroll to position [413, 0]
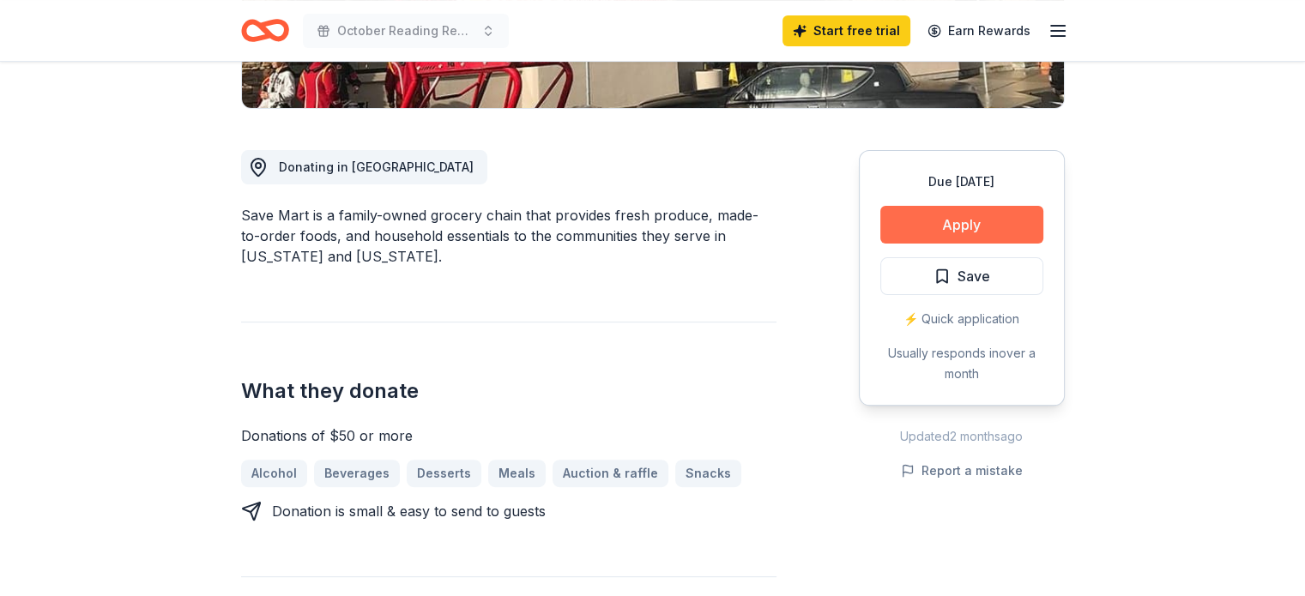
click at [956, 235] on button "Apply" at bounding box center [962, 225] width 163 height 38
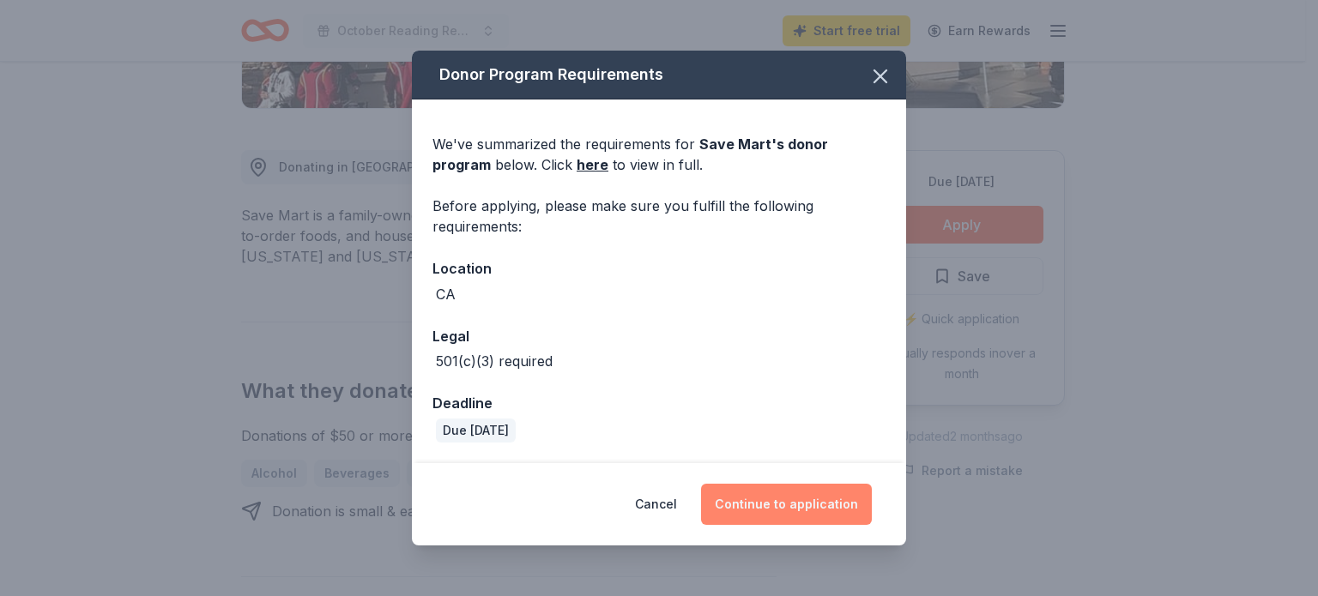
click at [762, 493] on button "Continue to application" at bounding box center [786, 504] width 171 height 41
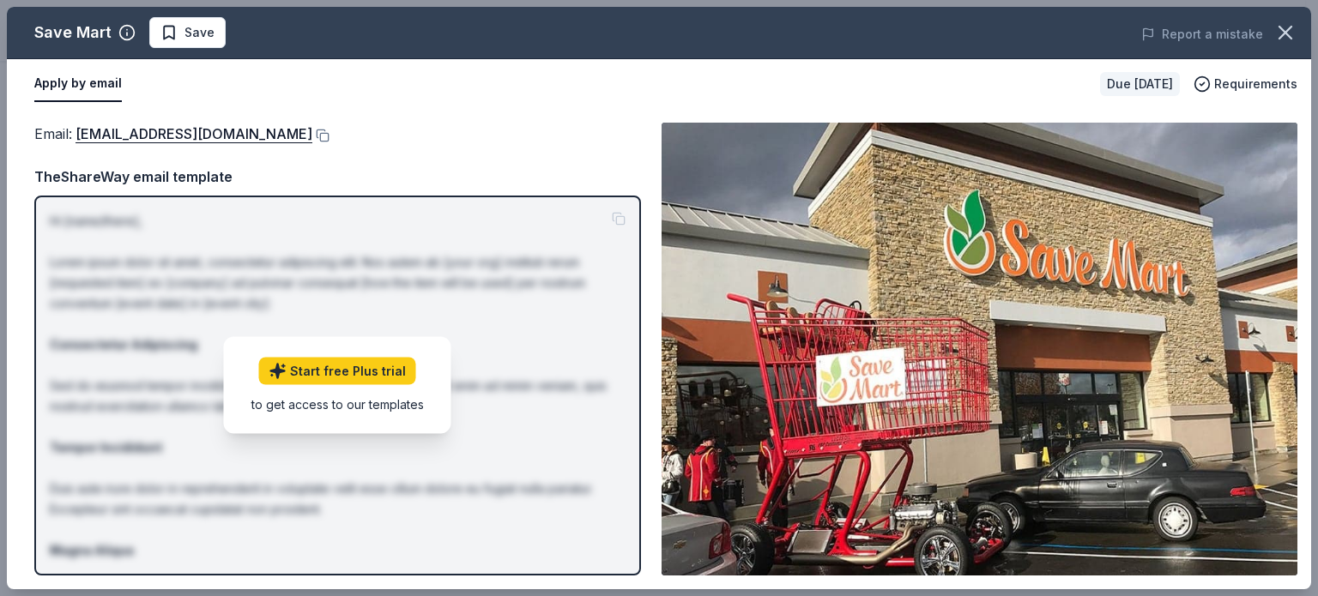
click at [418, 143] on div "Email : giving@SaveMart.com" at bounding box center [337, 134] width 607 height 22
click at [1281, 45] on button "button" at bounding box center [1286, 33] width 38 height 38
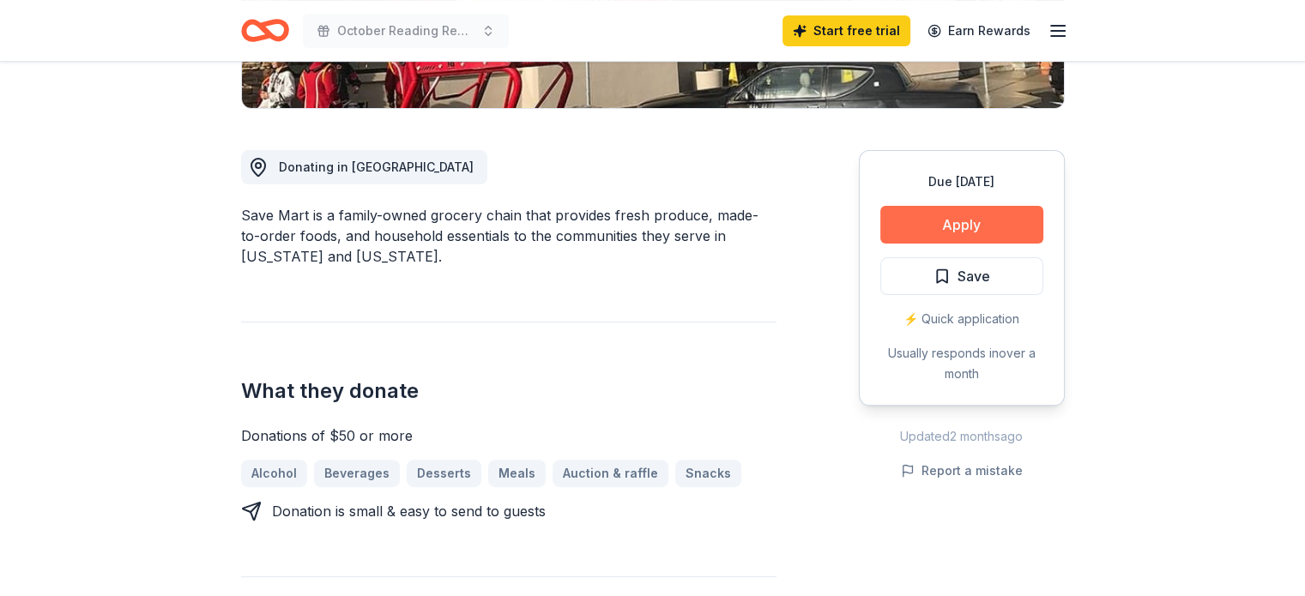
click at [923, 229] on button "Apply" at bounding box center [962, 225] width 163 height 38
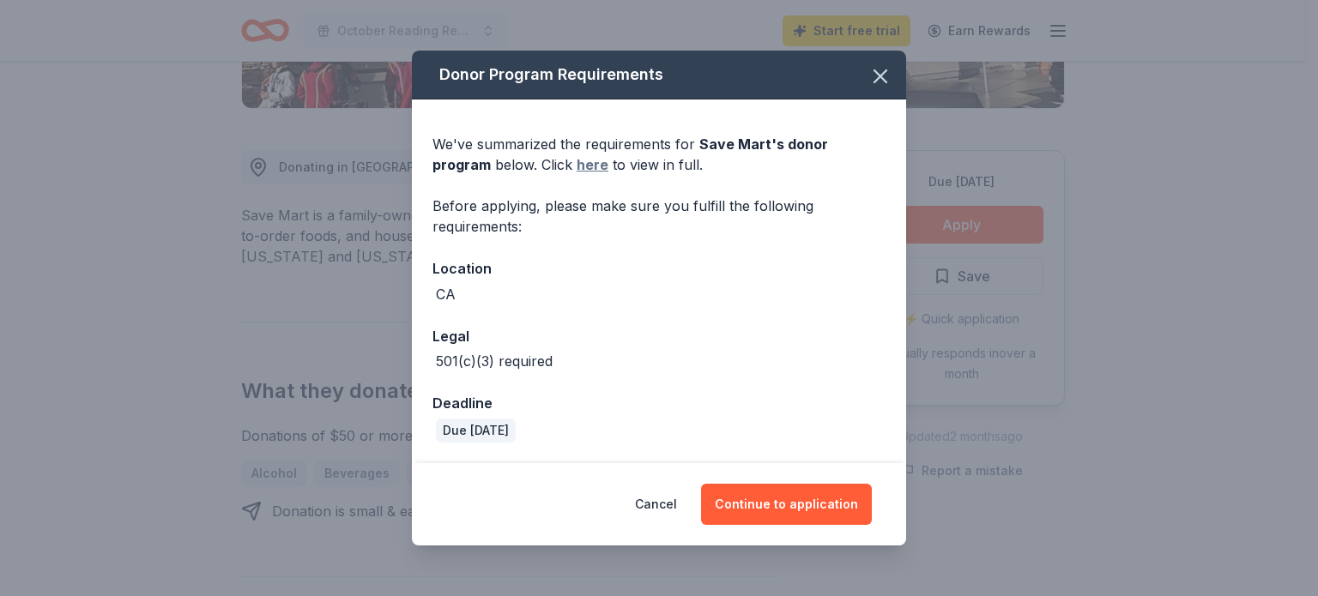
click at [577, 165] on link "here" at bounding box center [593, 164] width 32 height 21
click at [889, 78] on icon "button" at bounding box center [881, 76] width 24 height 24
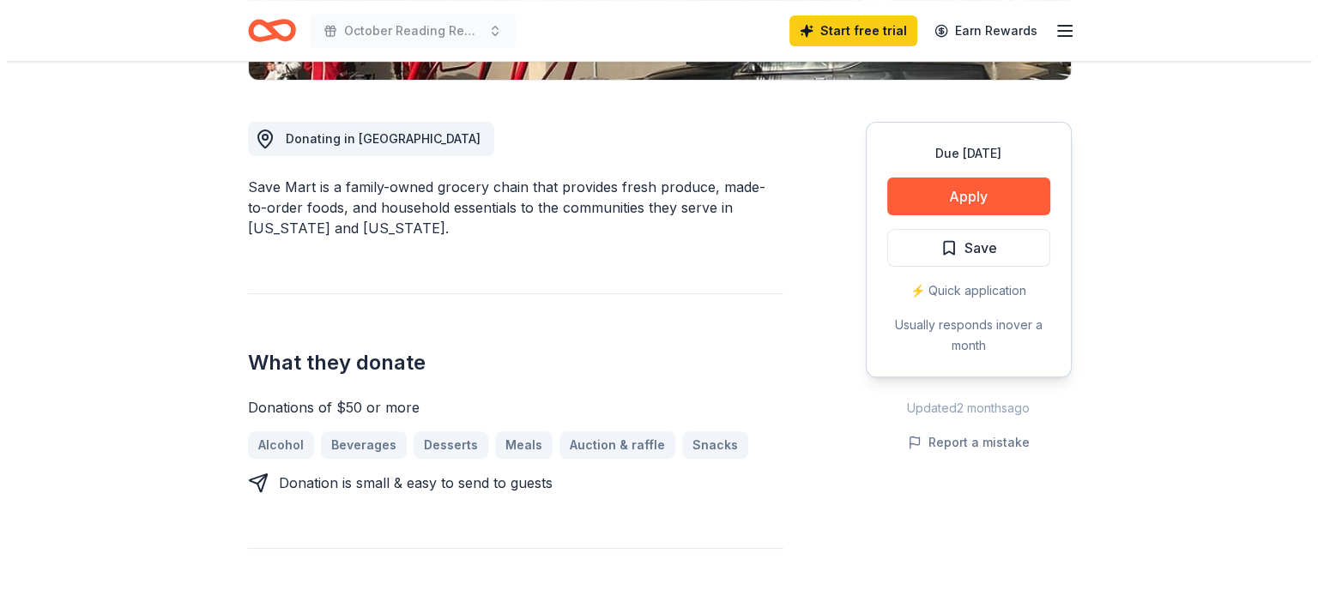
scroll to position [438, 0]
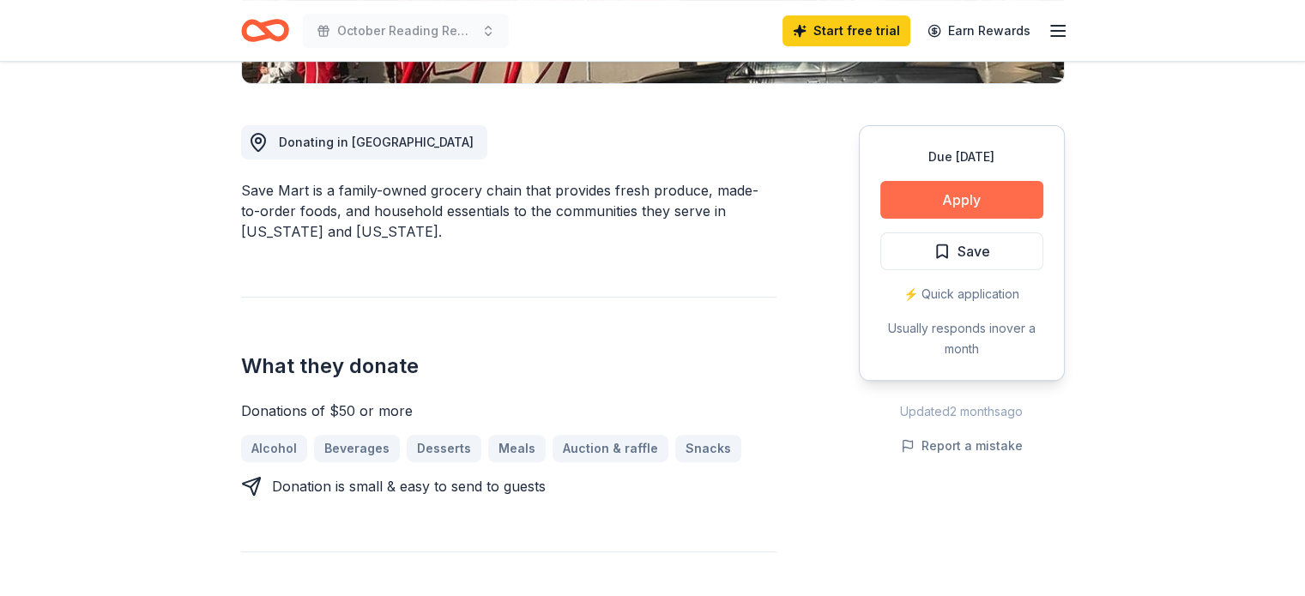
click at [976, 192] on button "Apply" at bounding box center [962, 200] width 163 height 38
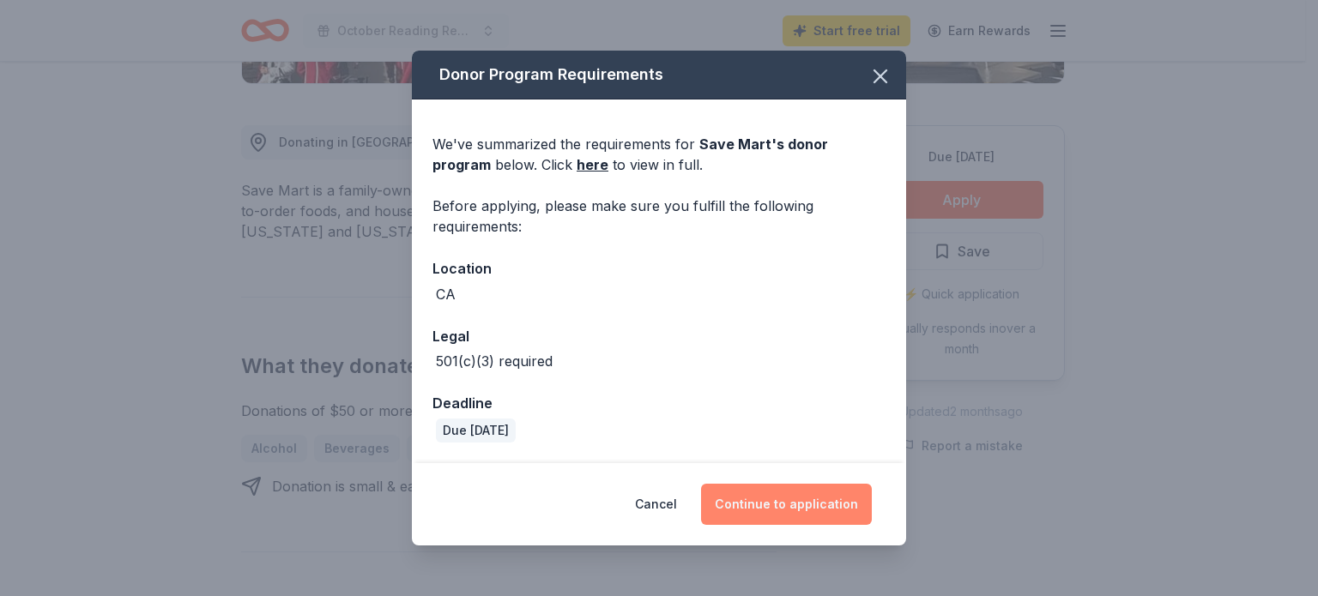
click at [807, 493] on button "Continue to application" at bounding box center [786, 504] width 171 height 41
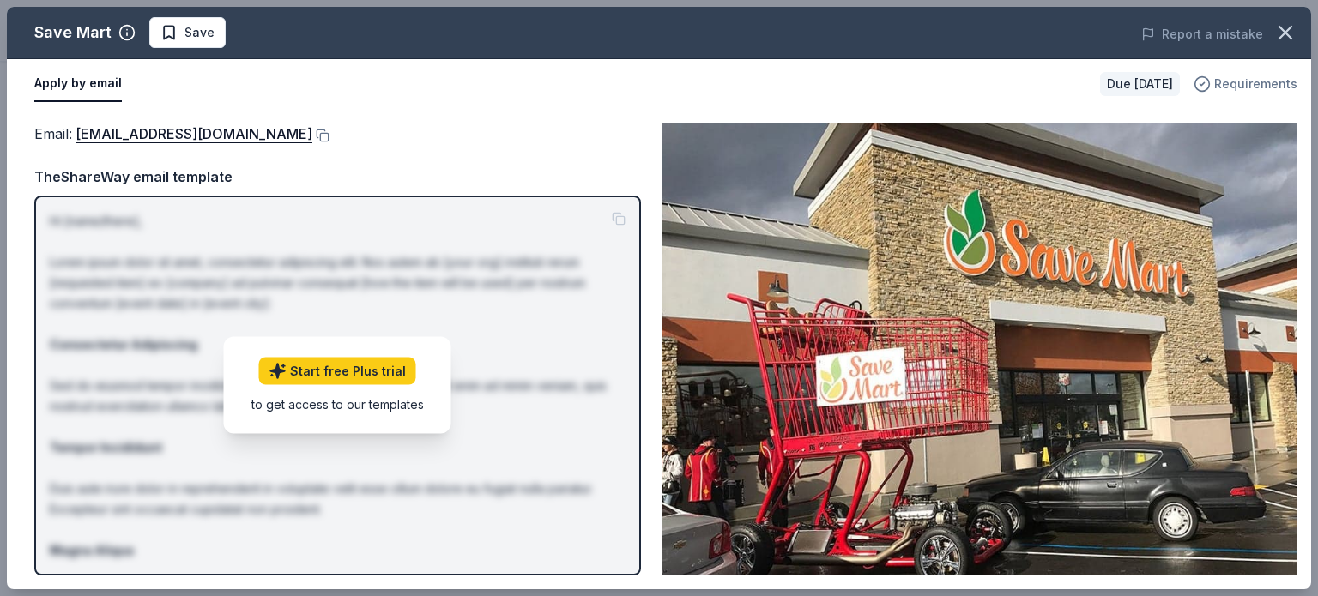
click at [1205, 82] on icon "button" at bounding box center [1203, 83] width 4 height 3
click at [86, 84] on button "Apply by email" at bounding box center [78, 84] width 88 height 36
click at [82, 82] on button "Apply by email" at bounding box center [78, 84] width 88 height 36
click at [106, 83] on button "Apply by email" at bounding box center [78, 84] width 88 height 36
click at [315, 379] on link "Start free Plus trial" at bounding box center [337, 371] width 157 height 27
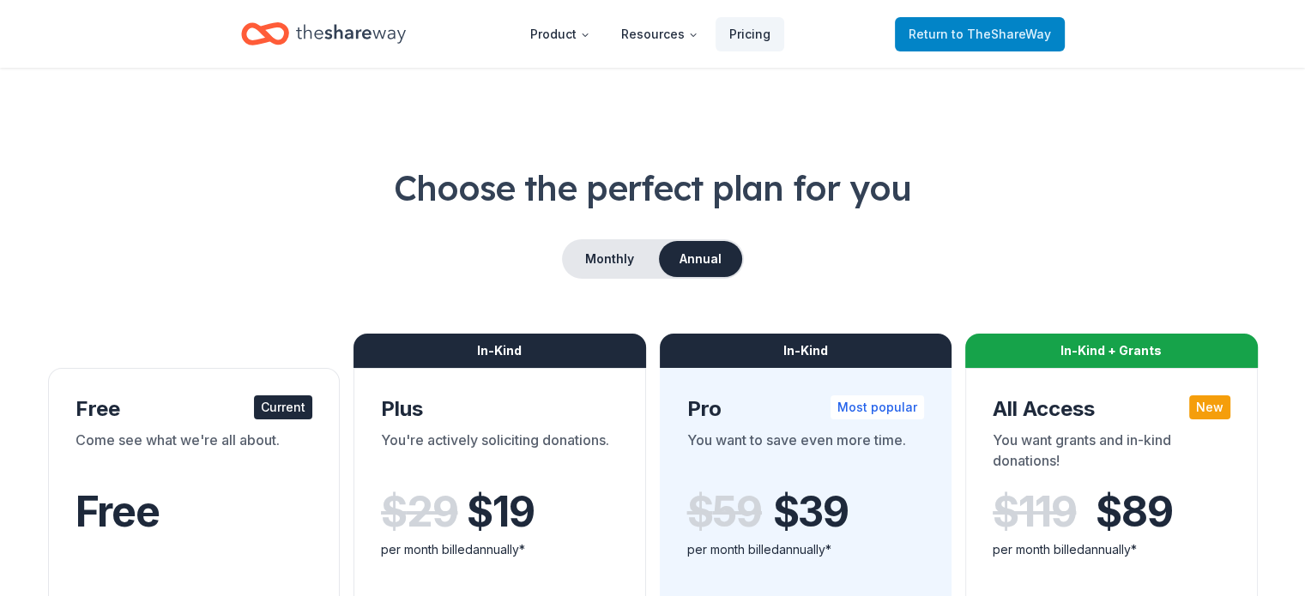
click at [979, 40] on span "Return to TheShareWay" at bounding box center [980, 34] width 142 height 21
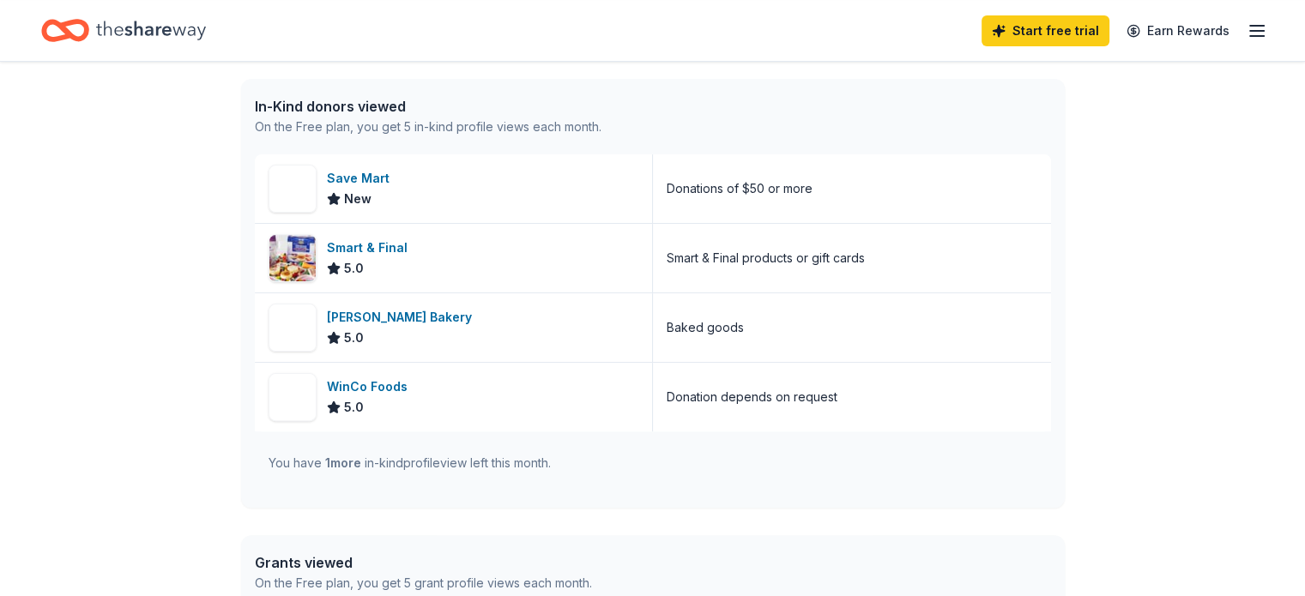
scroll to position [427, 0]
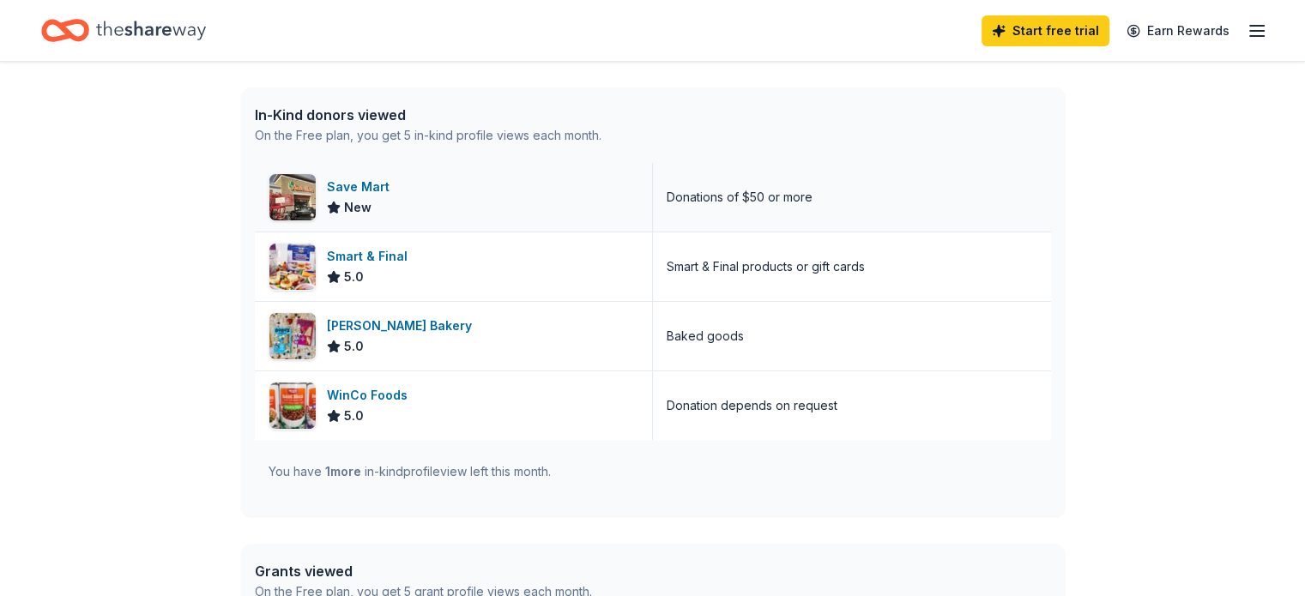
click at [307, 190] on img at bounding box center [292, 197] width 46 height 46
